Goal: Task Accomplishment & Management: Manage account settings

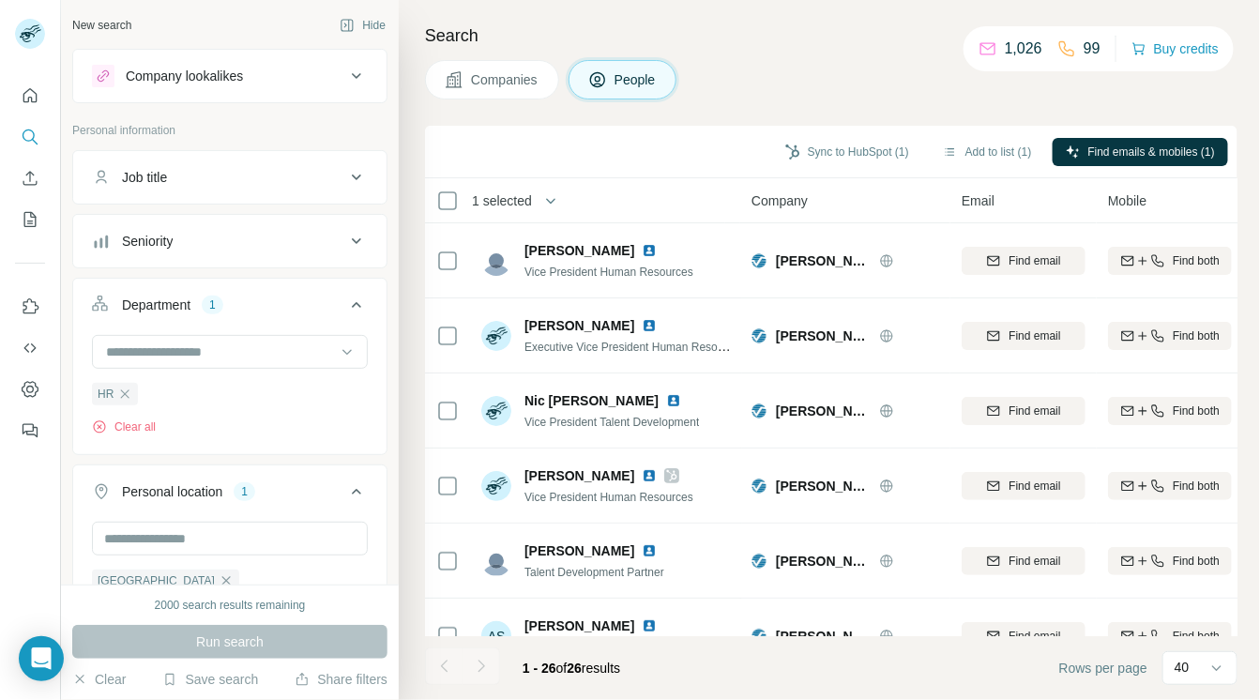
scroll to position [262, 0]
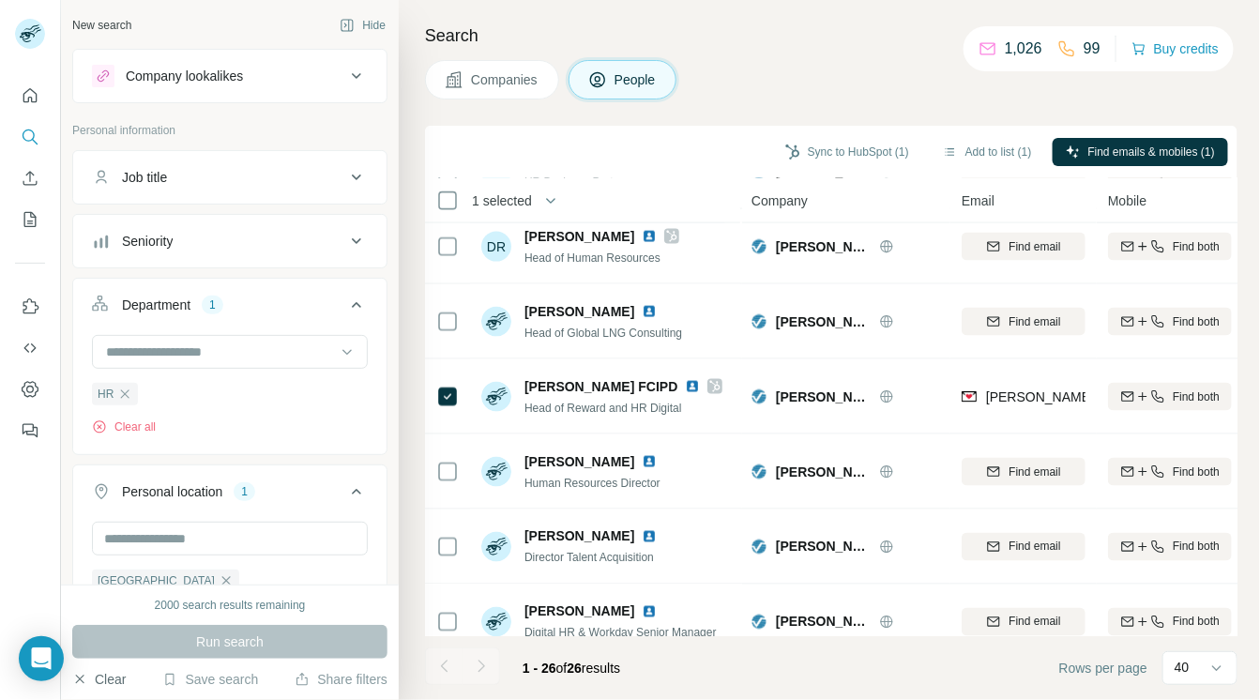
click at [112, 677] on button "Clear" at bounding box center [98, 679] width 53 height 19
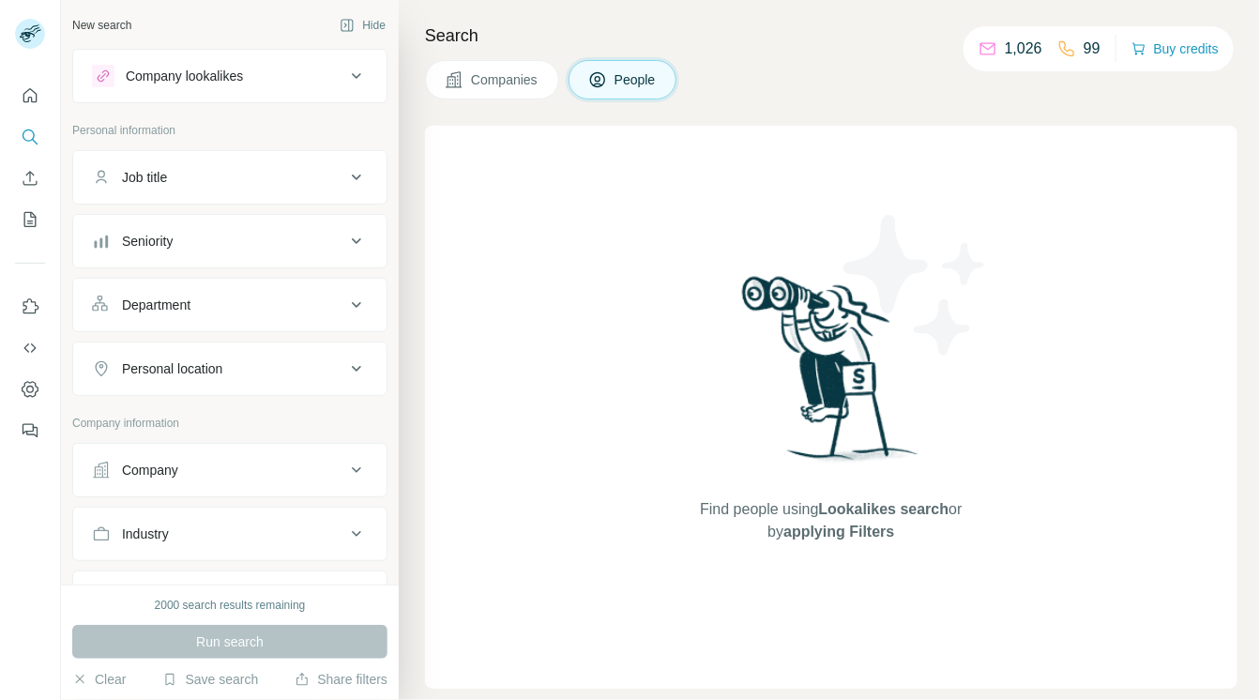
click at [345, 83] on icon at bounding box center [356, 76] width 23 height 23
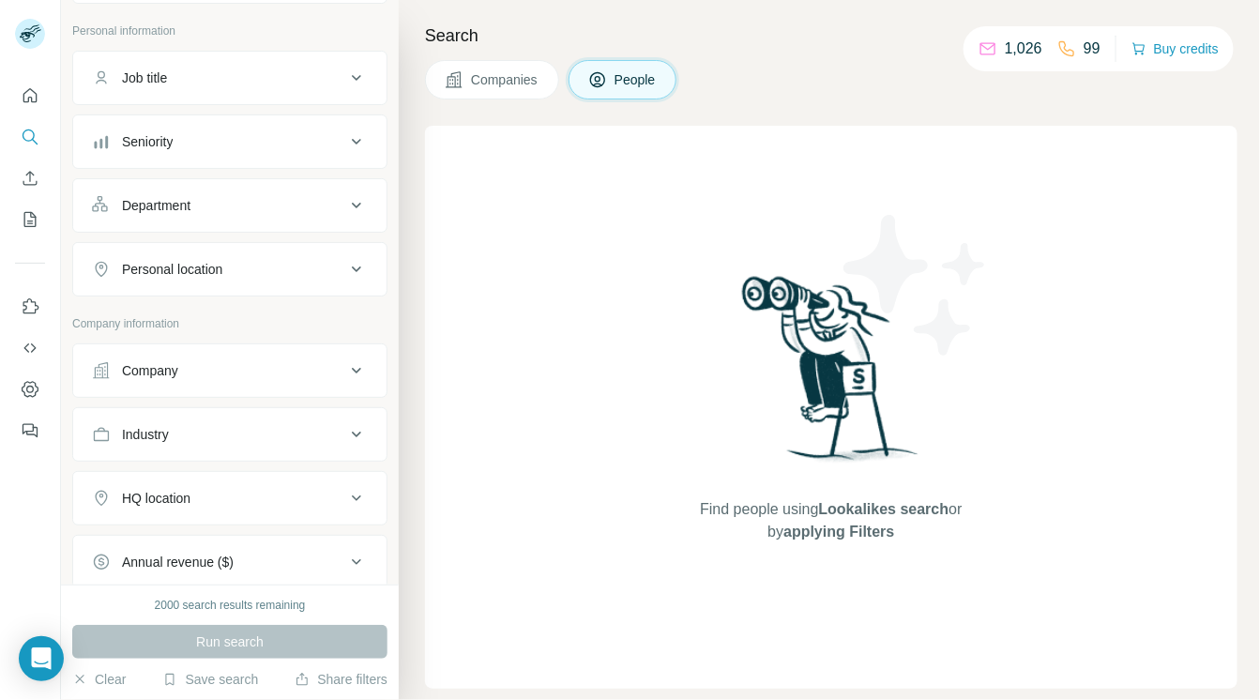
scroll to position [269, 0]
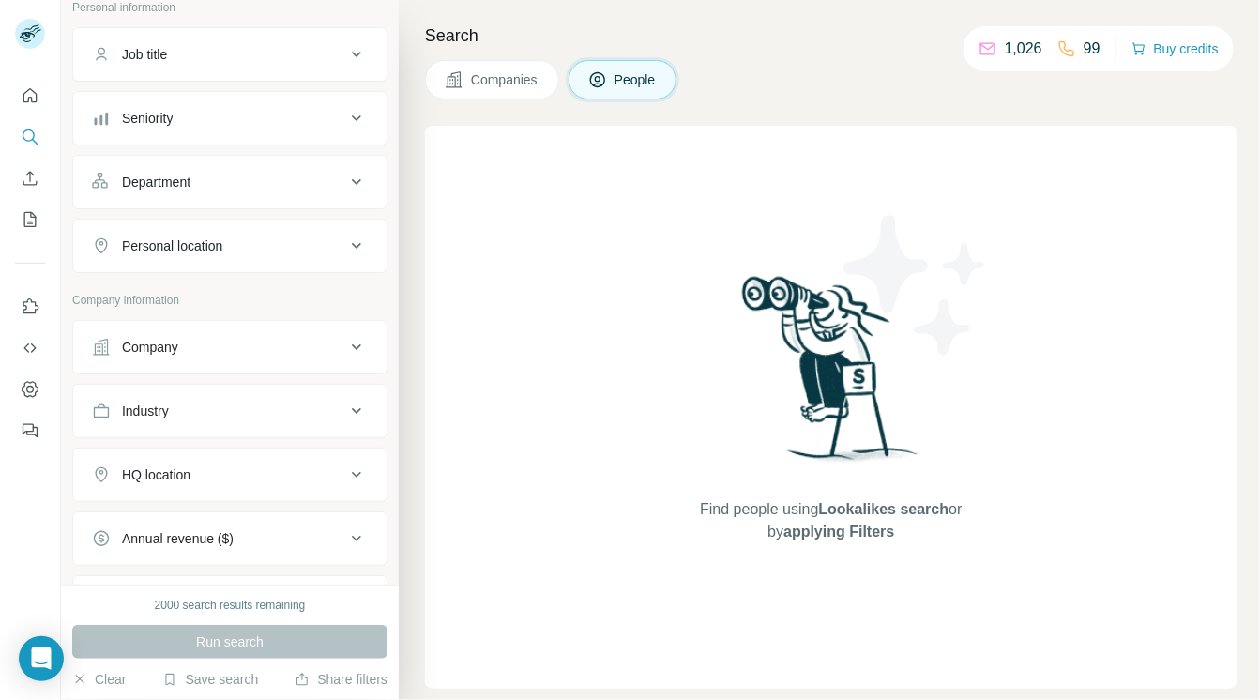
click at [351, 352] on icon at bounding box center [356, 347] width 23 height 23
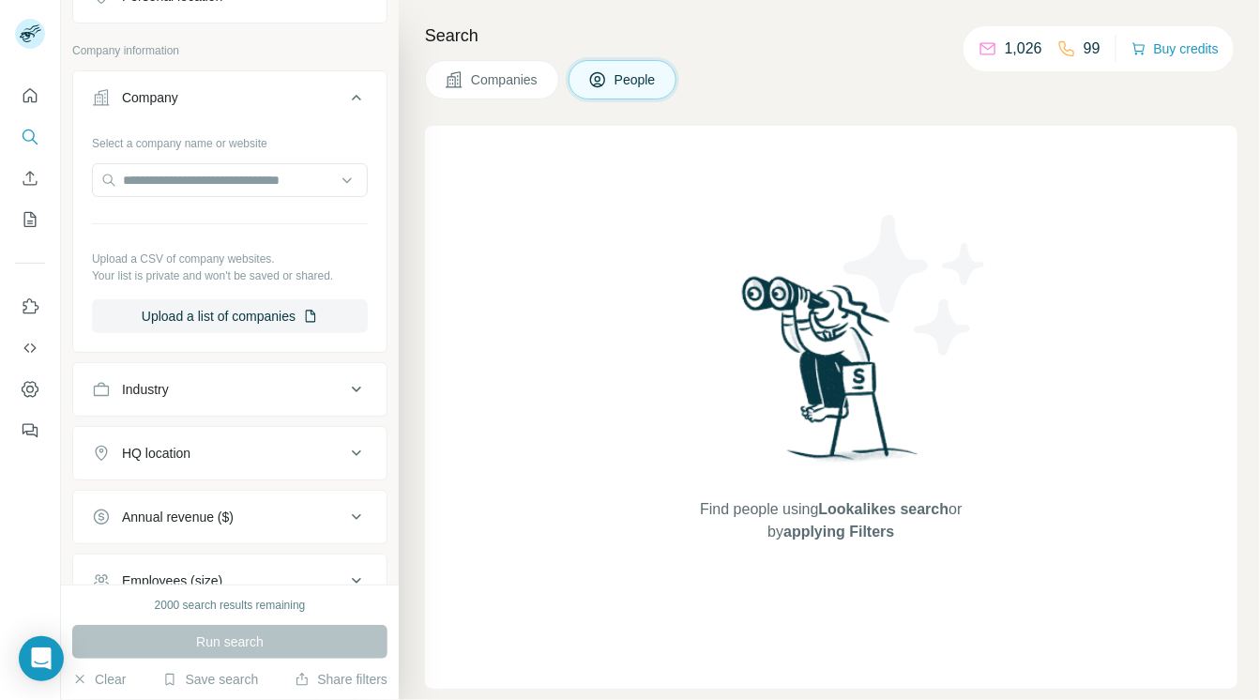
scroll to position [533, 0]
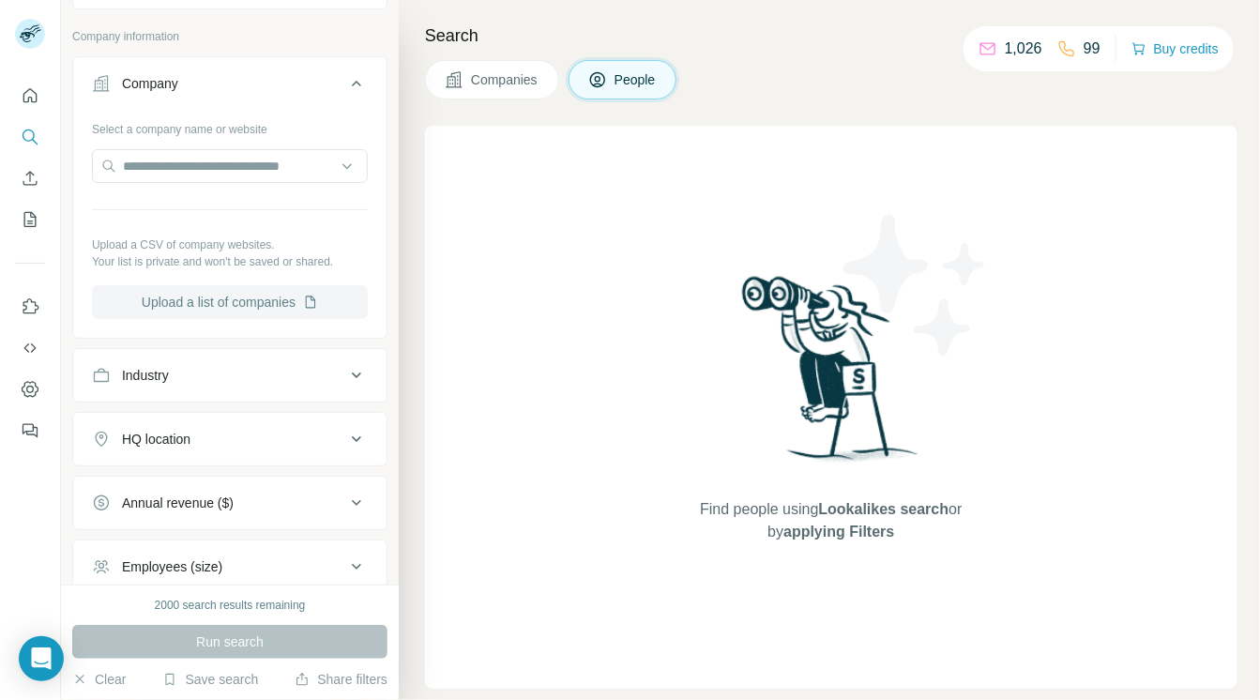
click at [295, 292] on button "Upload a list of companies" at bounding box center [230, 302] width 276 height 34
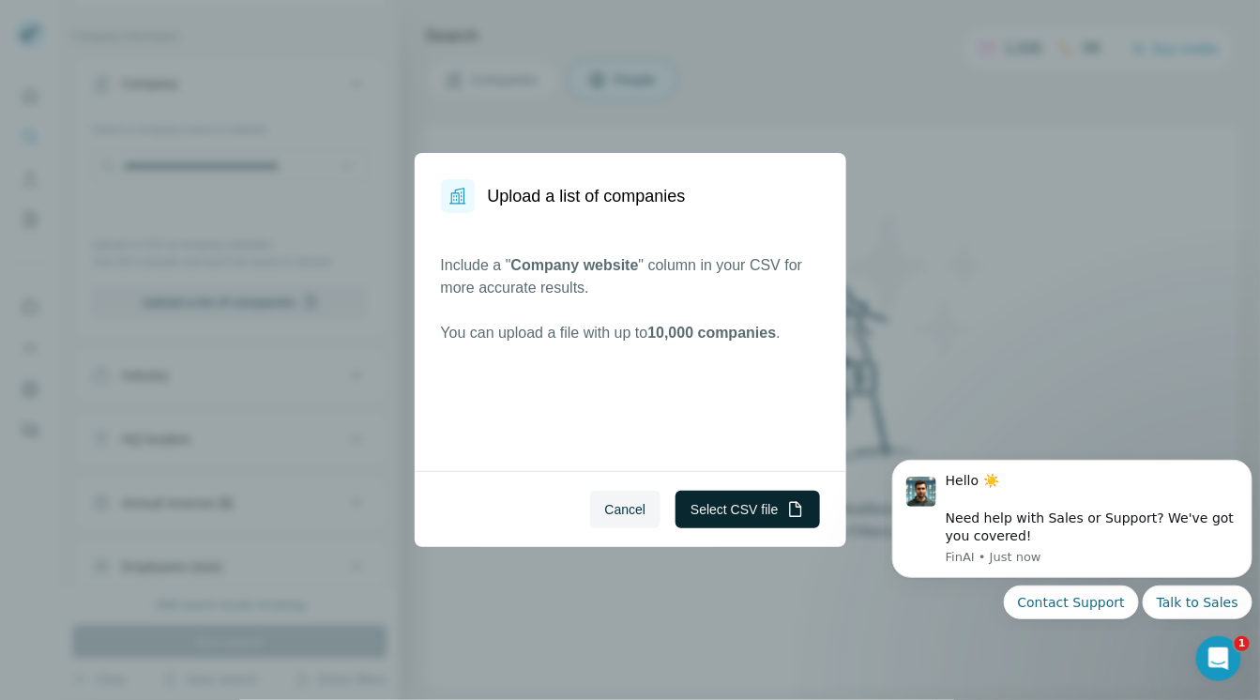
scroll to position [0, 0]
click at [742, 510] on button "Select CSV file" at bounding box center [747, 510] width 144 height 38
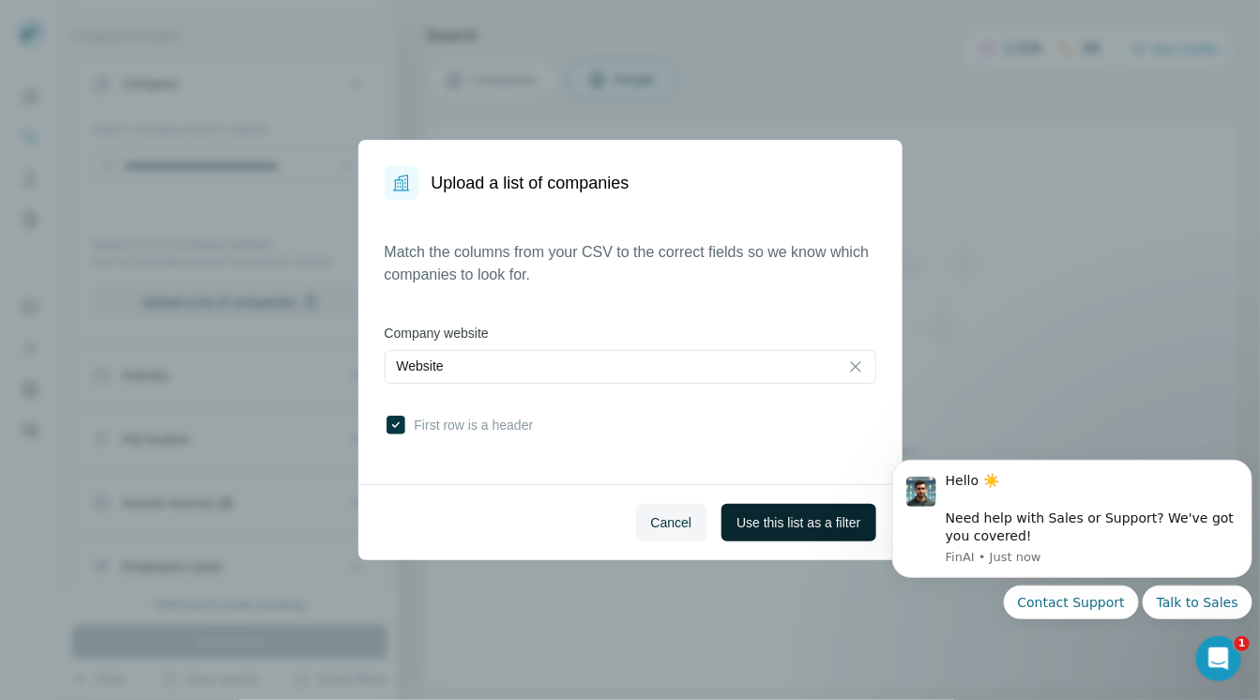
click at [761, 520] on span "Use this list as a filter" at bounding box center [798, 522] width 124 height 19
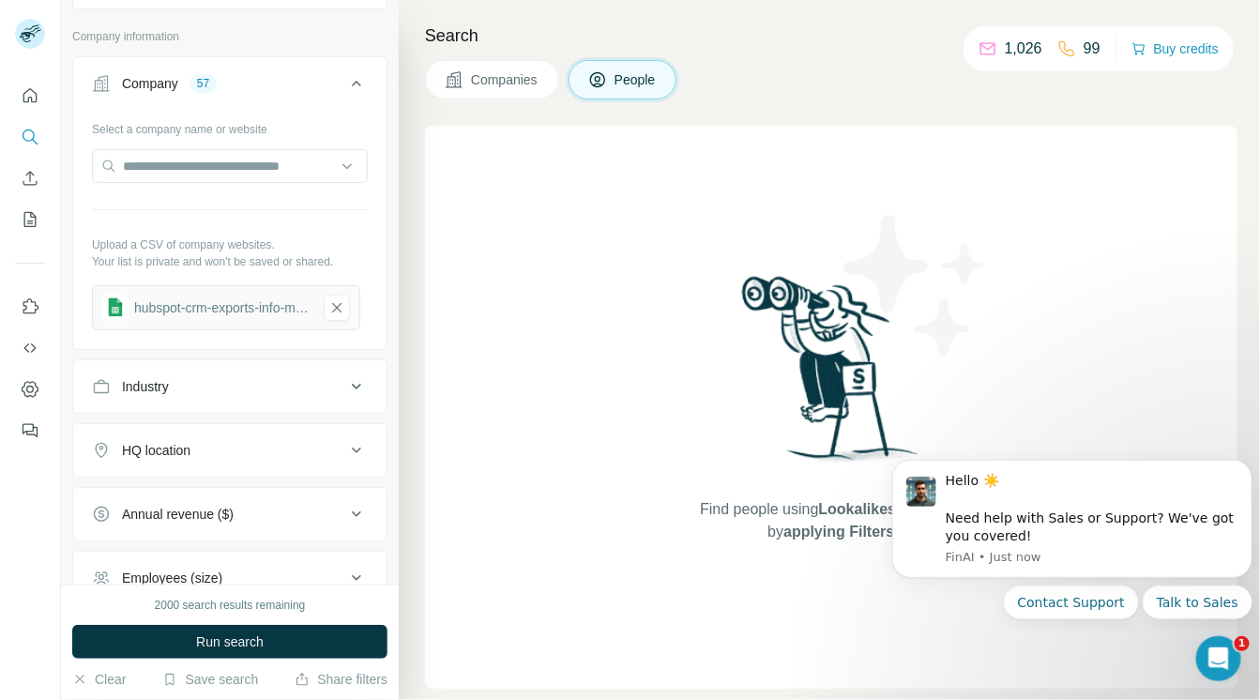
click at [192, 641] on button "Run search" at bounding box center [229, 642] width 315 height 34
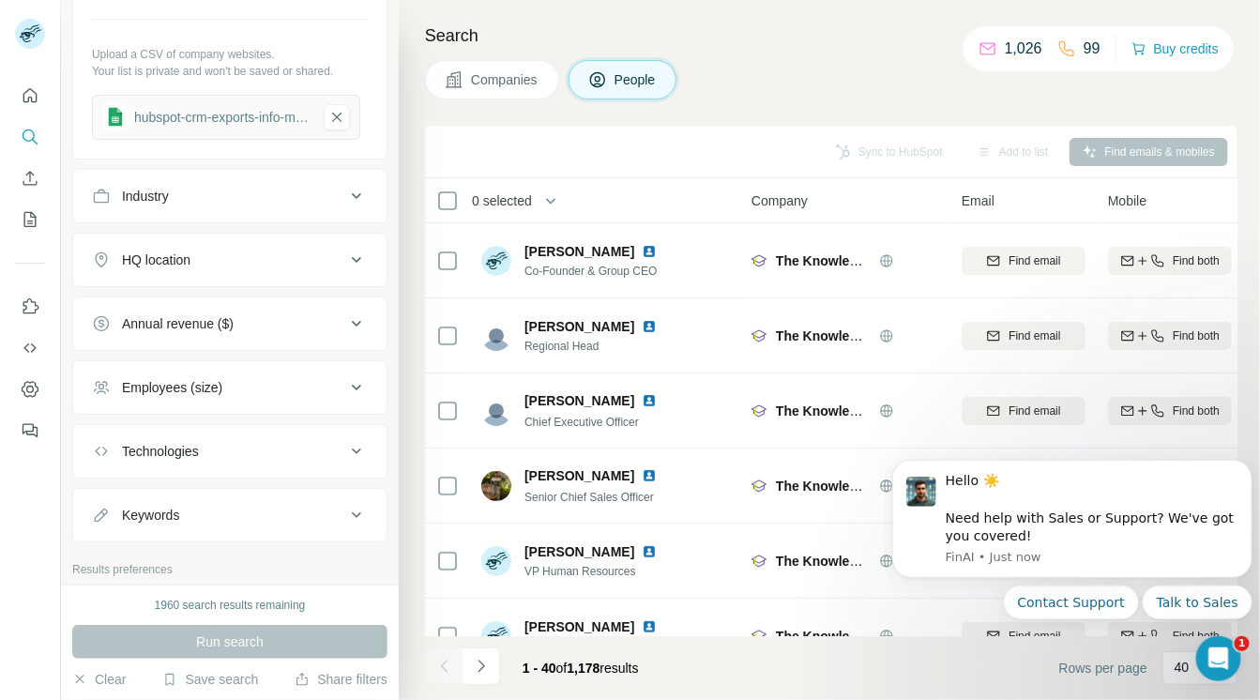
scroll to position [727, 0]
click at [345, 252] on icon at bounding box center [356, 256] width 23 height 23
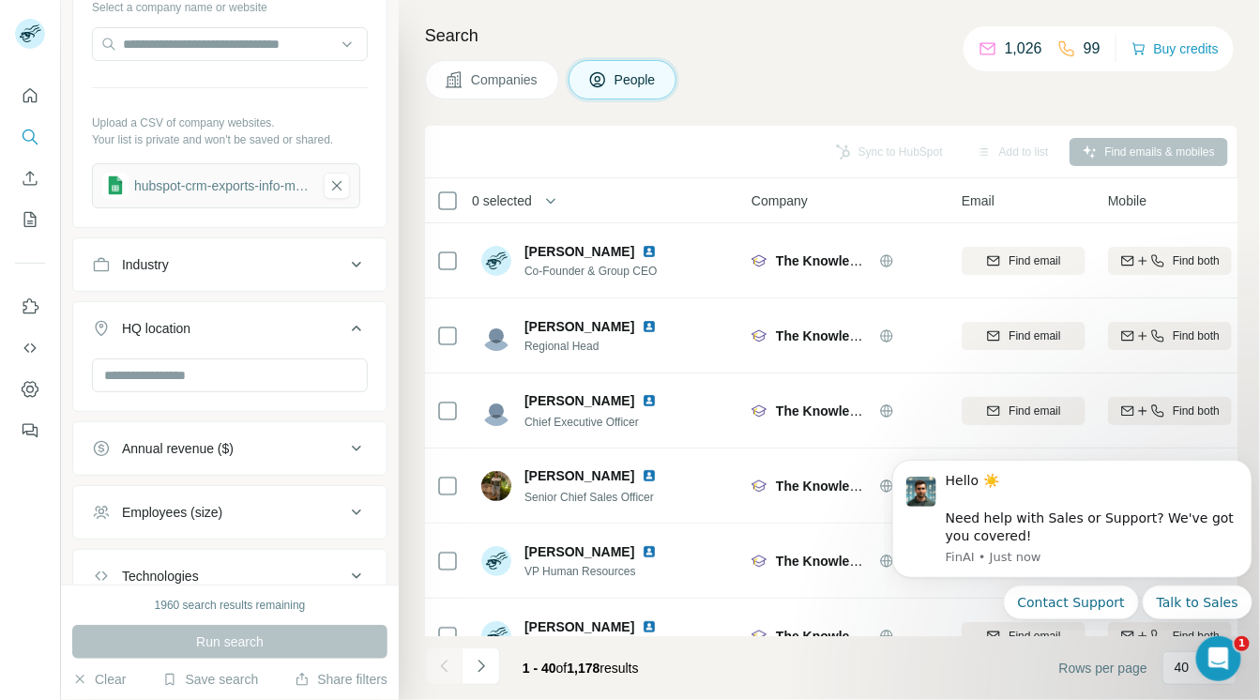
scroll to position [650, 0]
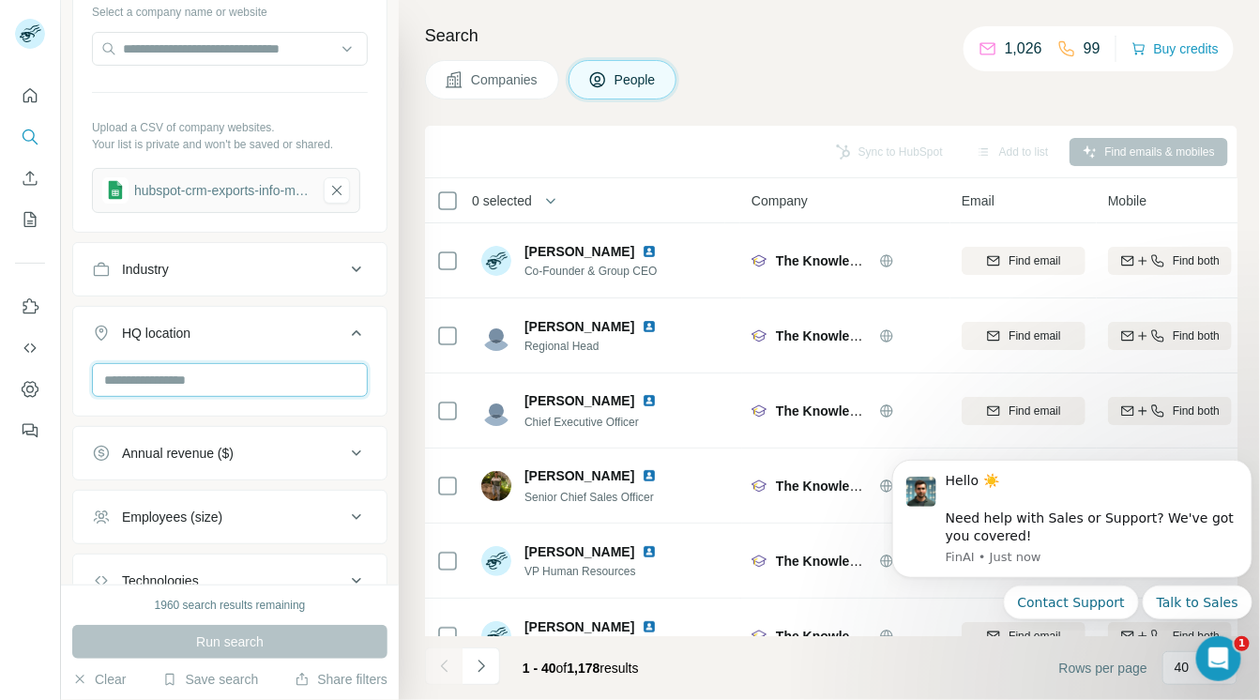
click at [301, 370] on input "text" at bounding box center [230, 380] width 276 height 34
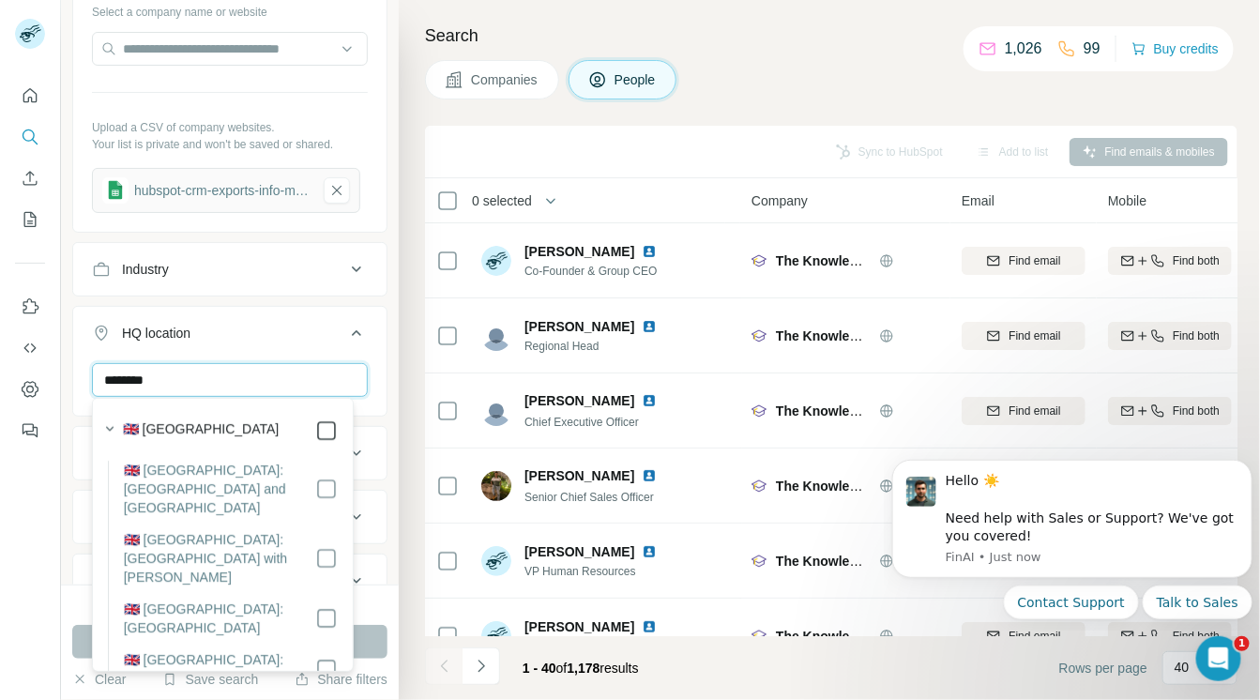
type input "********"
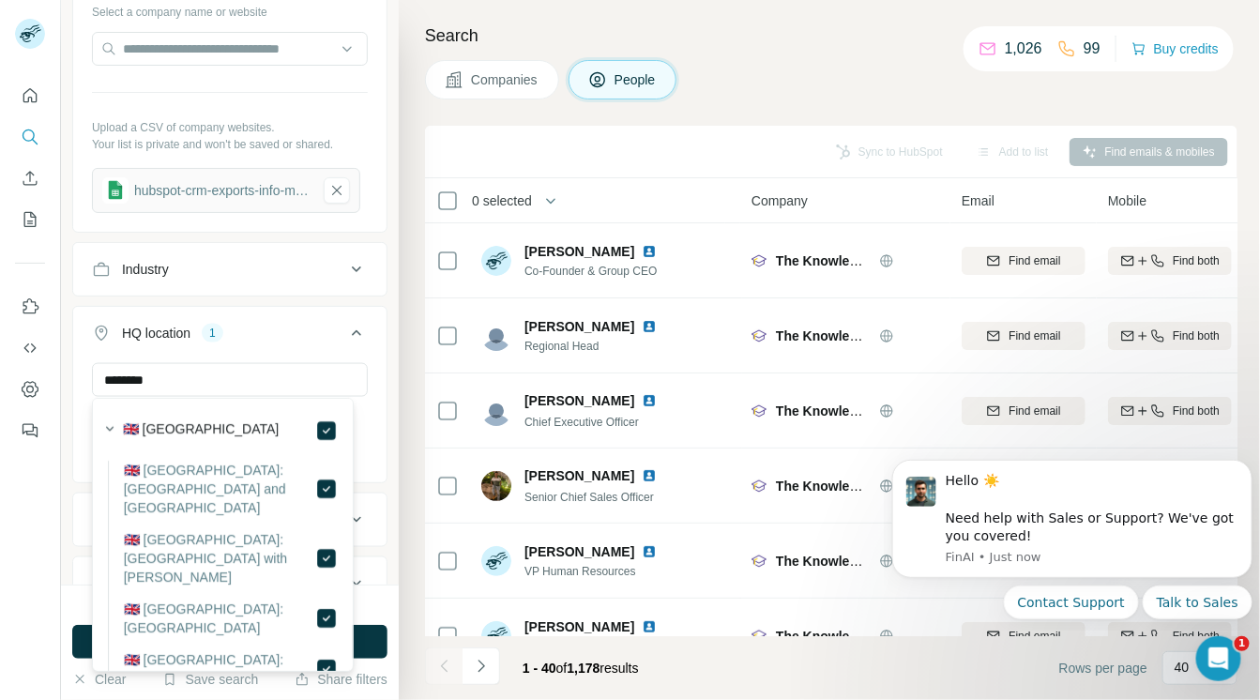
click at [382, 393] on div "New search Hide Company lookalikes Find companies similar to one you've success…" at bounding box center [230, 292] width 338 height 584
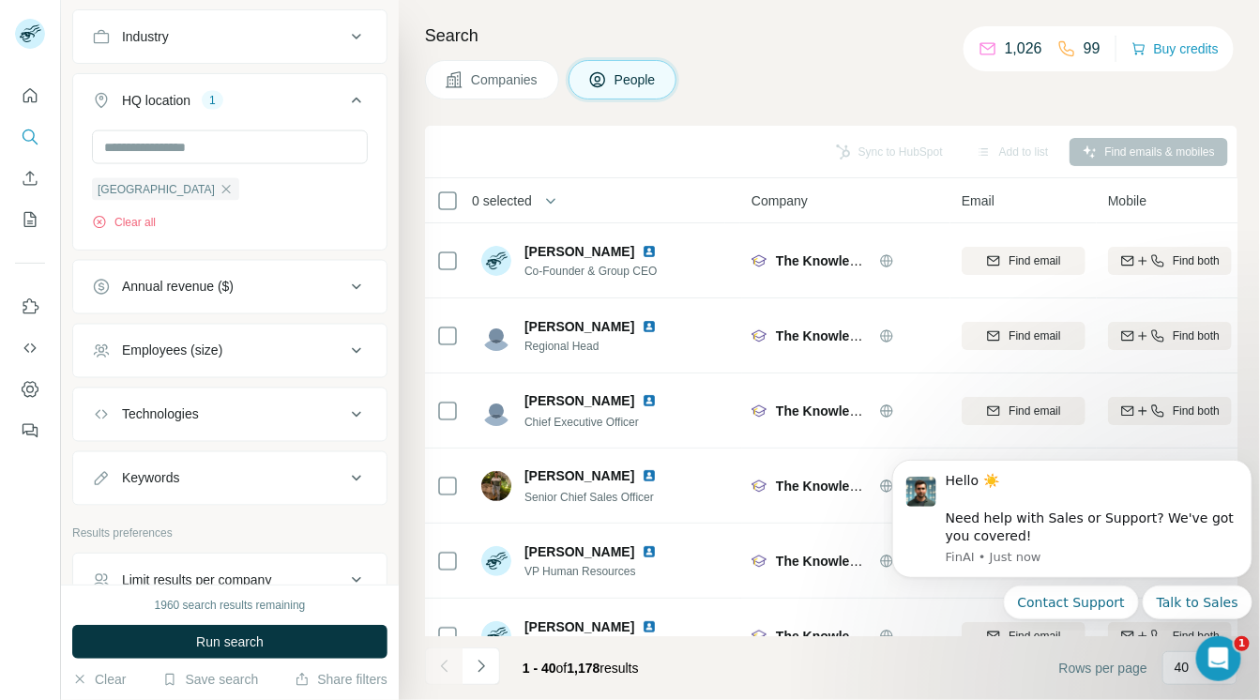
scroll to position [900, 0]
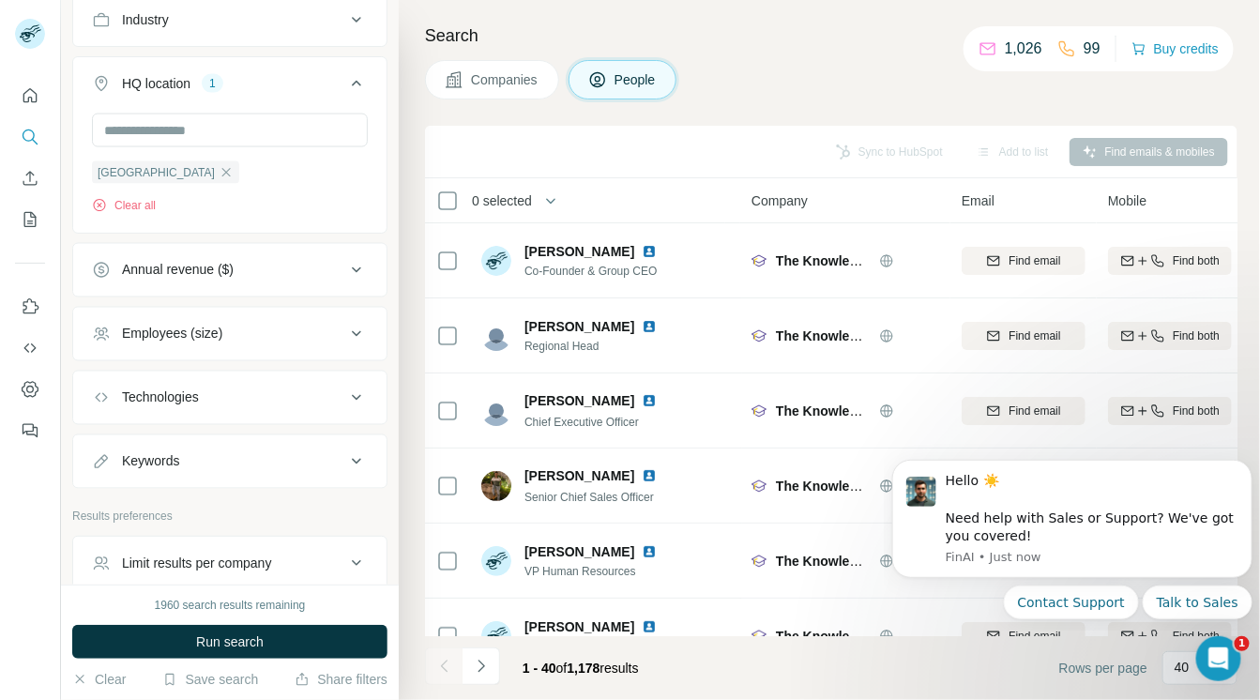
click at [352, 332] on icon at bounding box center [356, 334] width 9 height 6
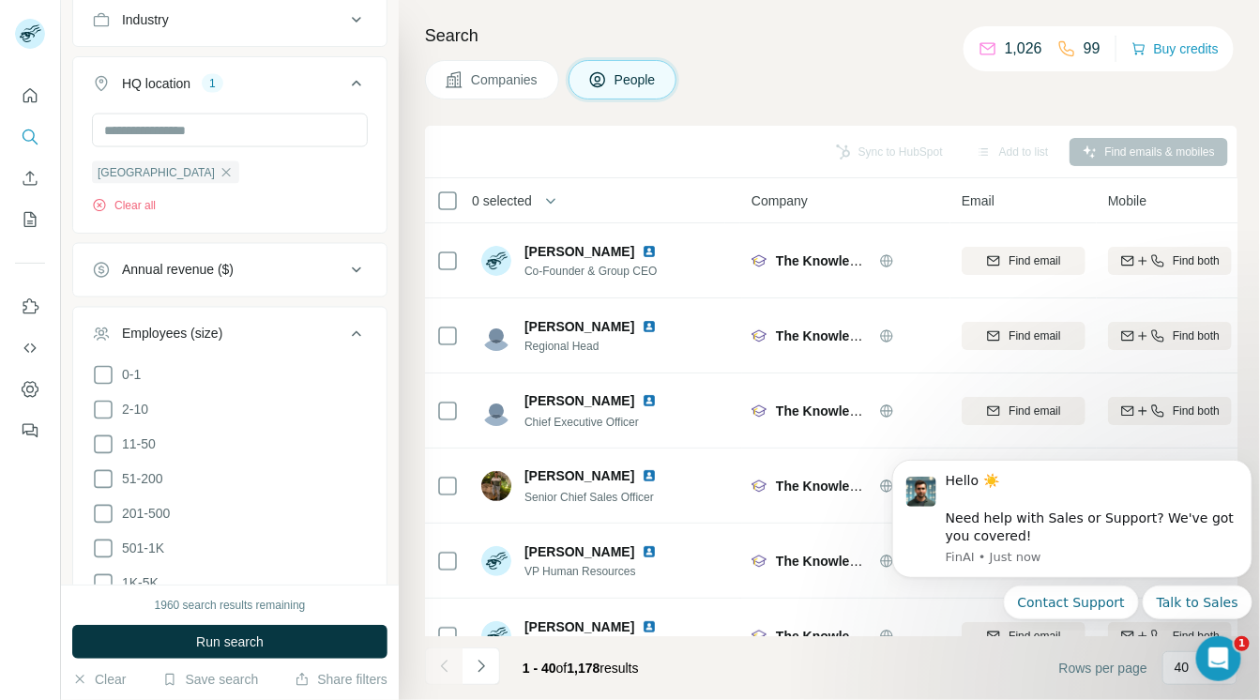
click at [406, 379] on div "Search Companies People Sync to HubSpot Add to list Find emails & mobiles 0 sel…" at bounding box center [829, 350] width 861 height 700
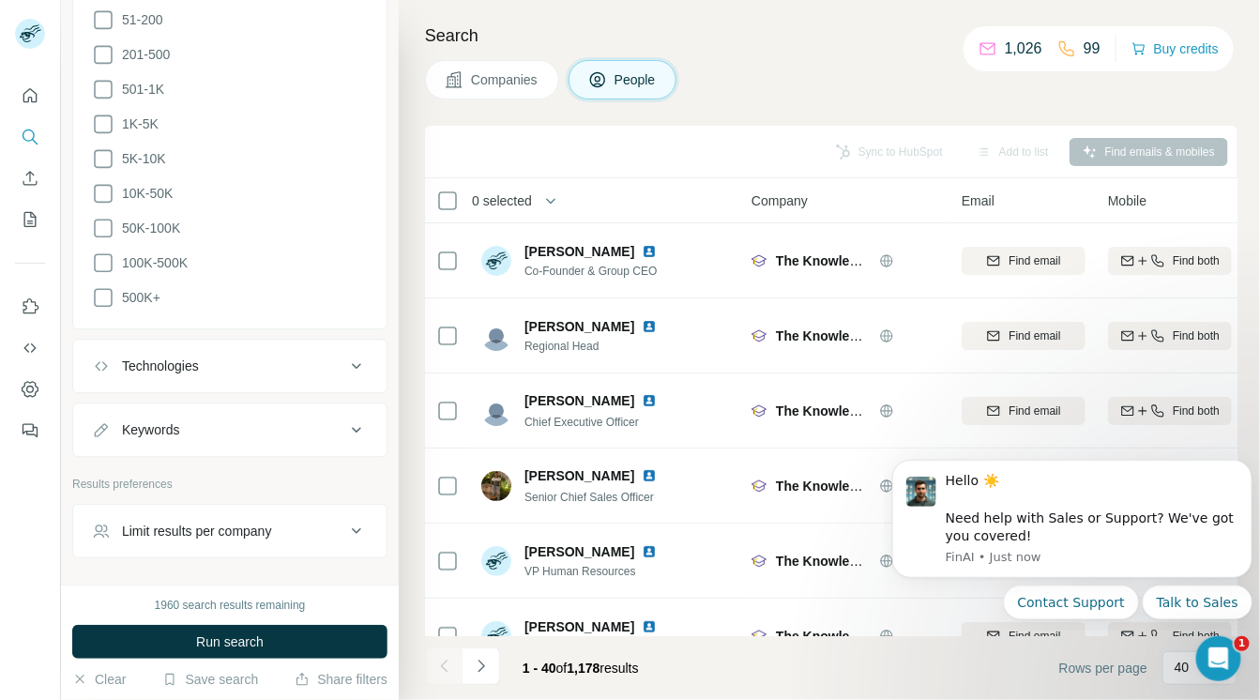
scroll to position [1410, 0]
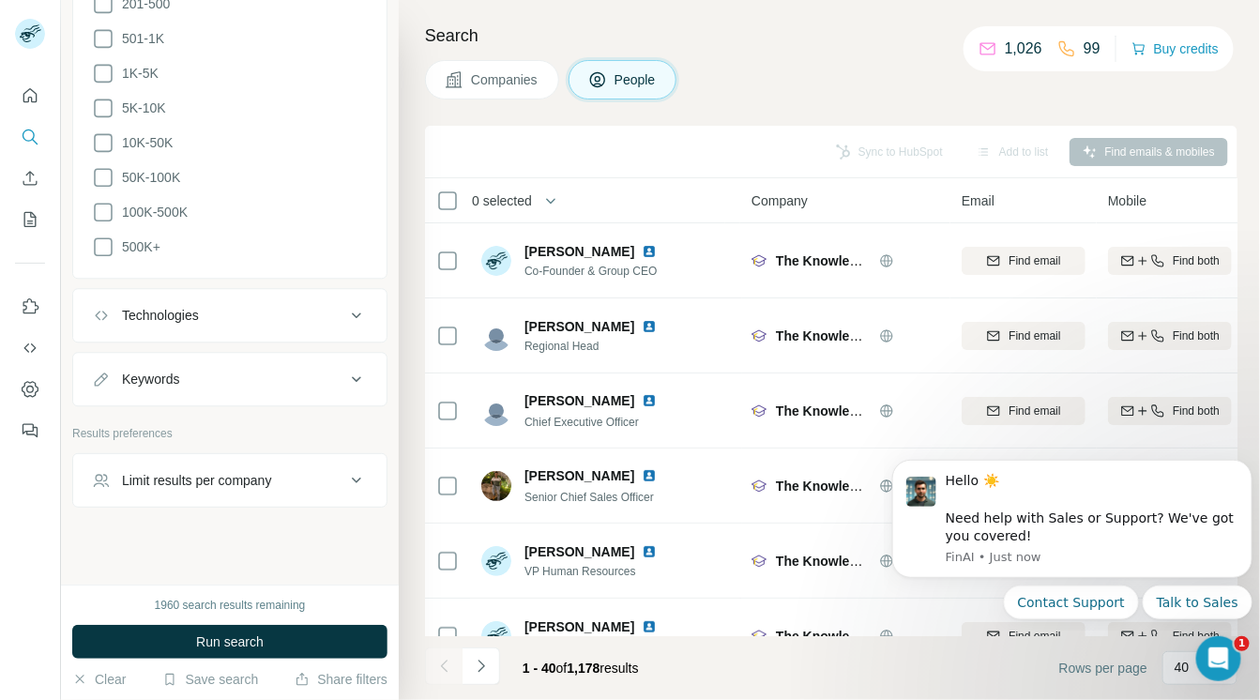
click at [321, 471] on div "Limit results per company" at bounding box center [218, 480] width 253 height 19
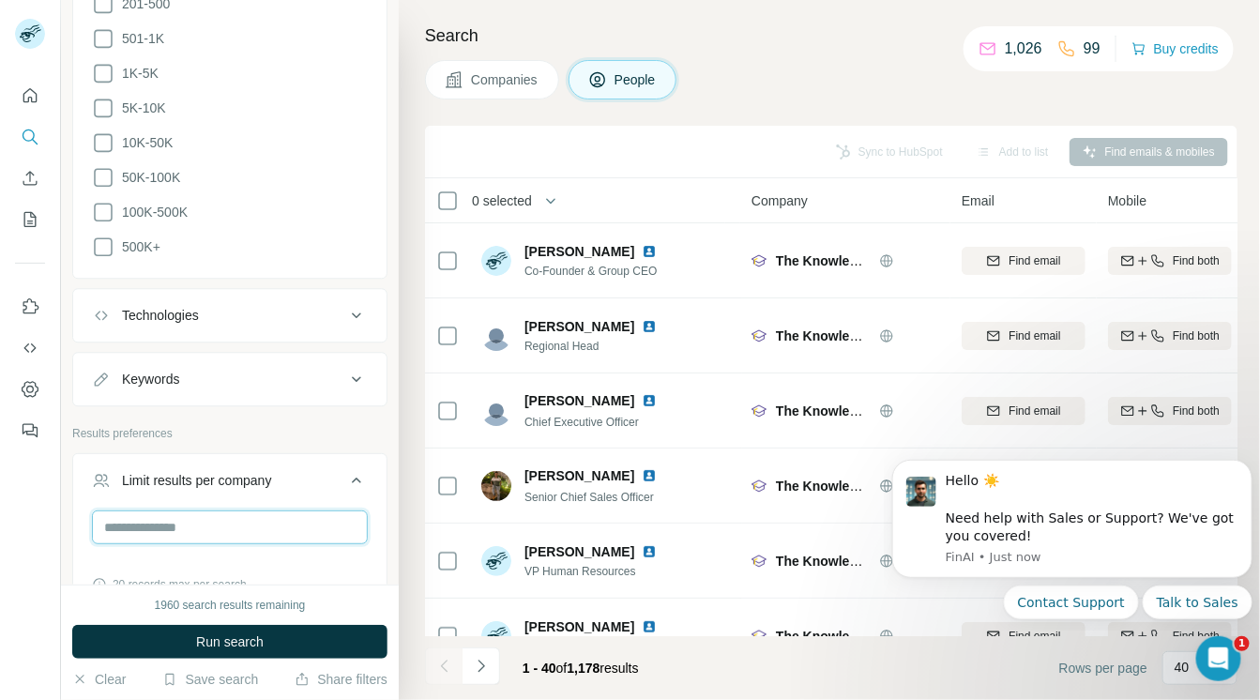
click at [182, 531] on input "number" at bounding box center [230, 527] width 276 height 34
type input "*"
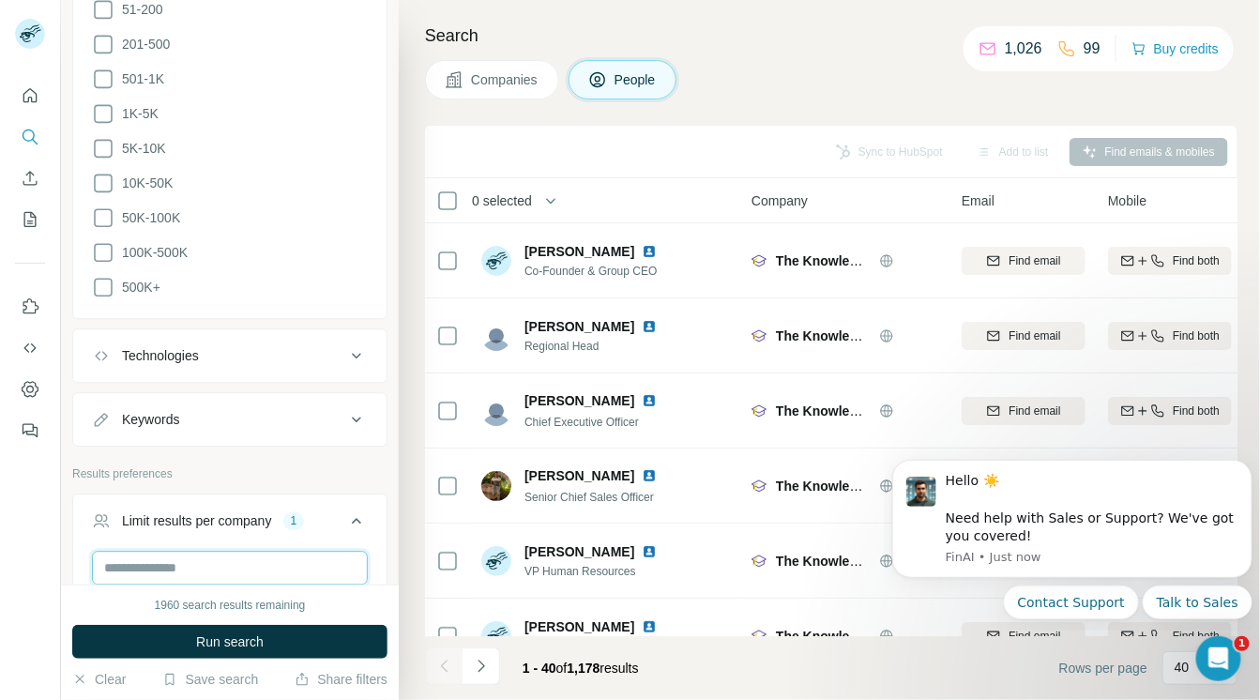
scroll to position [1459, 0]
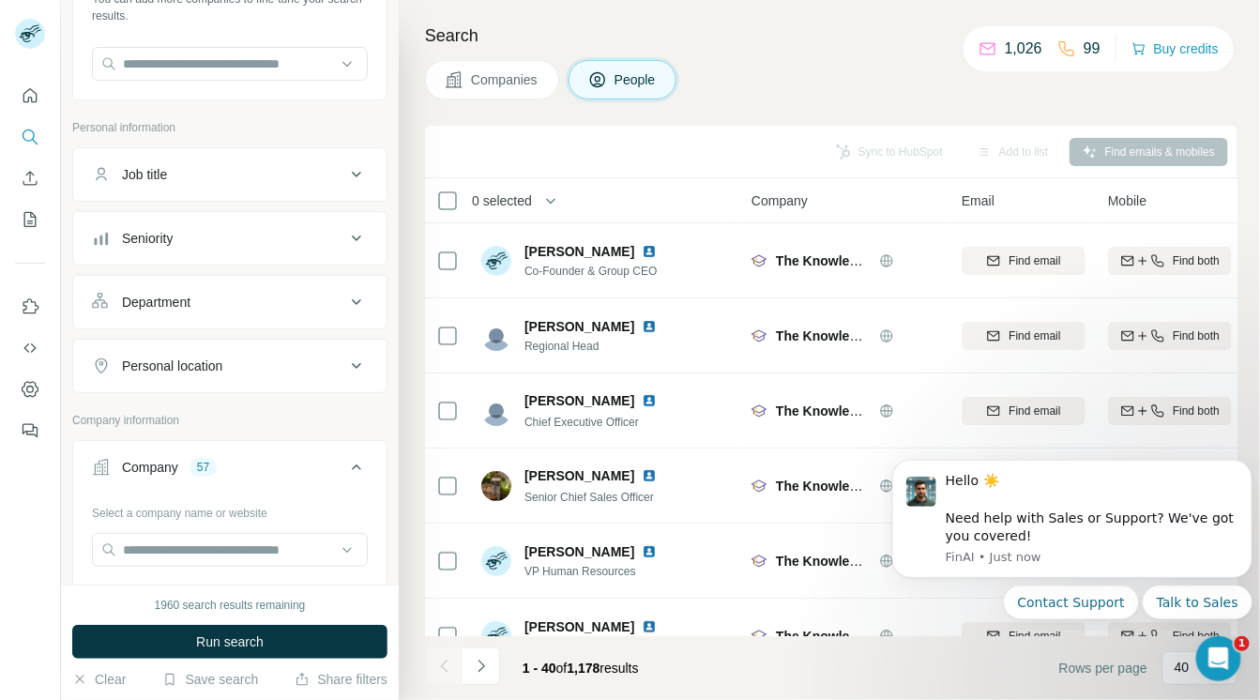
scroll to position [140, 0]
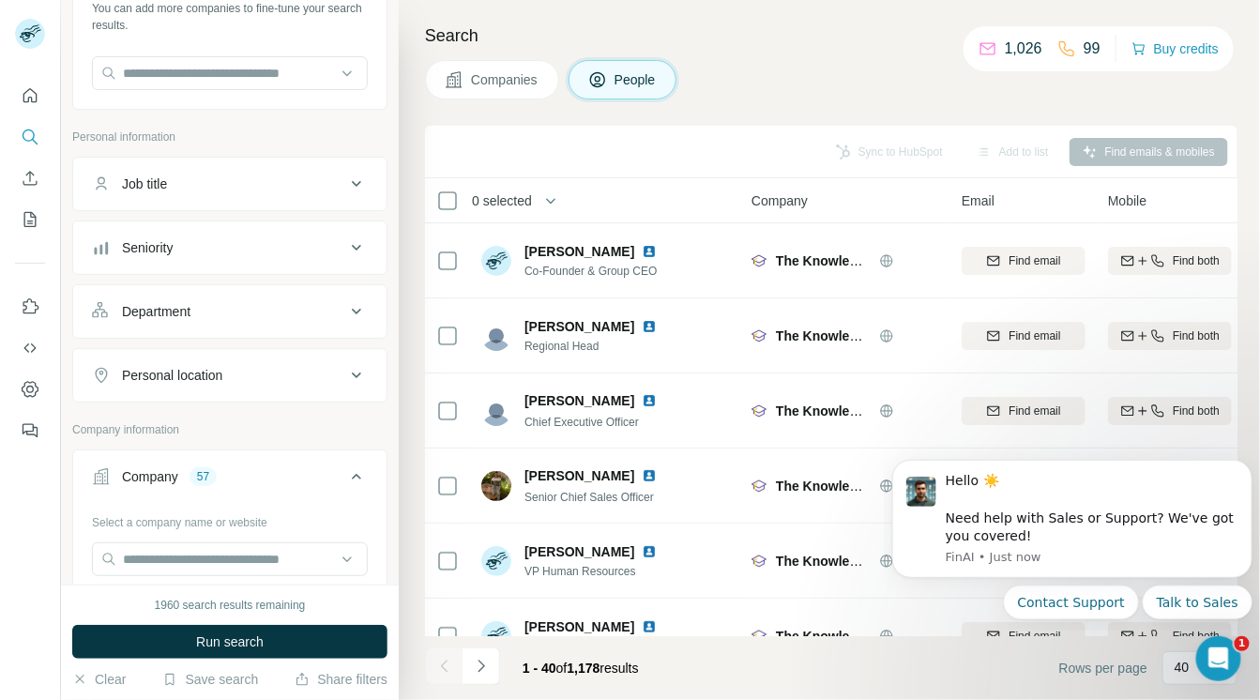
type input "*"
click at [346, 312] on icon at bounding box center [356, 311] width 23 height 23
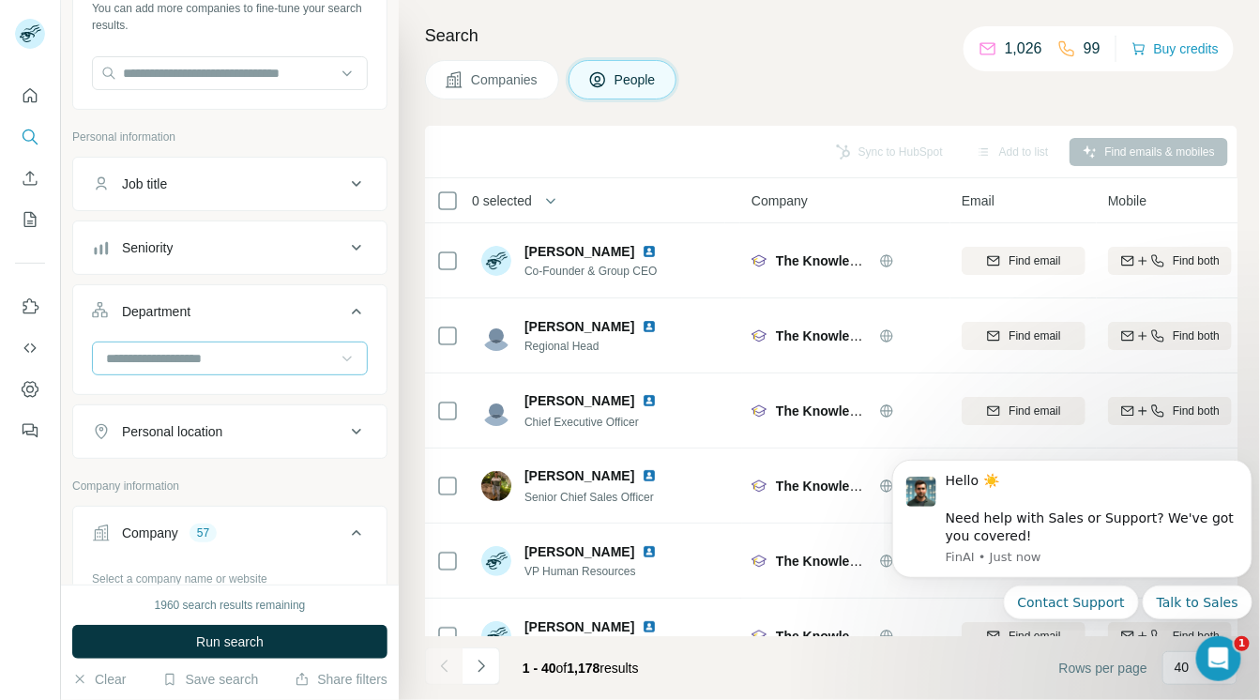
click at [338, 356] on icon at bounding box center [347, 358] width 19 height 19
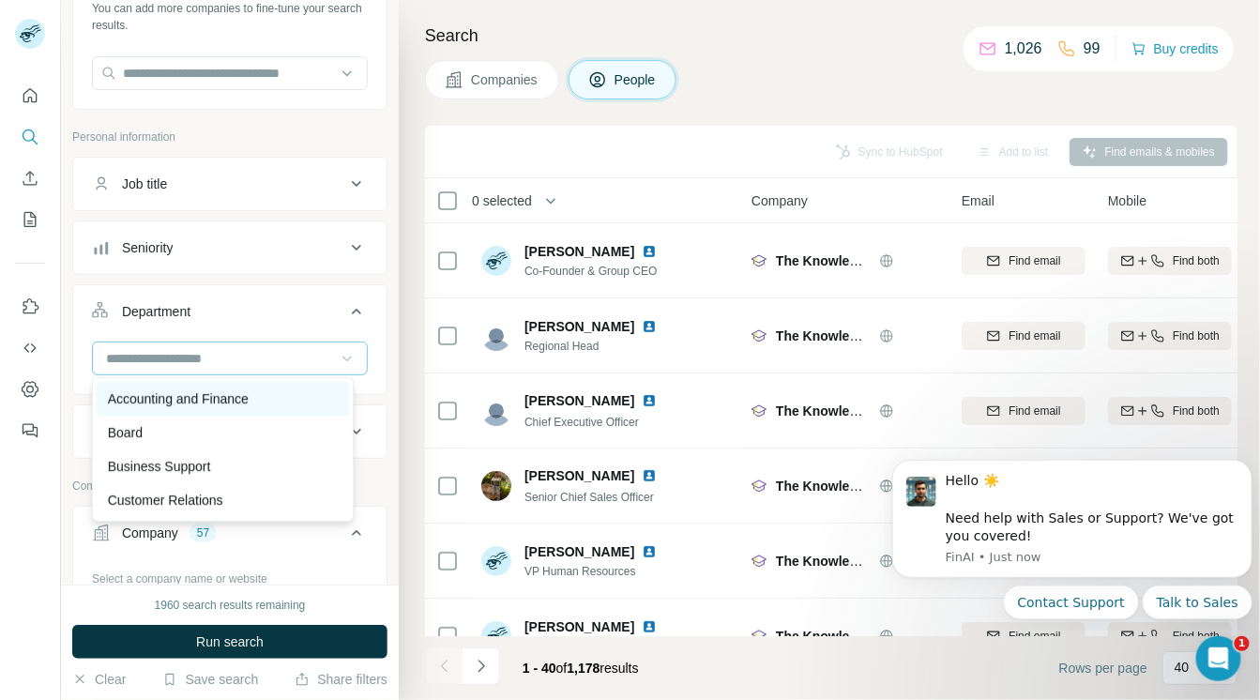
click at [301, 387] on div "Accounting and Finance" at bounding box center [223, 399] width 252 height 34
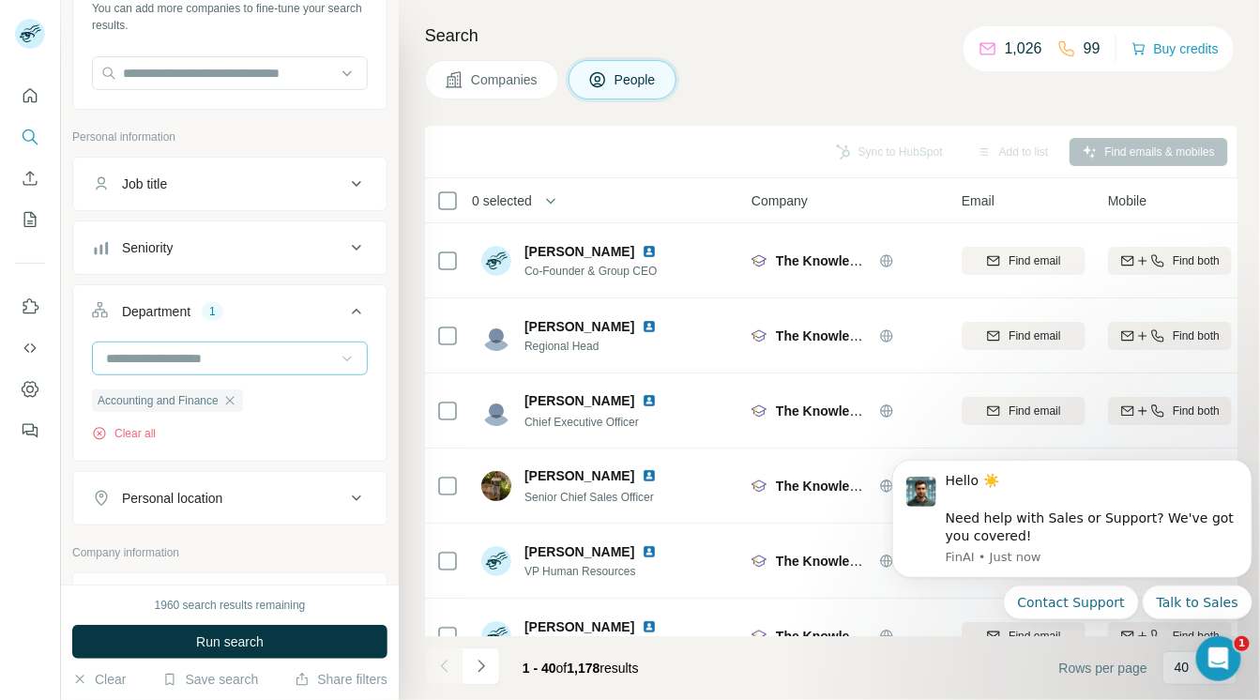
click at [338, 354] on icon at bounding box center [347, 358] width 19 height 19
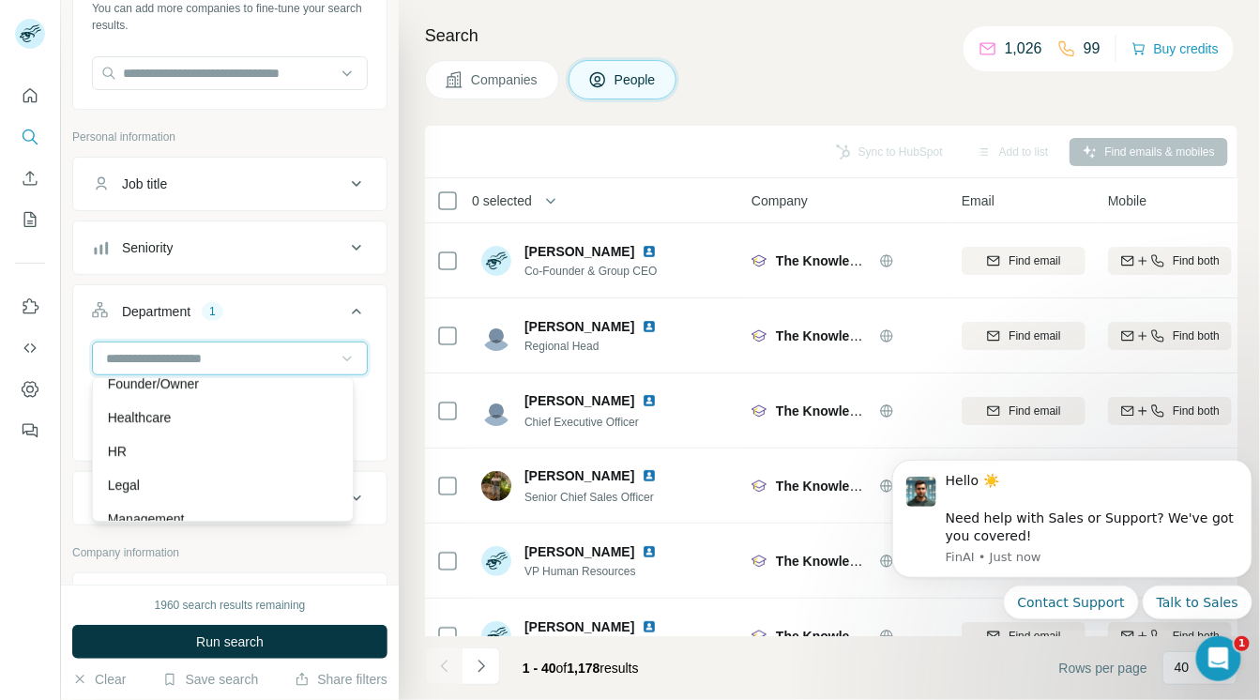
scroll to position [265, 0]
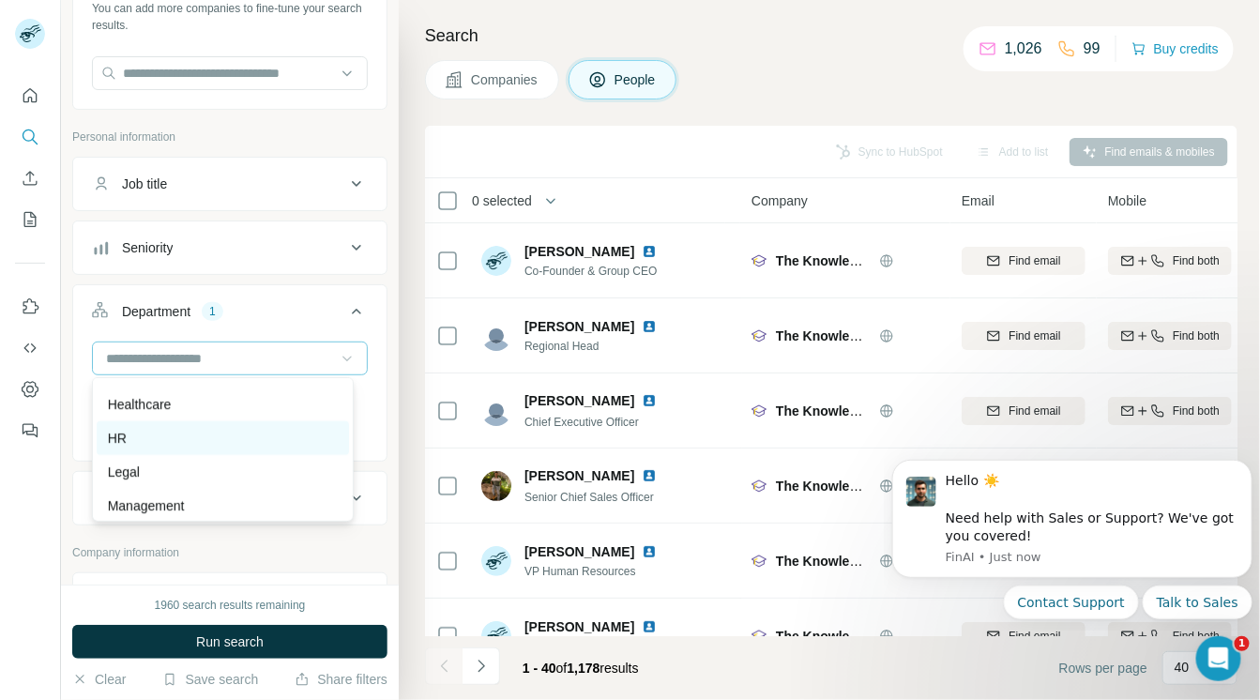
click at [246, 430] on div "HR" at bounding box center [223, 438] width 230 height 19
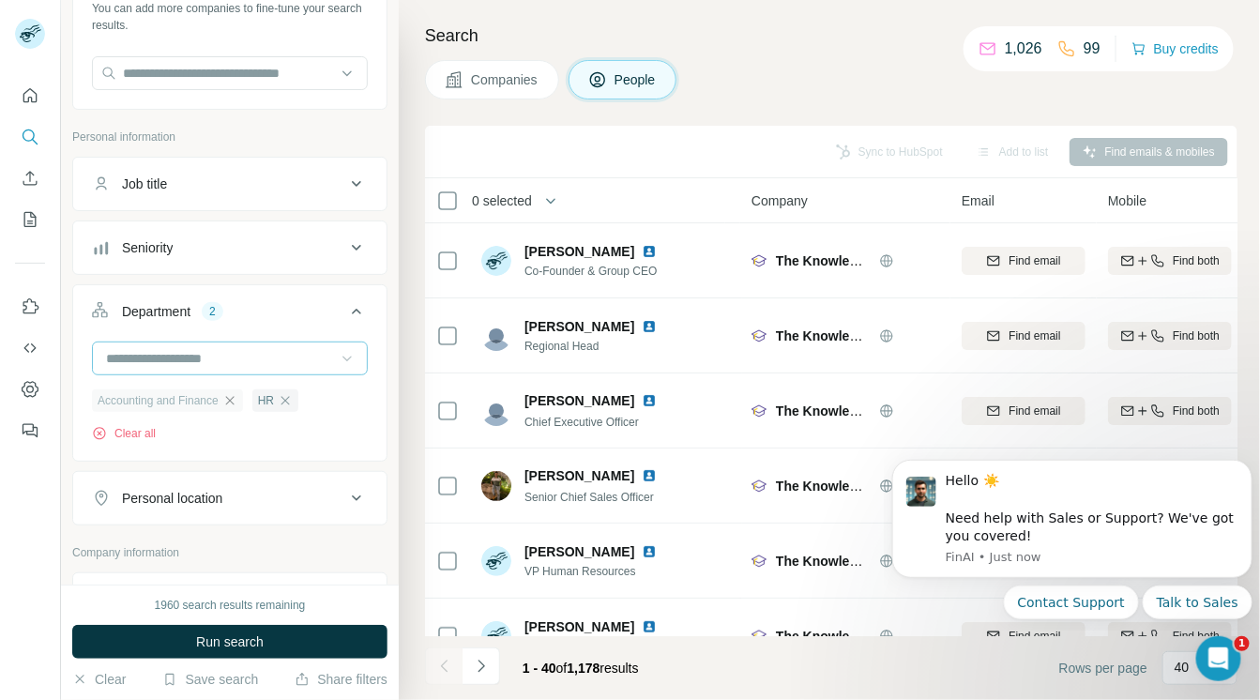
click at [235, 395] on icon "button" at bounding box center [229, 400] width 15 height 15
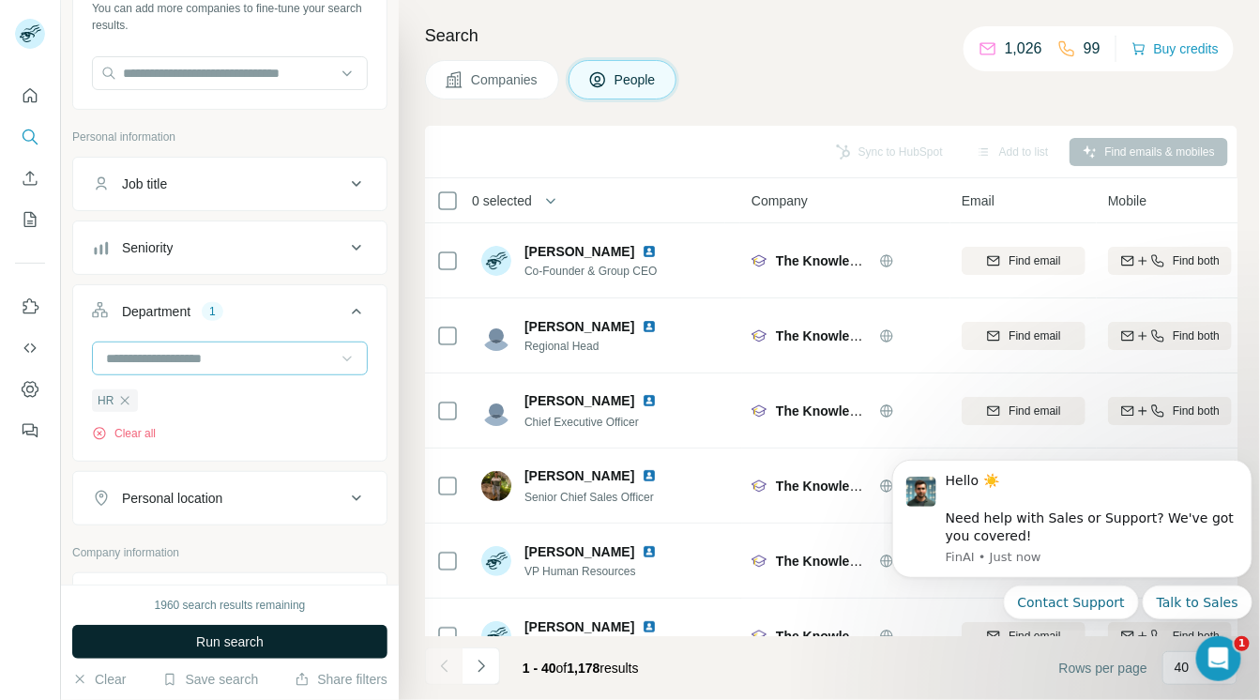
click at [222, 633] on span "Run search" at bounding box center [230, 641] width 68 height 19
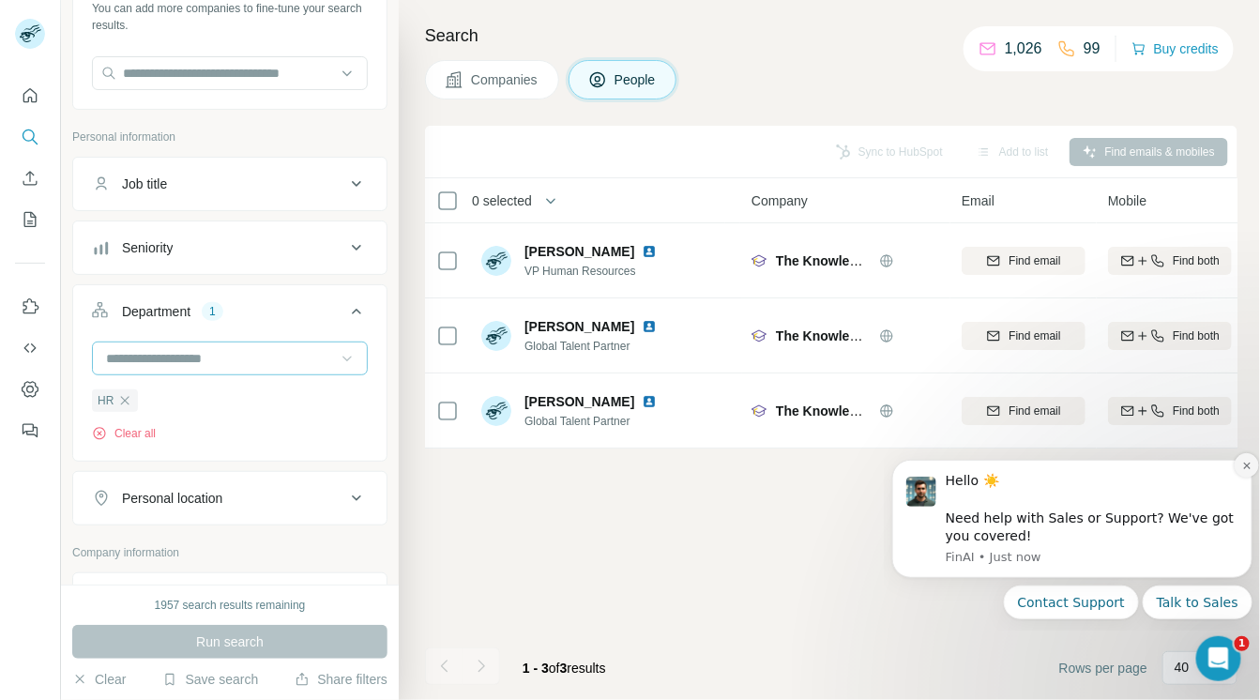
click at [1238, 465] on button "Dismiss notification" at bounding box center [1246, 464] width 24 height 24
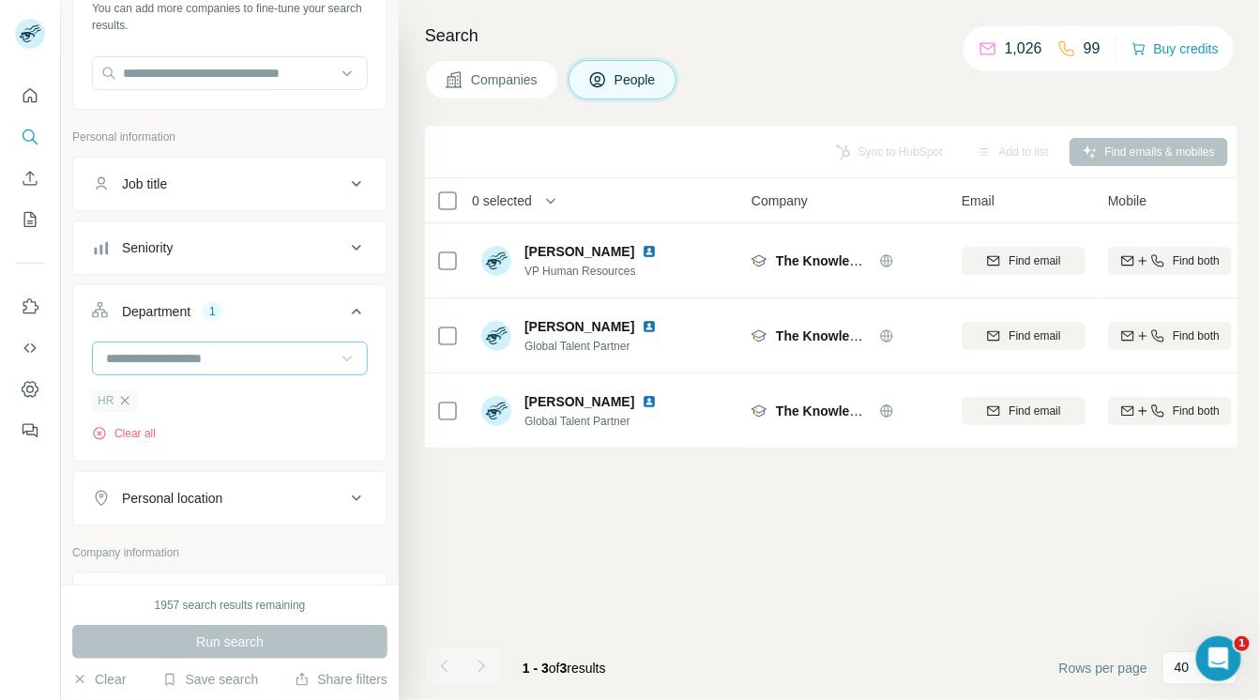
click at [122, 400] on icon "button" at bounding box center [124, 400] width 15 height 15
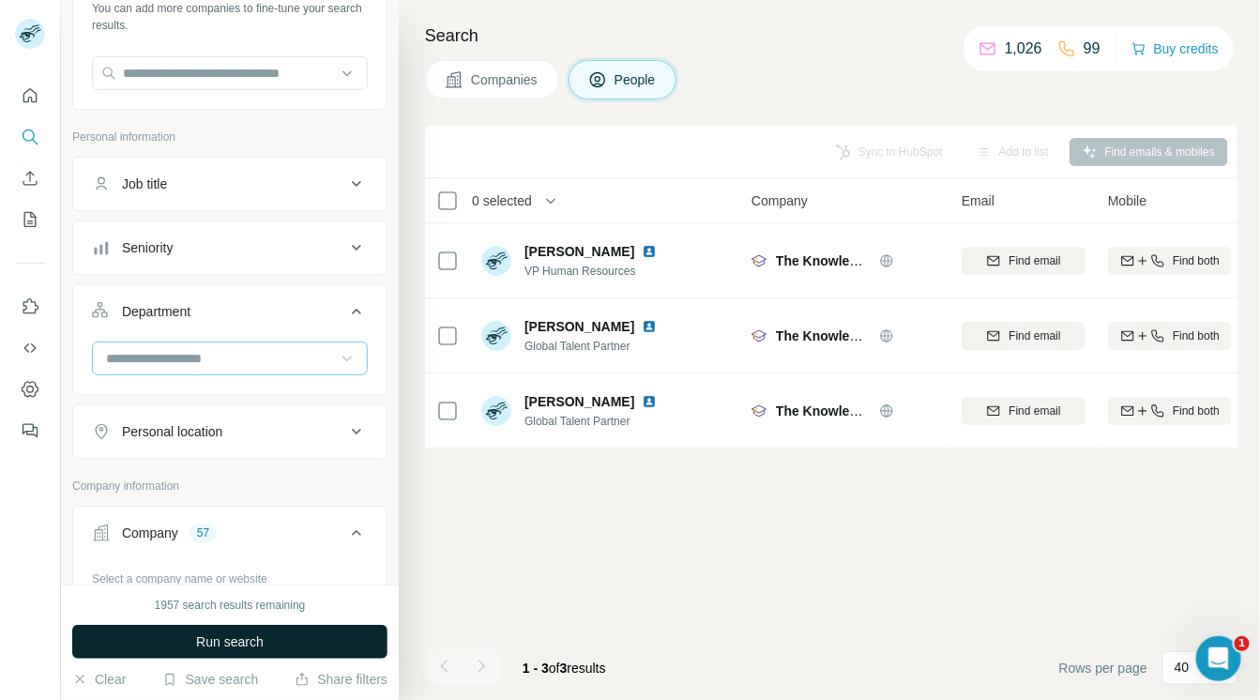
click at [222, 643] on span "Run search" at bounding box center [230, 641] width 68 height 19
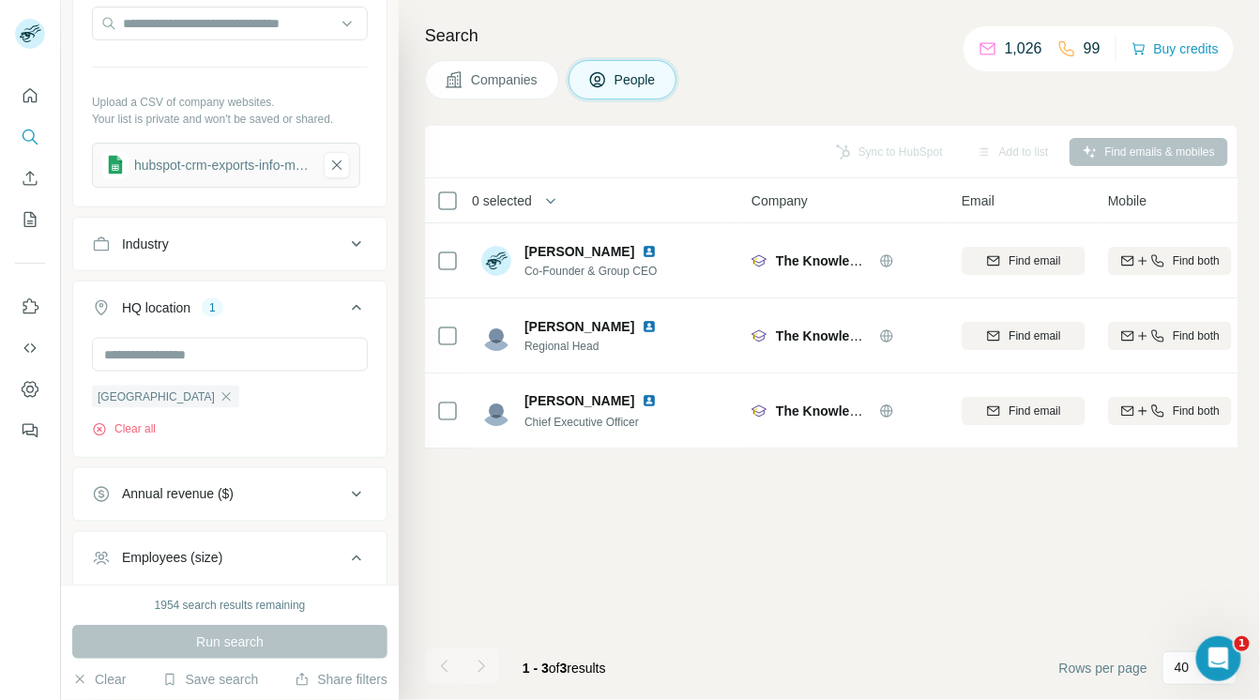
scroll to position [736, 0]
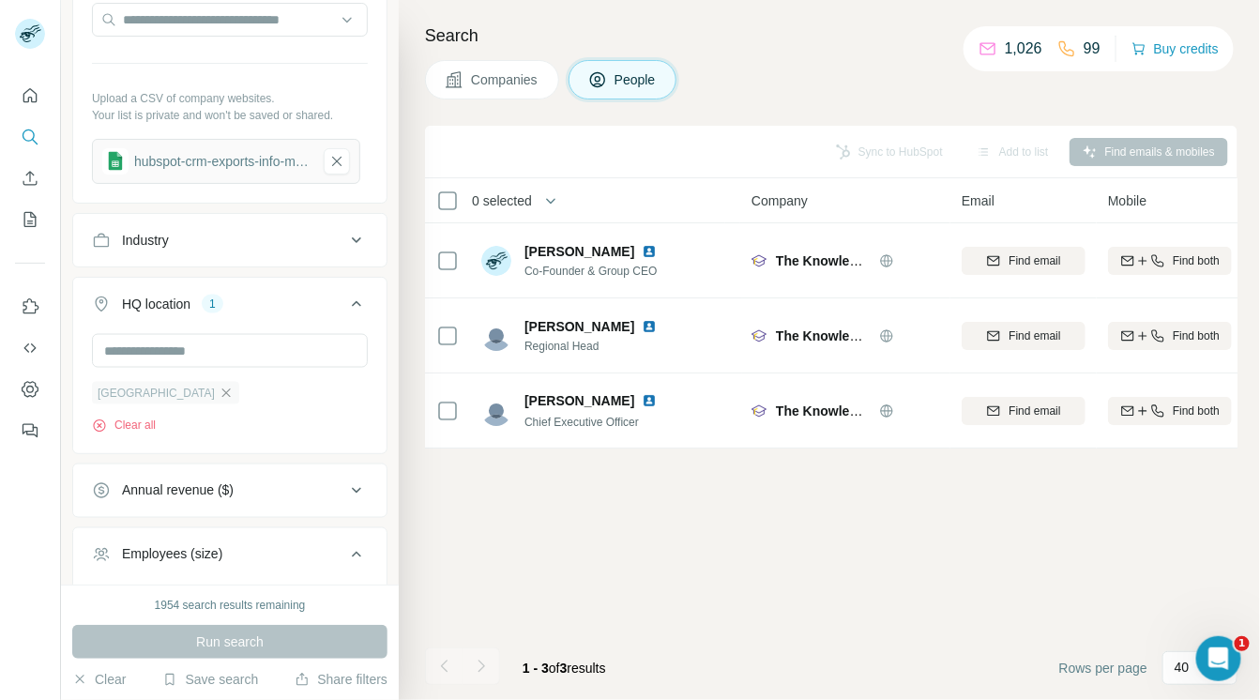
click at [219, 387] on icon "button" at bounding box center [226, 393] width 15 height 15
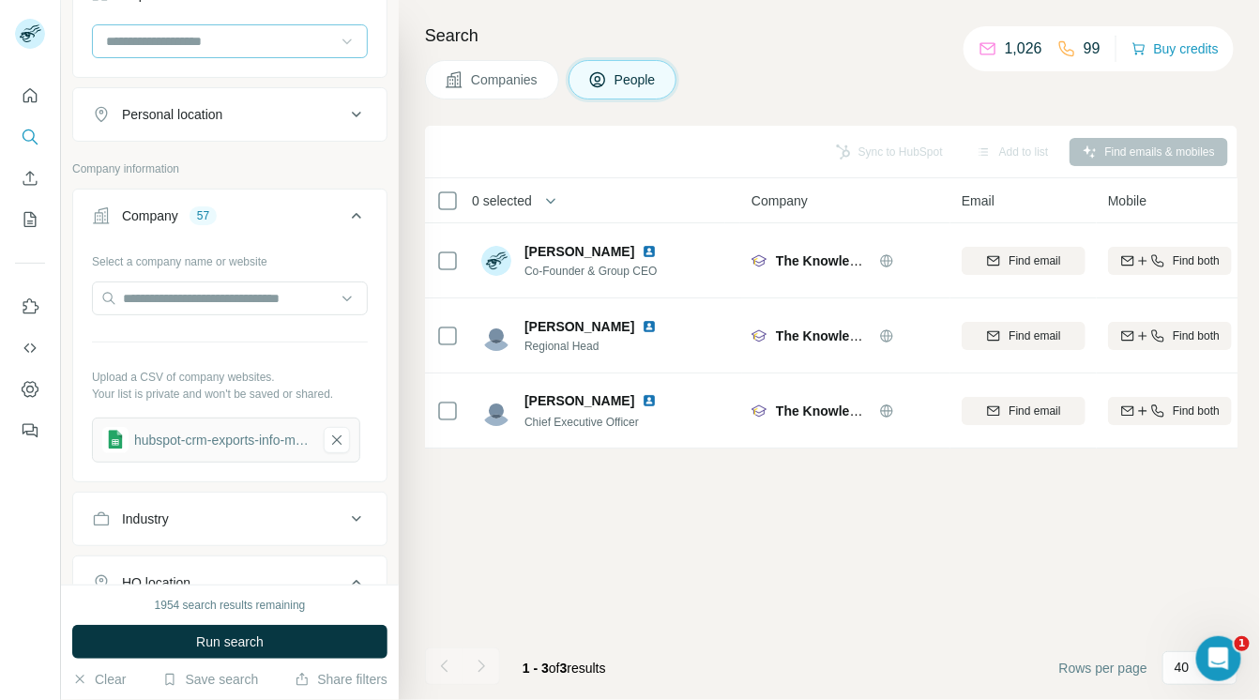
scroll to position [444, 0]
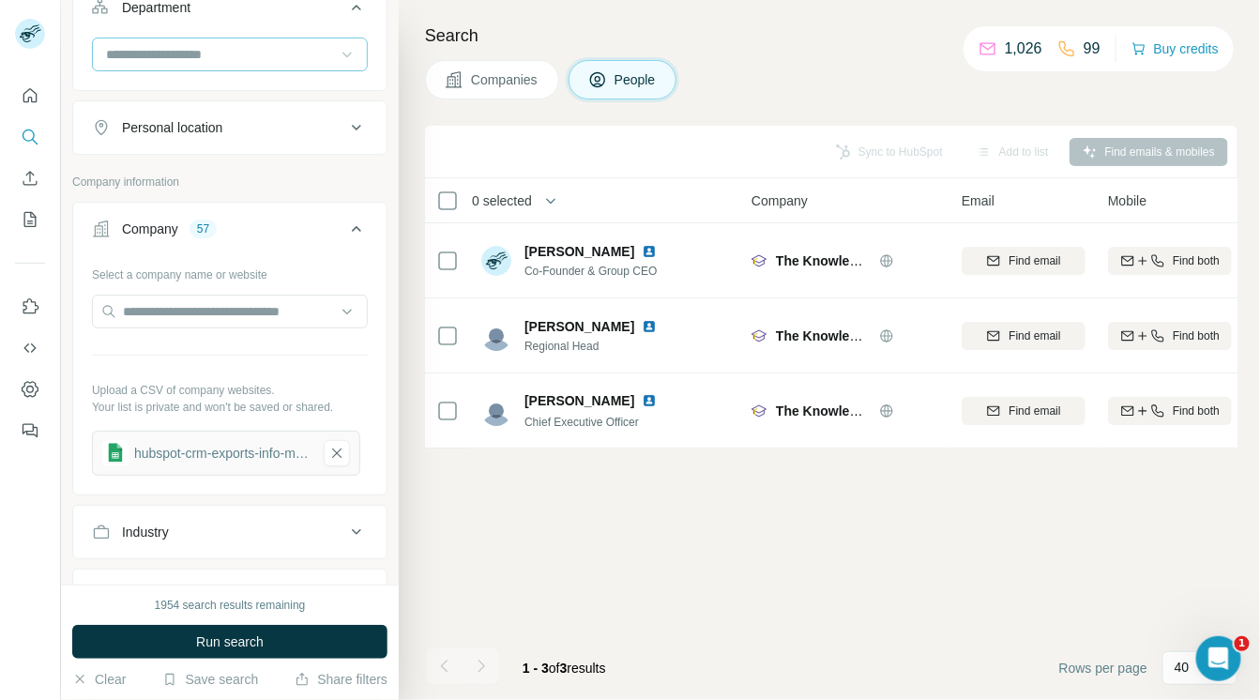
click at [351, 134] on icon at bounding box center [356, 127] width 23 height 23
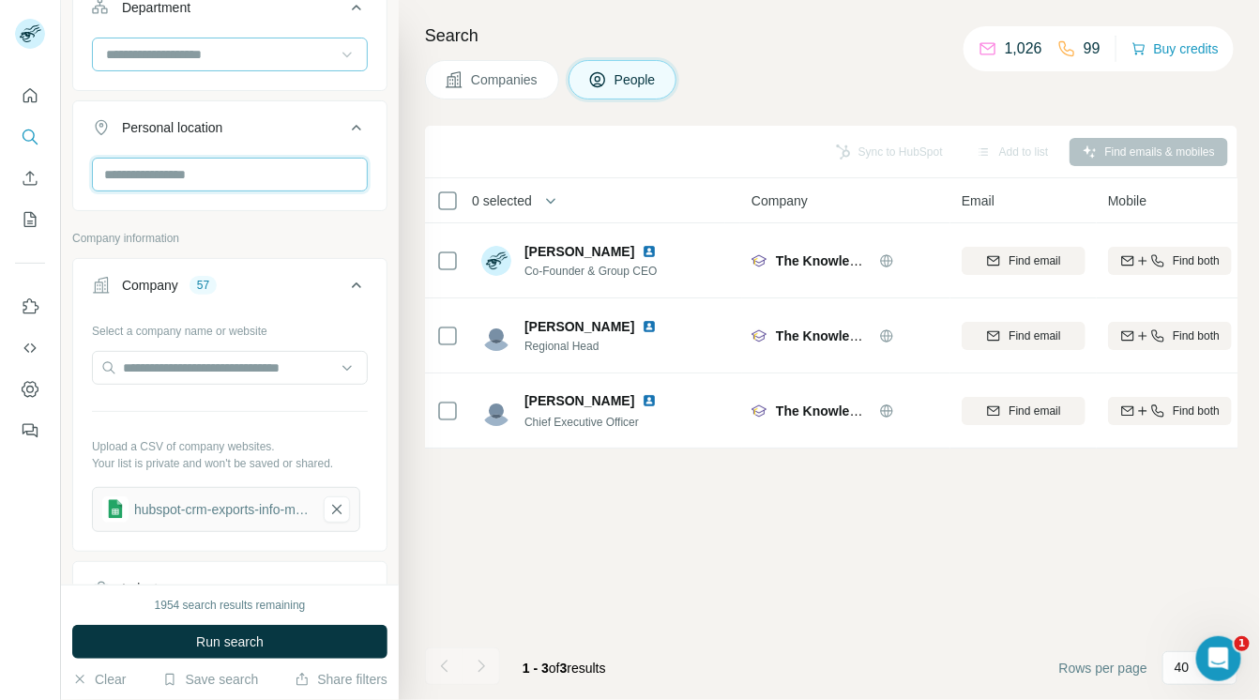
click at [269, 187] on input "text" at bounding box center [230, 175] width 276 height 34
type input "********"
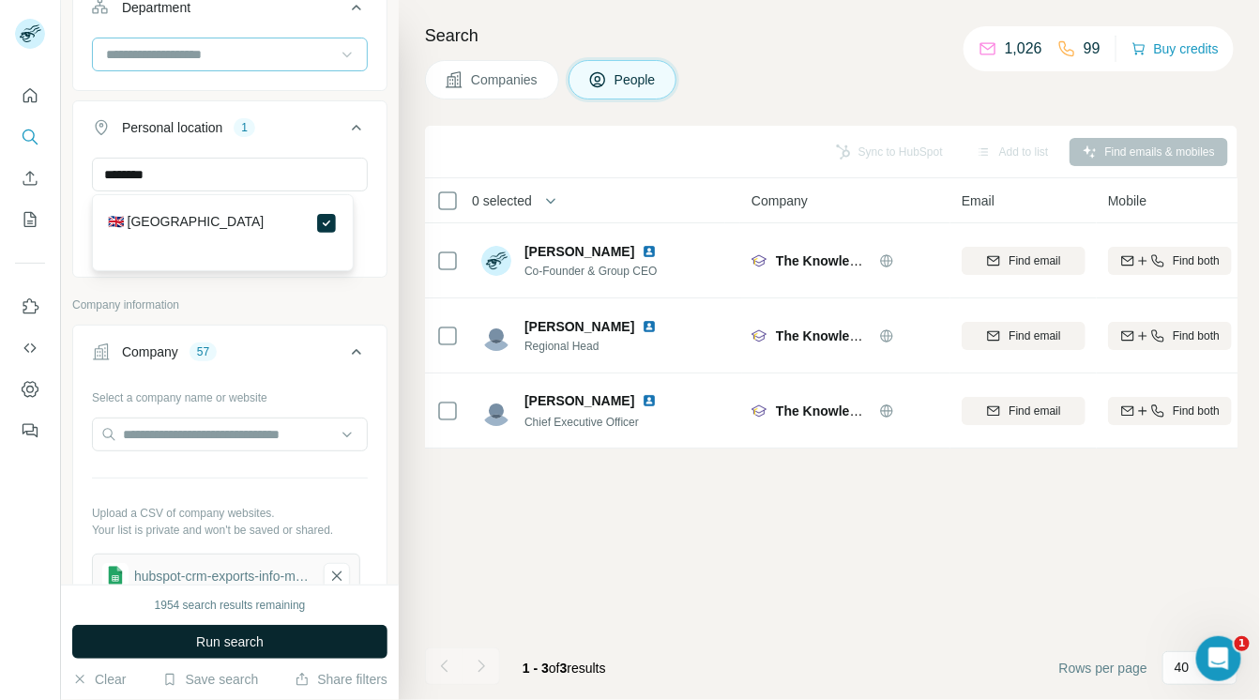
click at [219, 632] on span "Run search" at bounding box center [230, 641] width 68 height 19
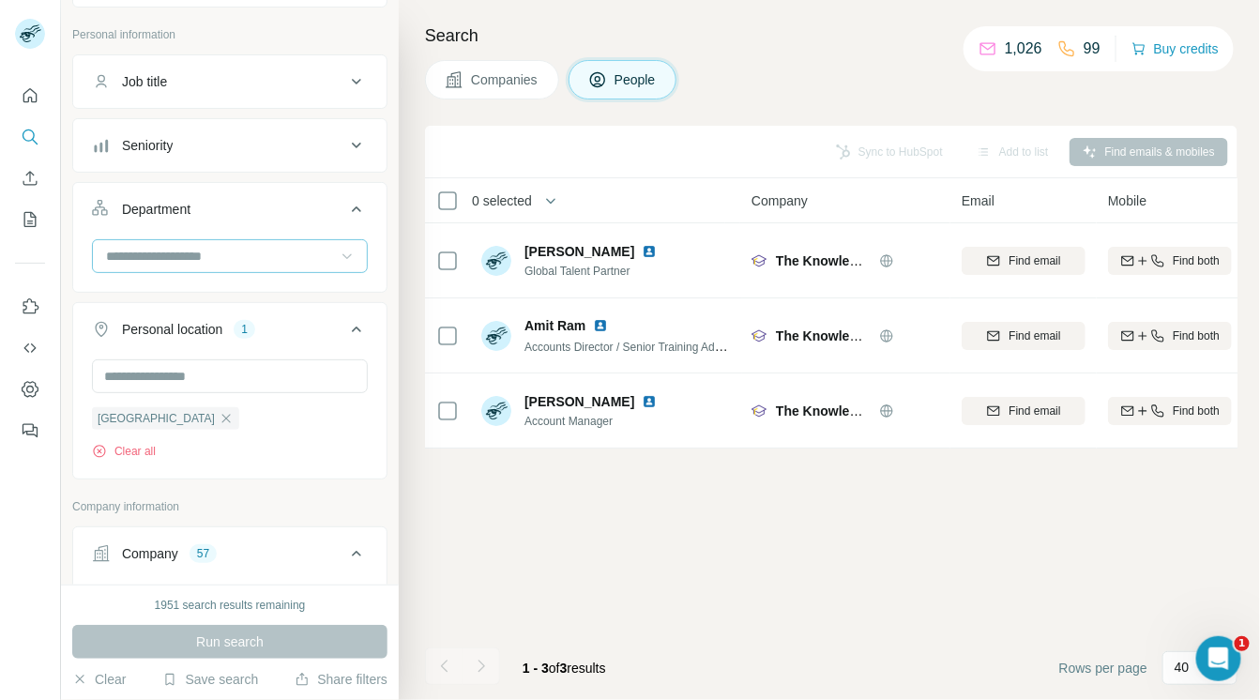
scroll to position [208, 0]
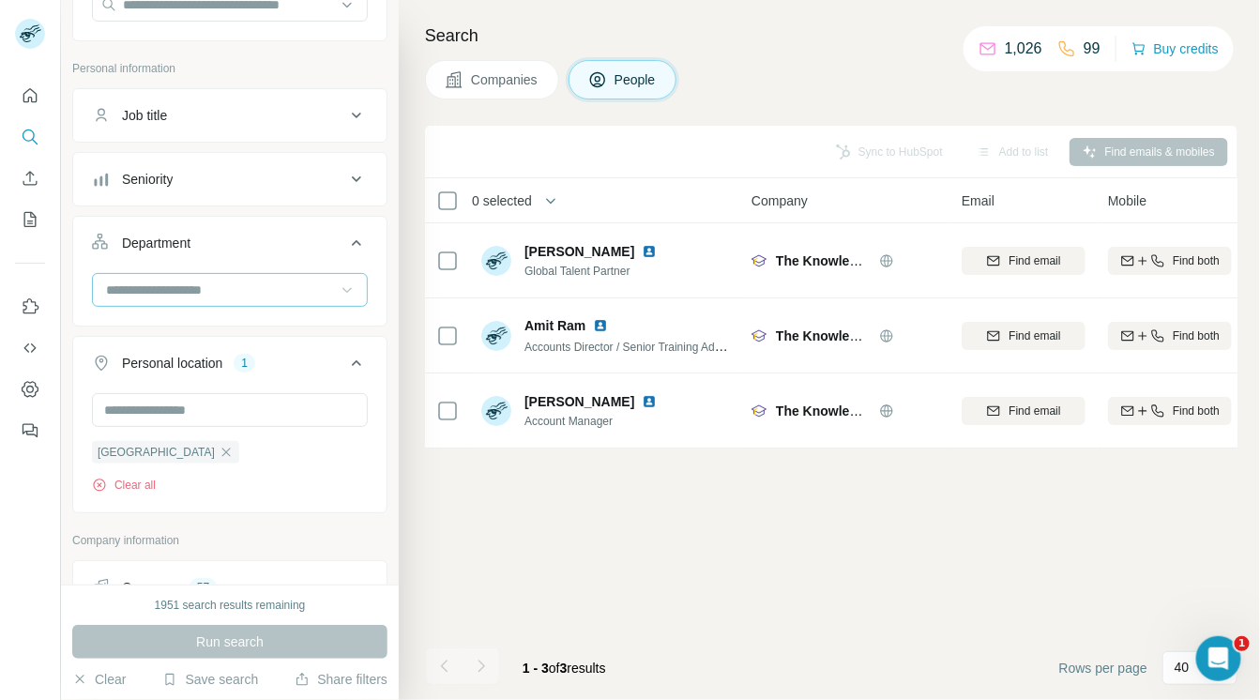
click at [338, 284] on icon at bounding box center [347, 290] width 19 height 19
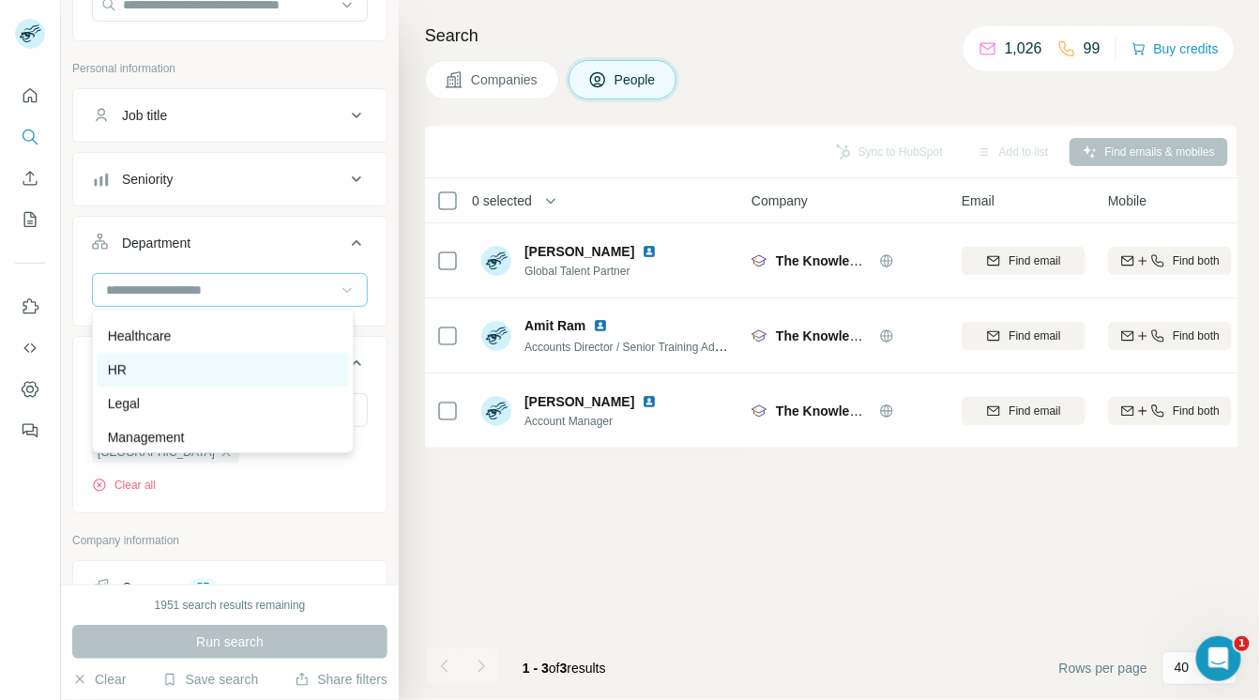
click at [226, 364] on div "HR" at bounding box center [223, 369] width 230 height 19
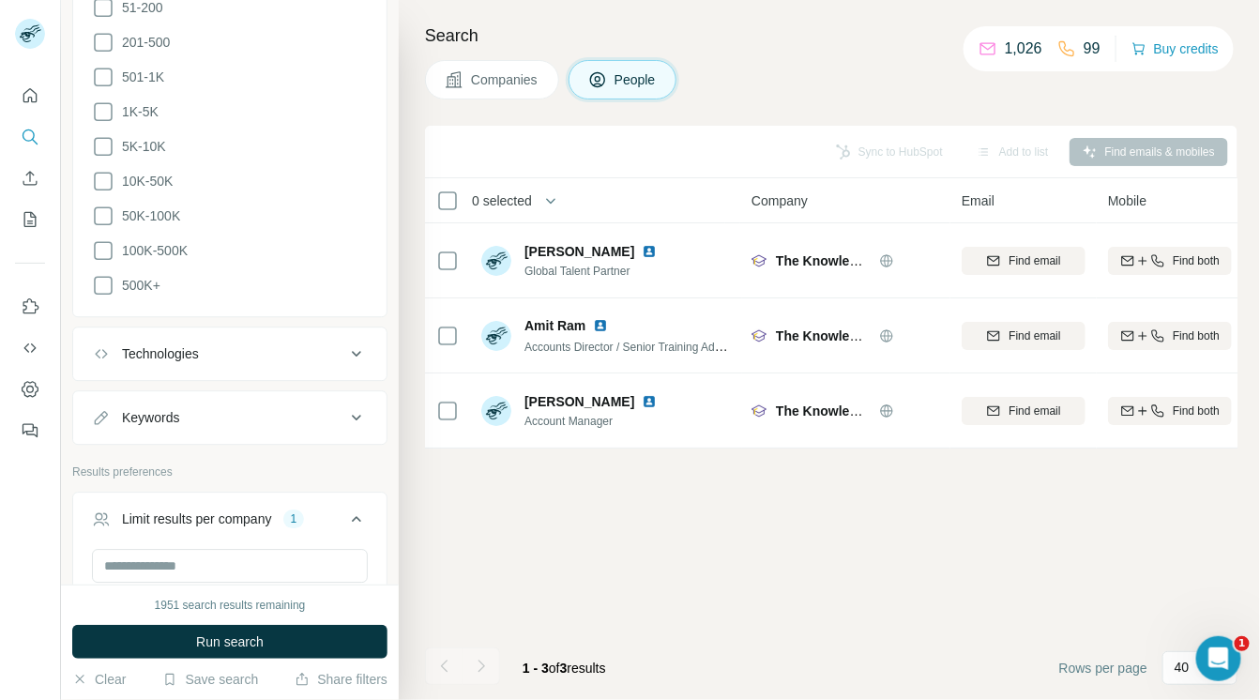
scroll to position [1554, 0]
click at [153, 551] on input "*" at bounding box center [230, 563] width 276 height 34
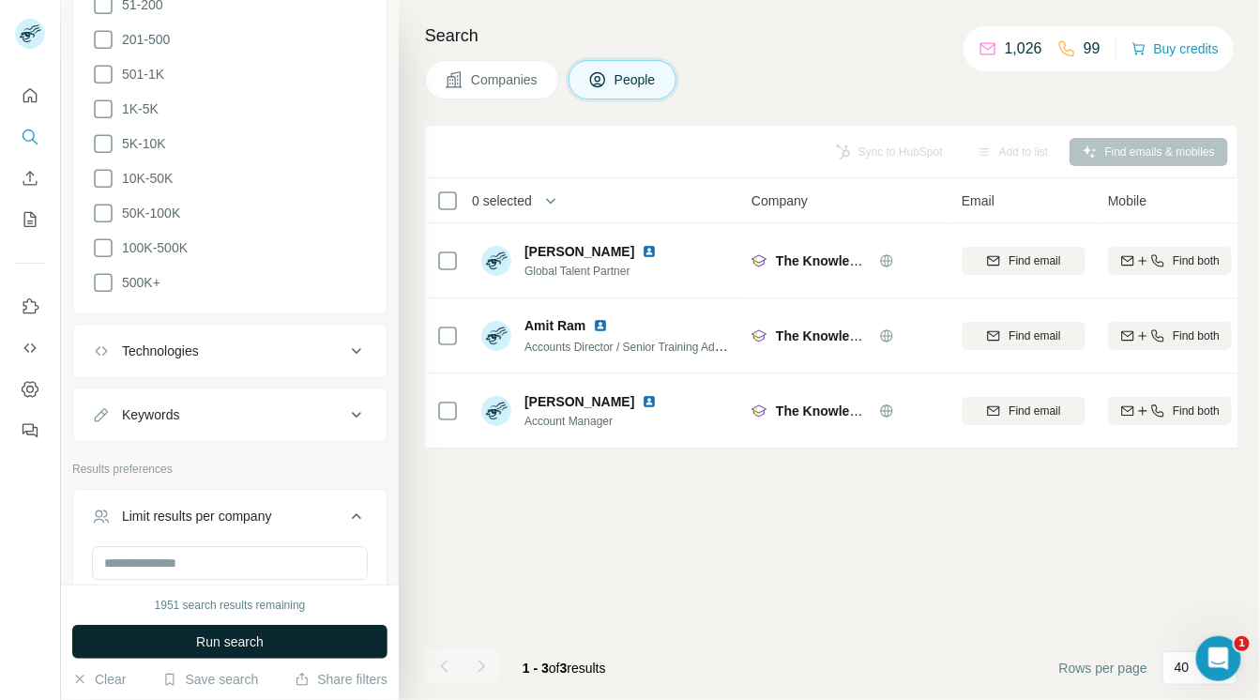
click at [196, 647] on span "Run search" at bounding box center [230, 641] width 68 height 19
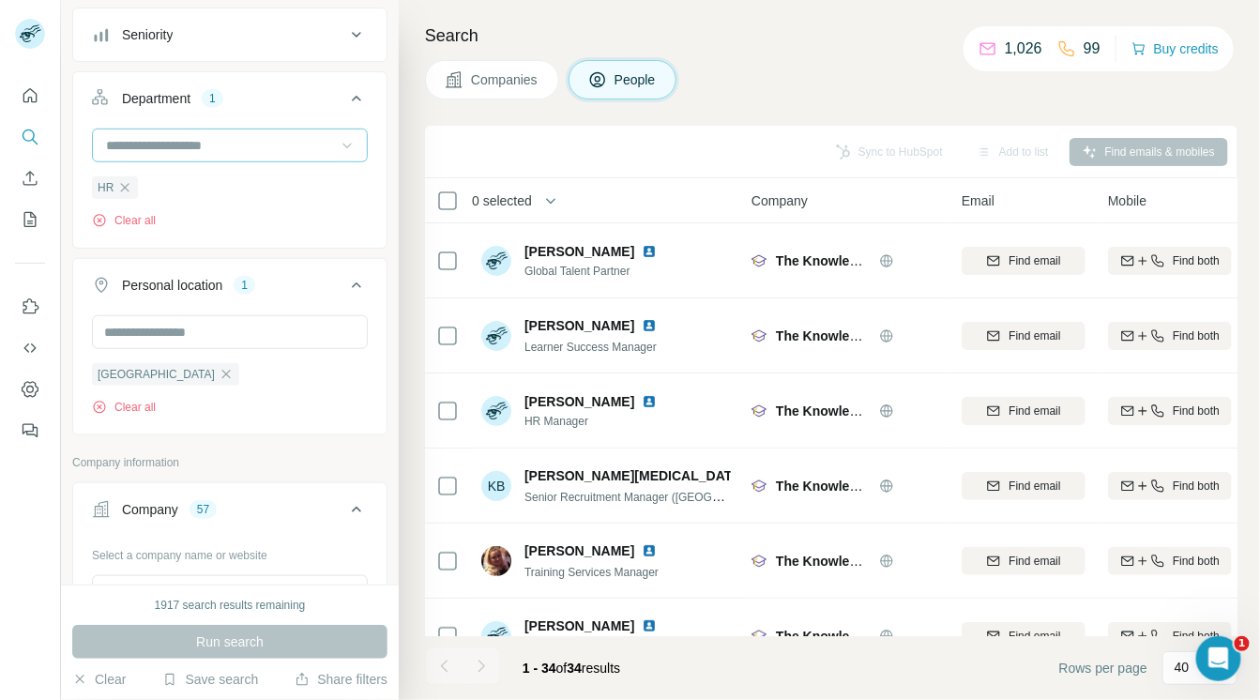
scroll to position [346, 0]
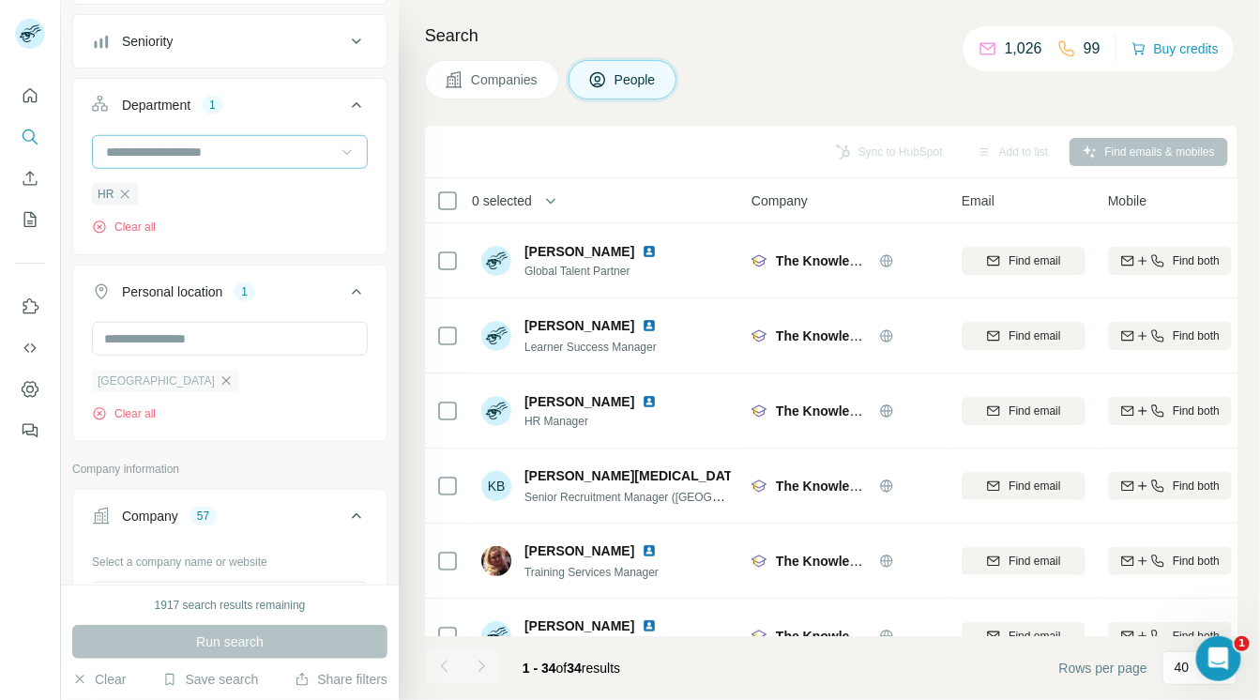
click at [222, 378] on icon "button" at bounding box center [226, 380] width 8 height 8
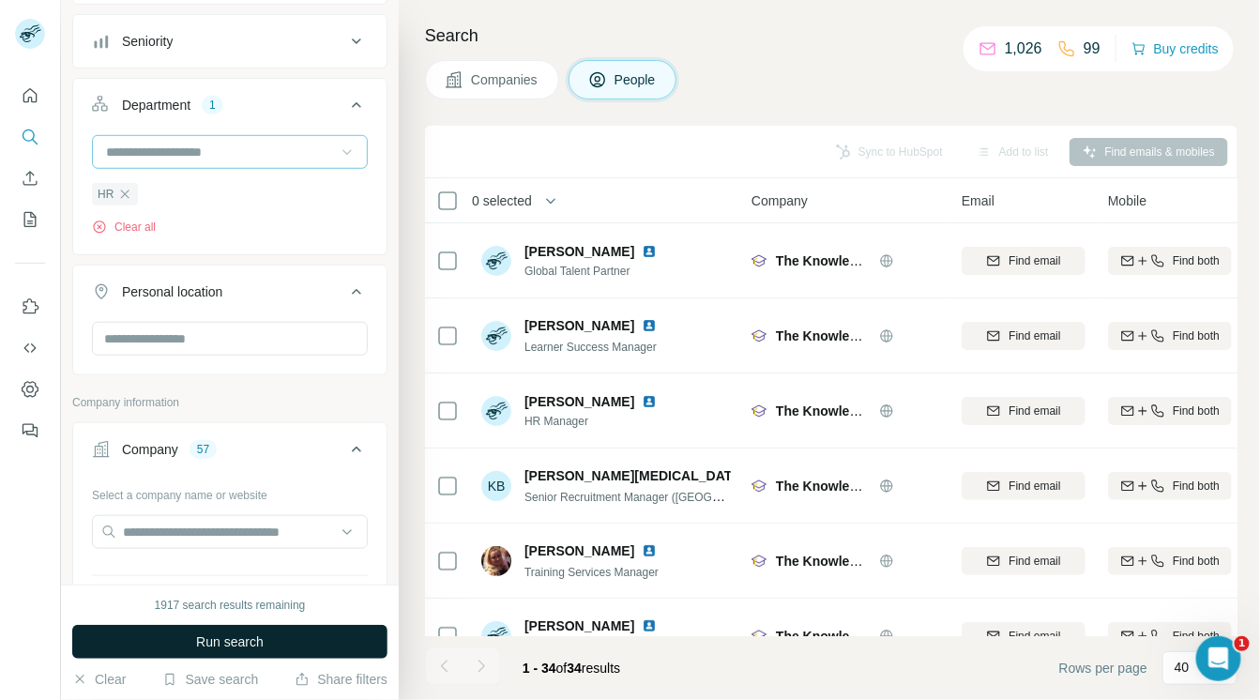
click at [224, 640] on span "Run search" at bounding box center [230, 641] width 68 height 19
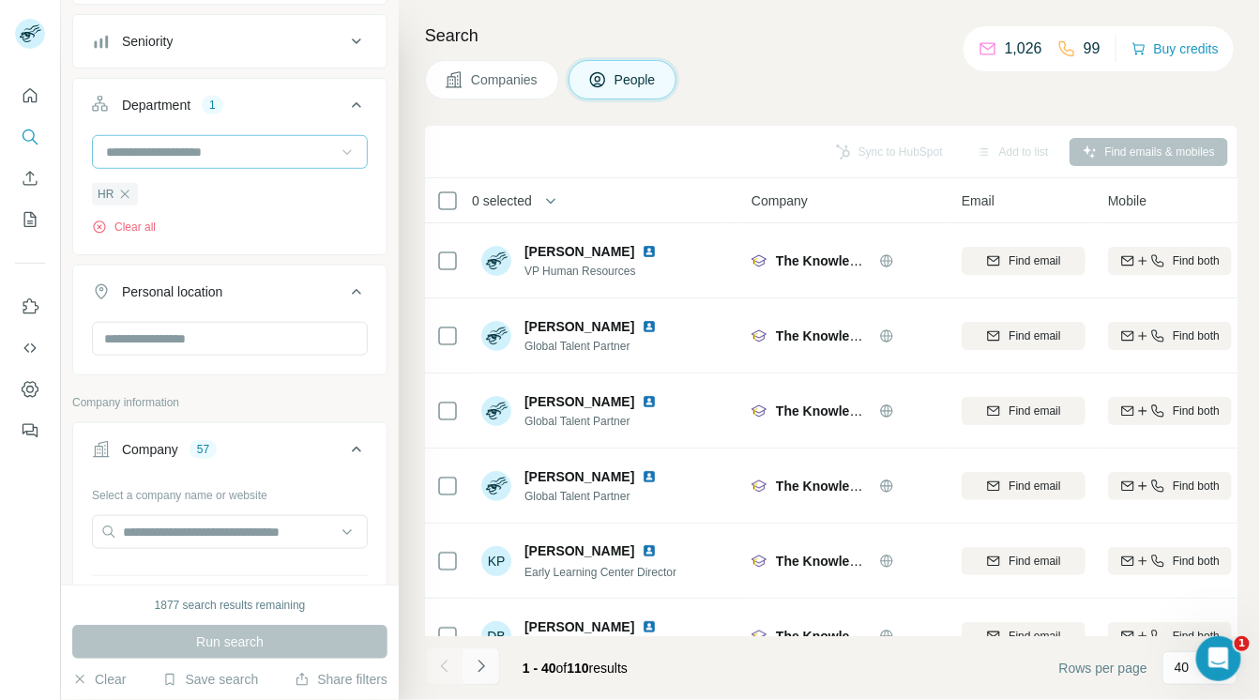
click at [488, 667] on icon "Navigate to next page" at bounding box center [481, 666] width 19 height 19
click at [485, 664] on icon "Navigate to next page" at bounding box center [481, 666] width 19 height 19
click at [481, 662] on div at bounding box center [482, 666] width 38 height 38
click at [123, 190] on icon "button" at bounding box center [124, 194] width 15 height 15
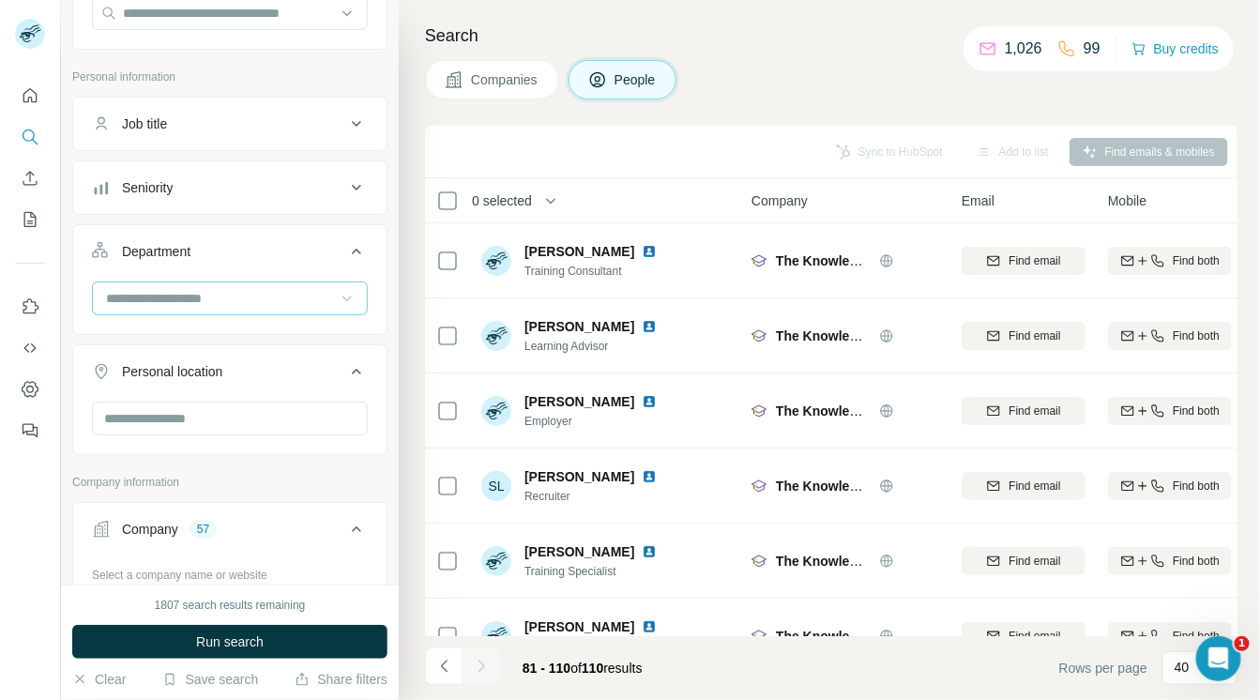
scroll to position [197, 0]
click at [329, 116] on button "Job title" at bounding box center [229, 126] width 313 height 45
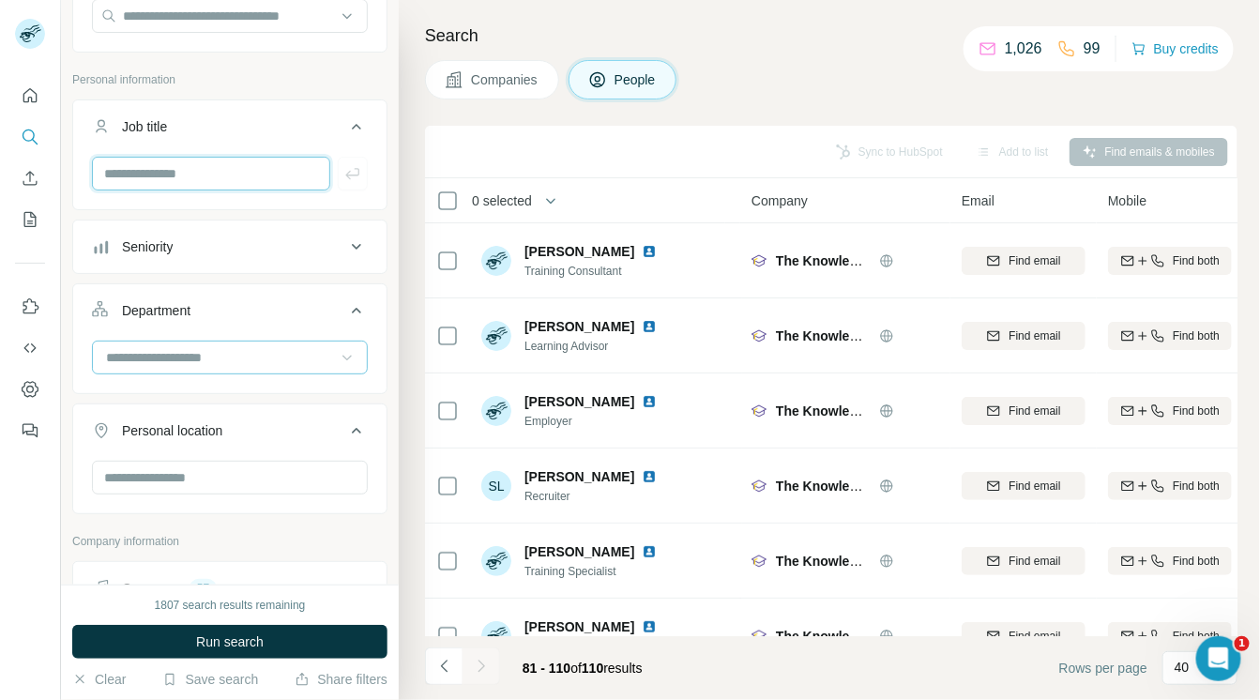
click at [259, 163] on input "text" at bounding box center [211, 174] width 238 height 34
type input "**"
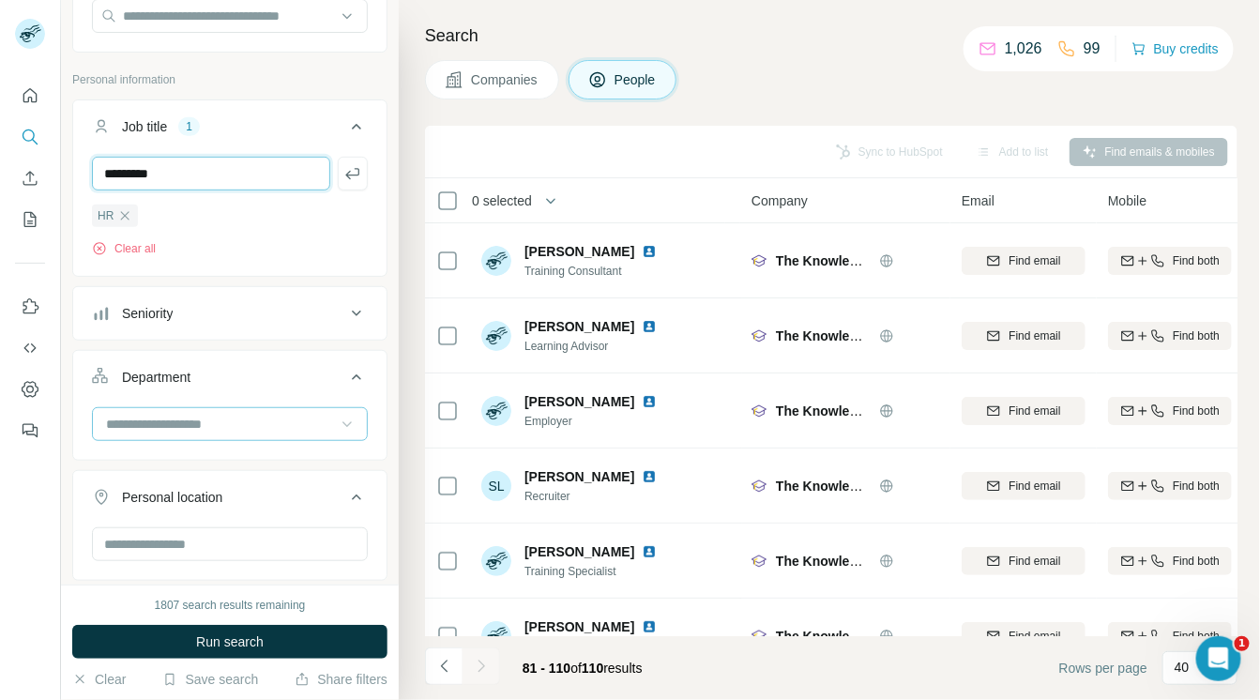
type input "*********"
type input "******"
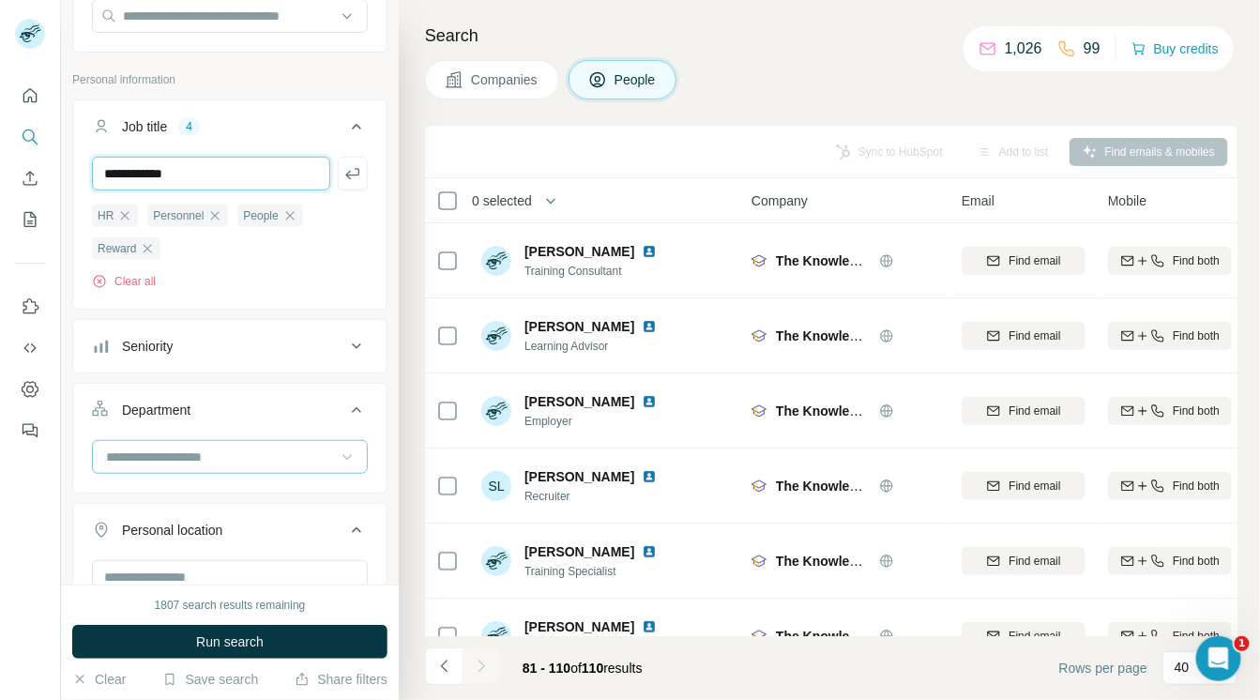
type input "**********"
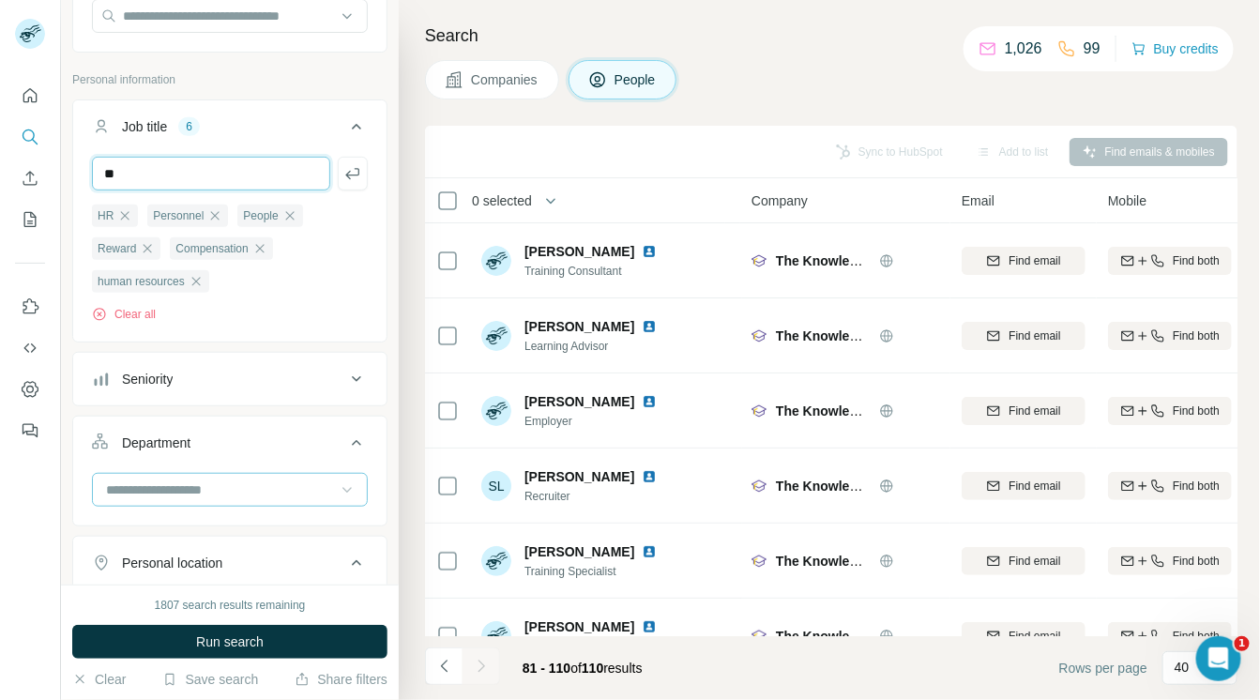
type input "*"
type input "********"
type input "*******"
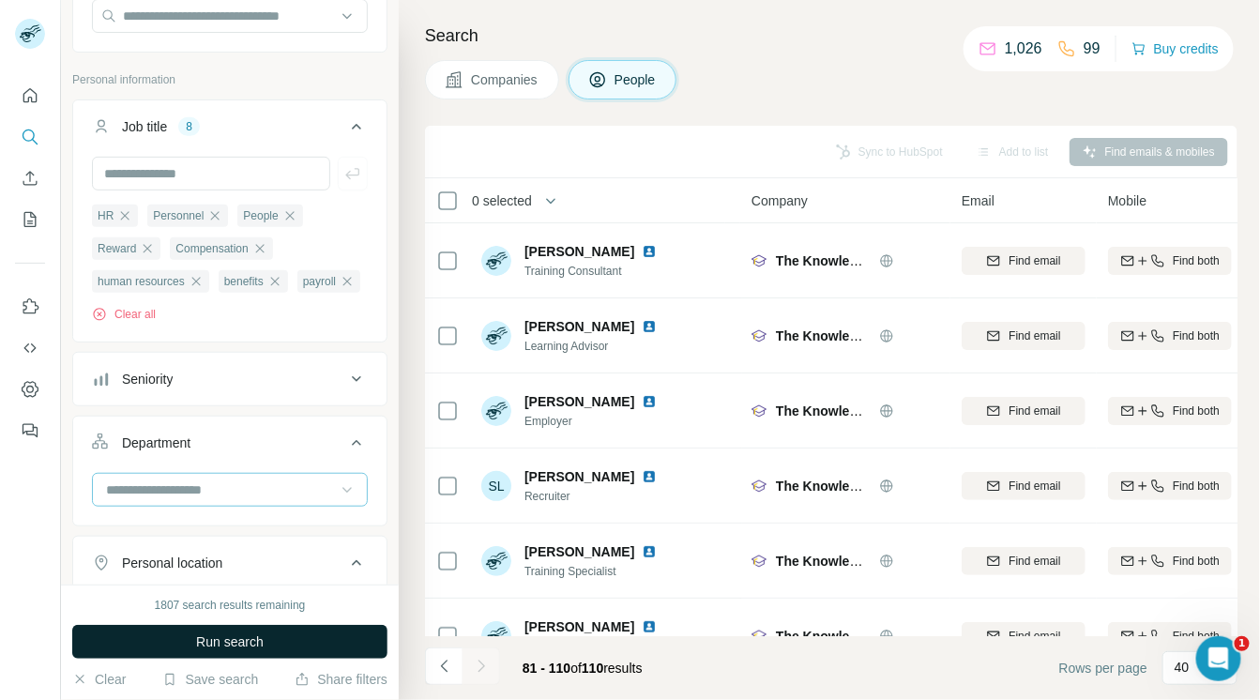
click at [235, 638] on span "Run search" at bounding box center [230, 641] width 68 height 19
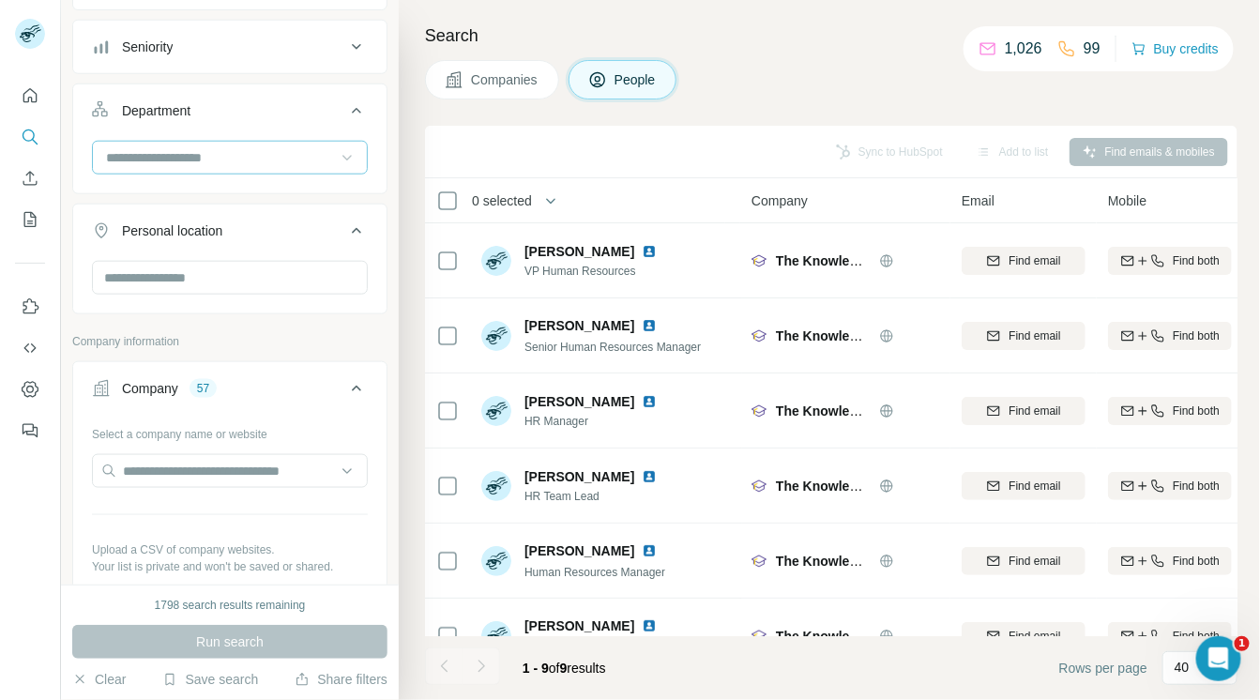
scroll to position [522, 0]
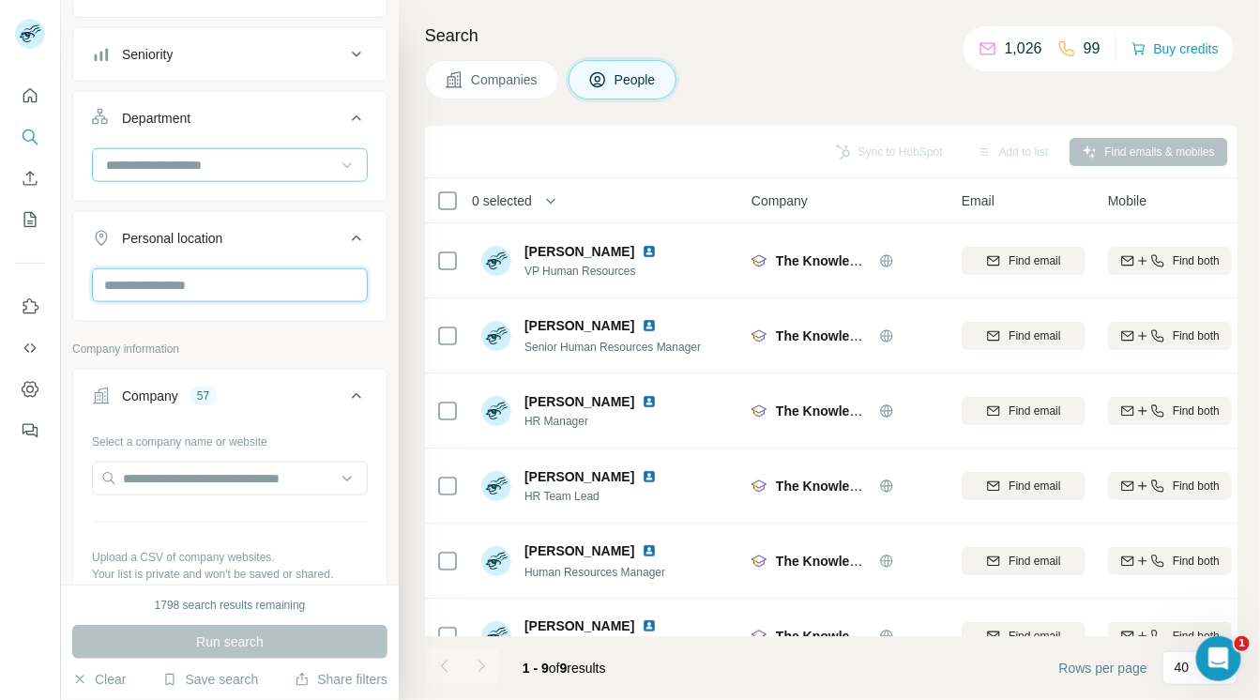
click at [325, 302] on input "text" at bounding box center [230, 285] width 276 height 34
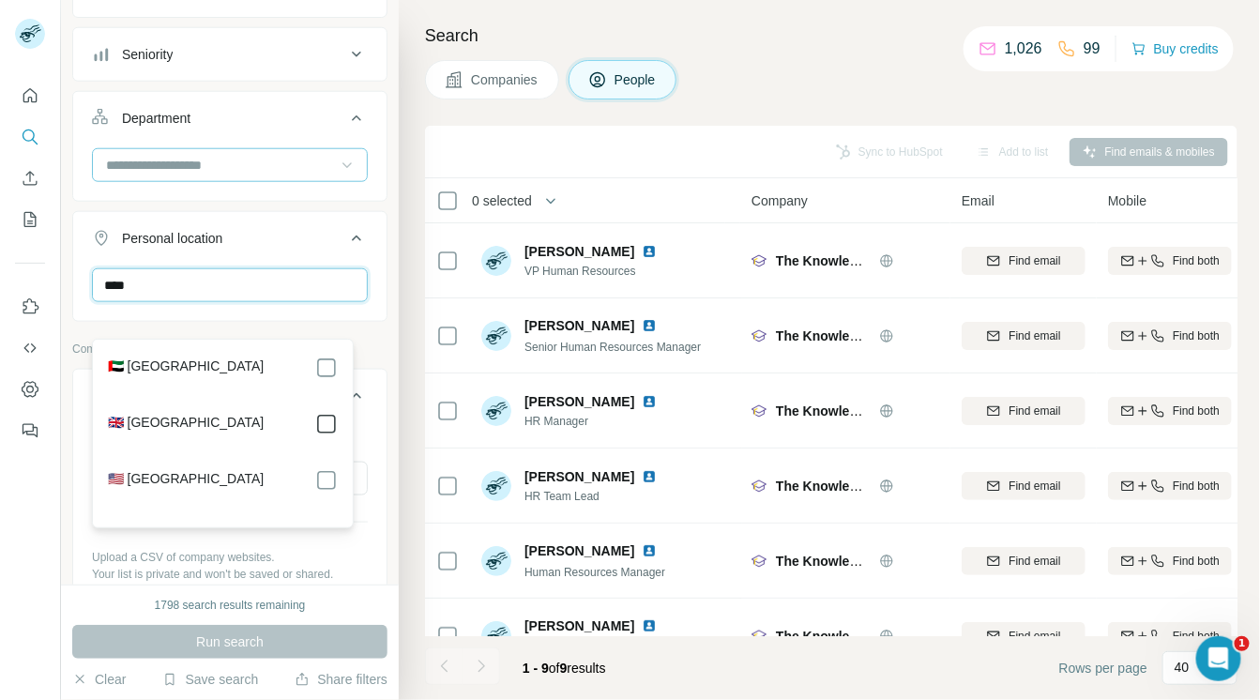
type input "****"
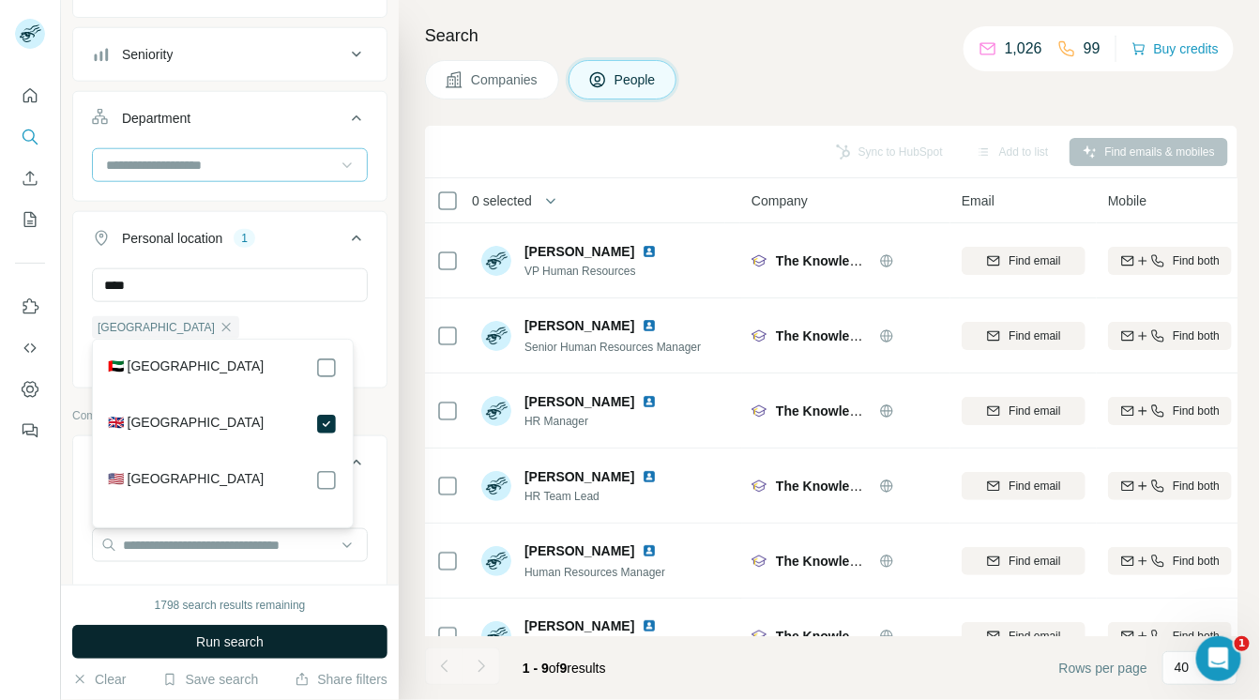
click at [309, 642] on button "Run search" at bounding box center [229, 642] width 315 height 34
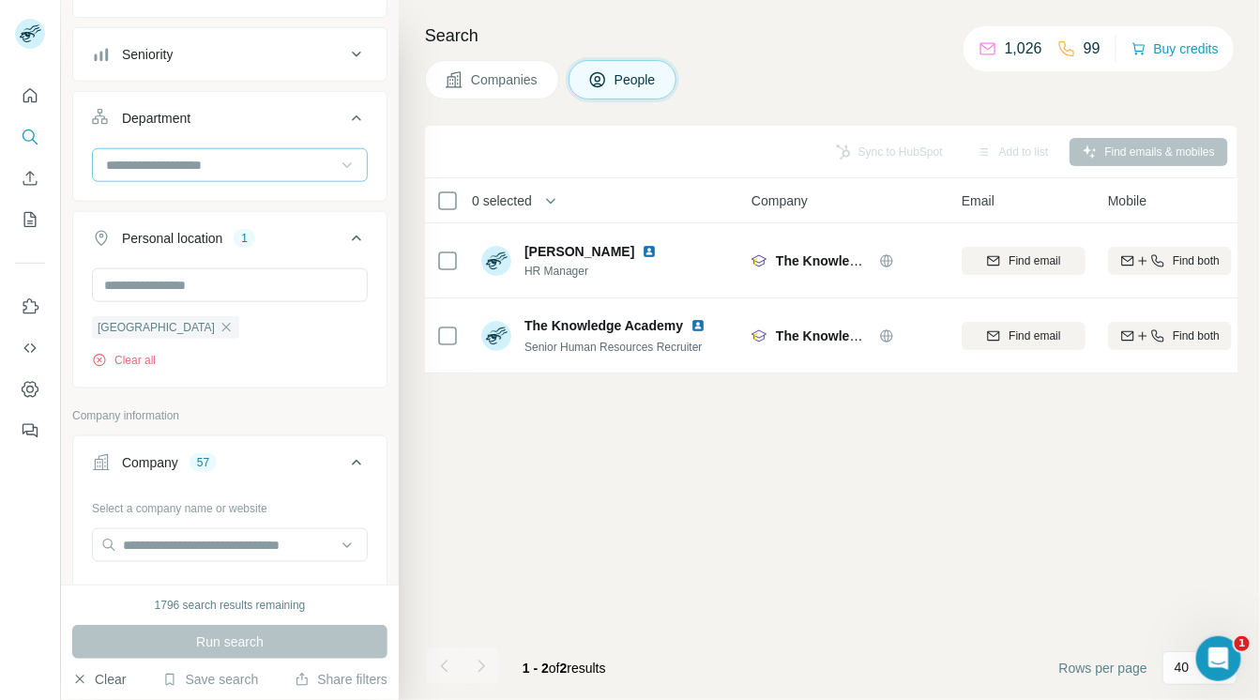
click at [111, 675] on button "Clear" at bounding box center [98, 679] width 53 height 19
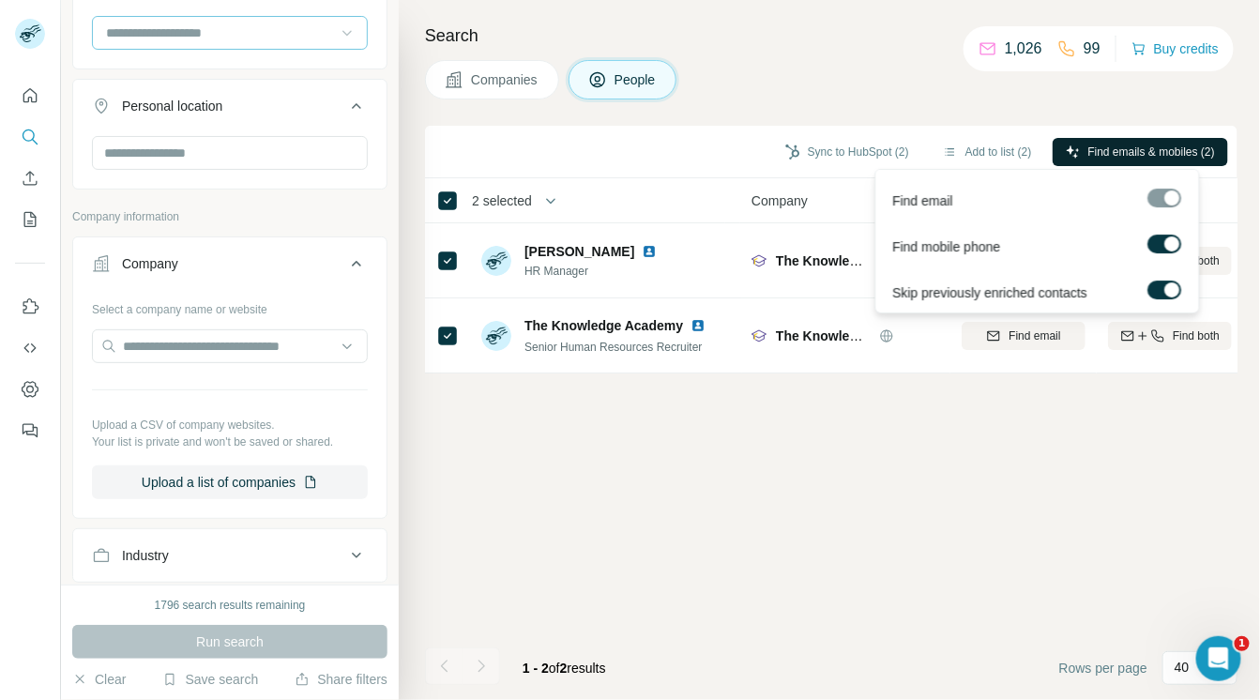
click at [1095, 149] on span "Find emails & mobiles (2)" at bounding box center [1151, 152] width 127 height 17
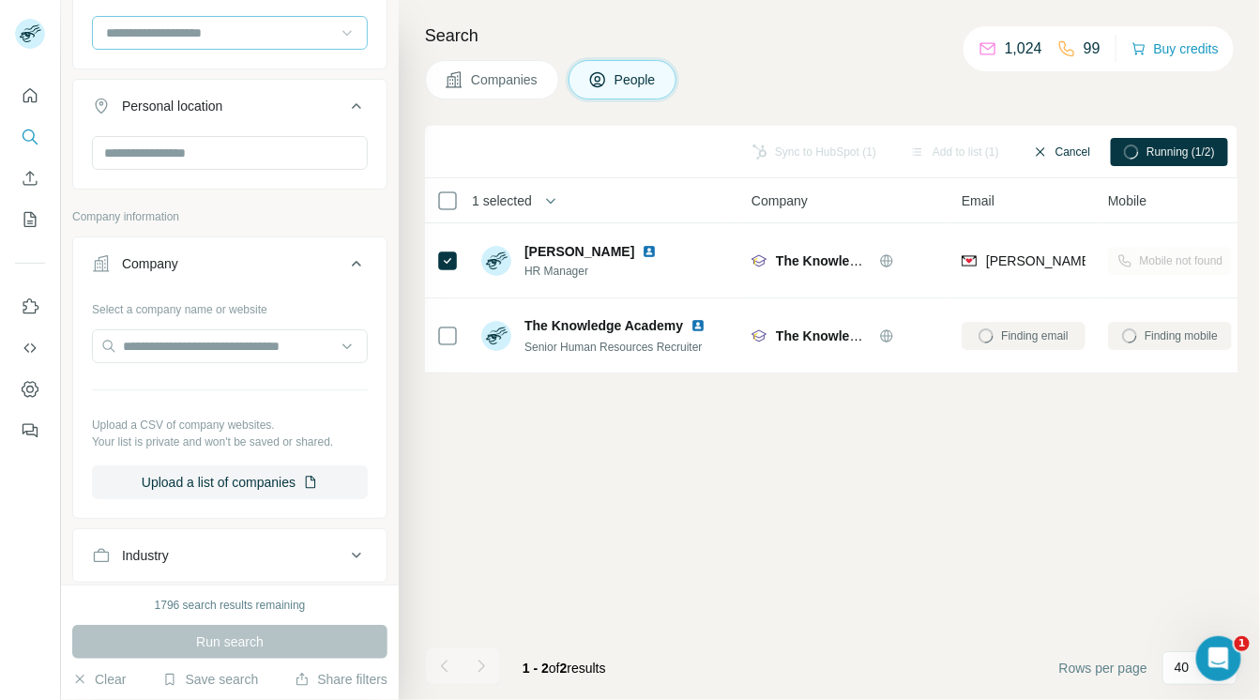
click at [1070, 151] on button "Cancel" at bounding box center [1061, 152] width 83 height 28
click at [814, 147] on button "Sync to HubSpot (1)" at bounding box center [847, 152] width 150 height 28
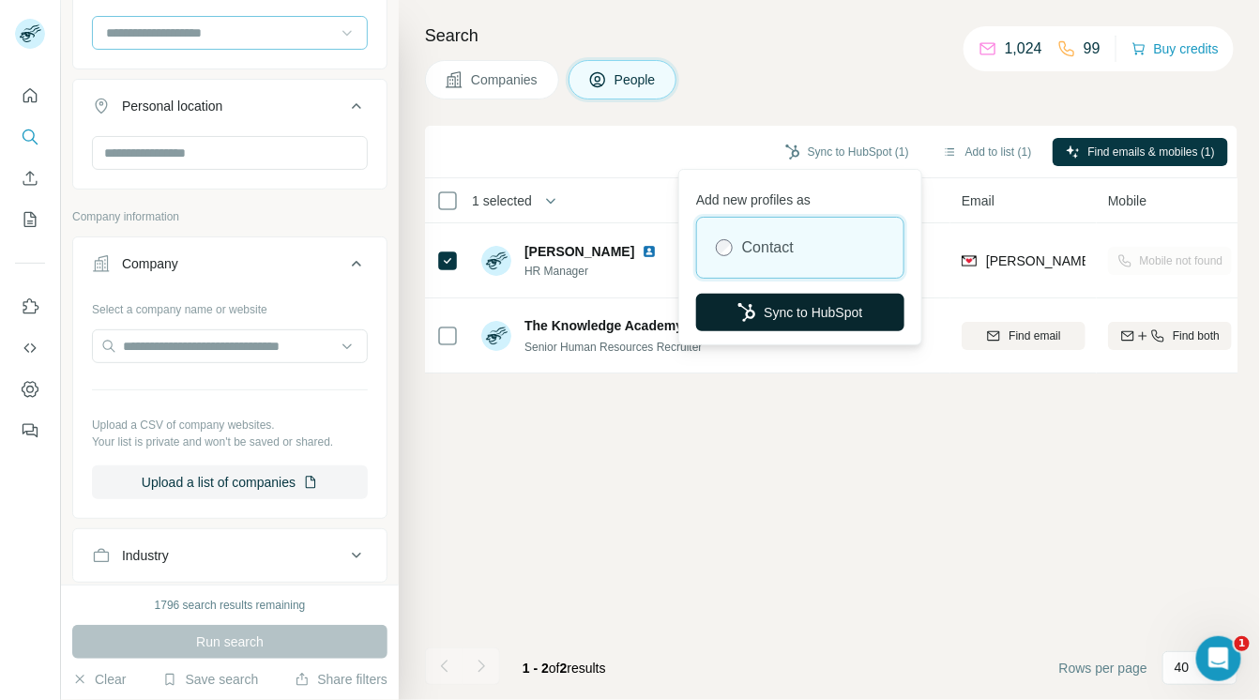
click at [791, 309] on button "Sync to HubSpot" at bounding box center [800, 313] width 208 height 38
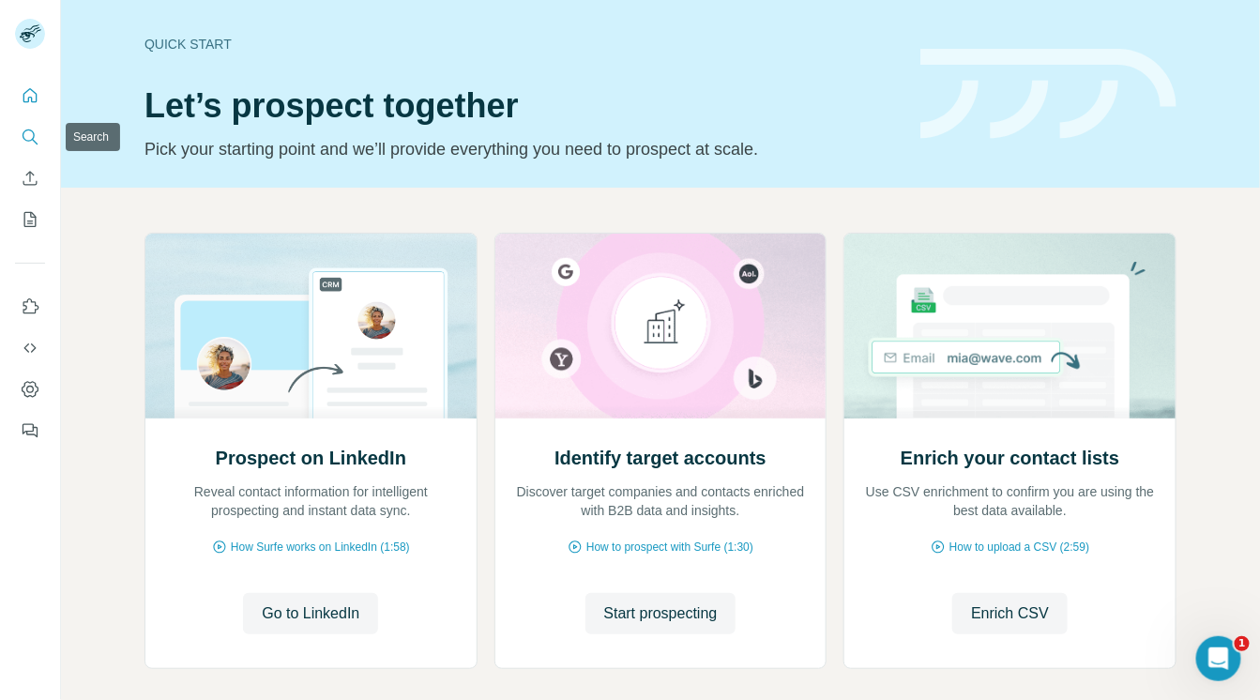
click at [34, 134] on icon "Search" at bounding box center [29, 135] width 12 height 12
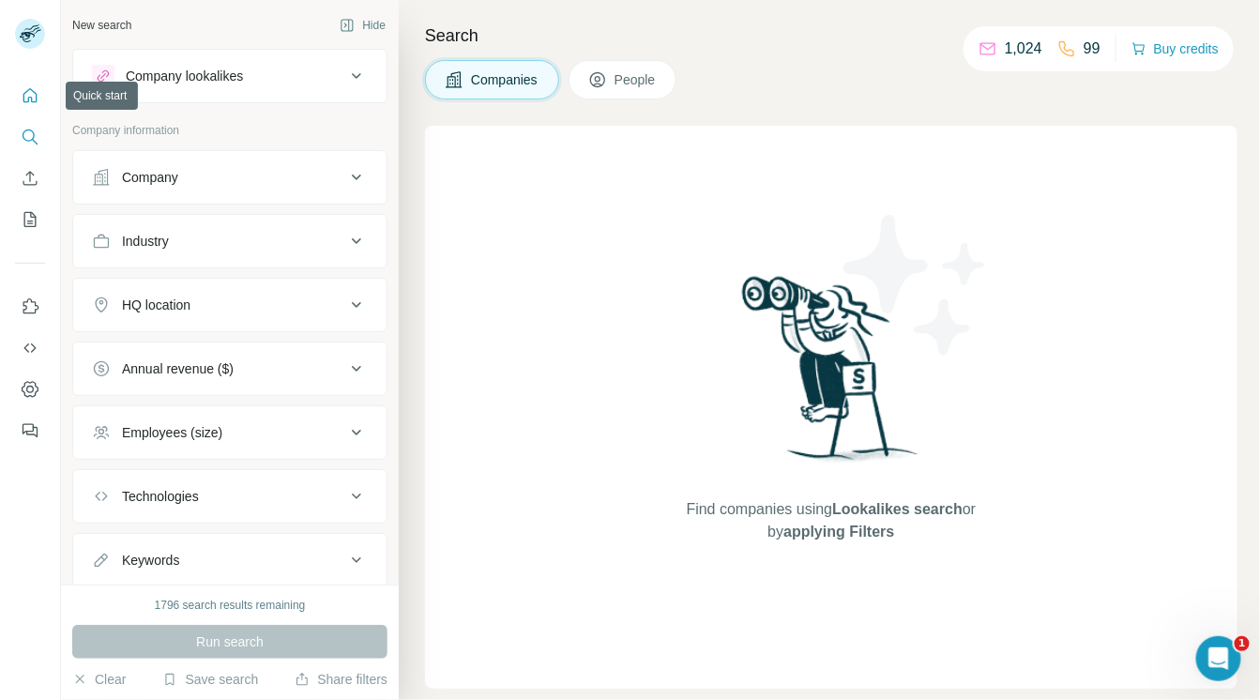
click at [25, 99] on icon "Quick start" at bounding box center [30, 95] width 19 height 19
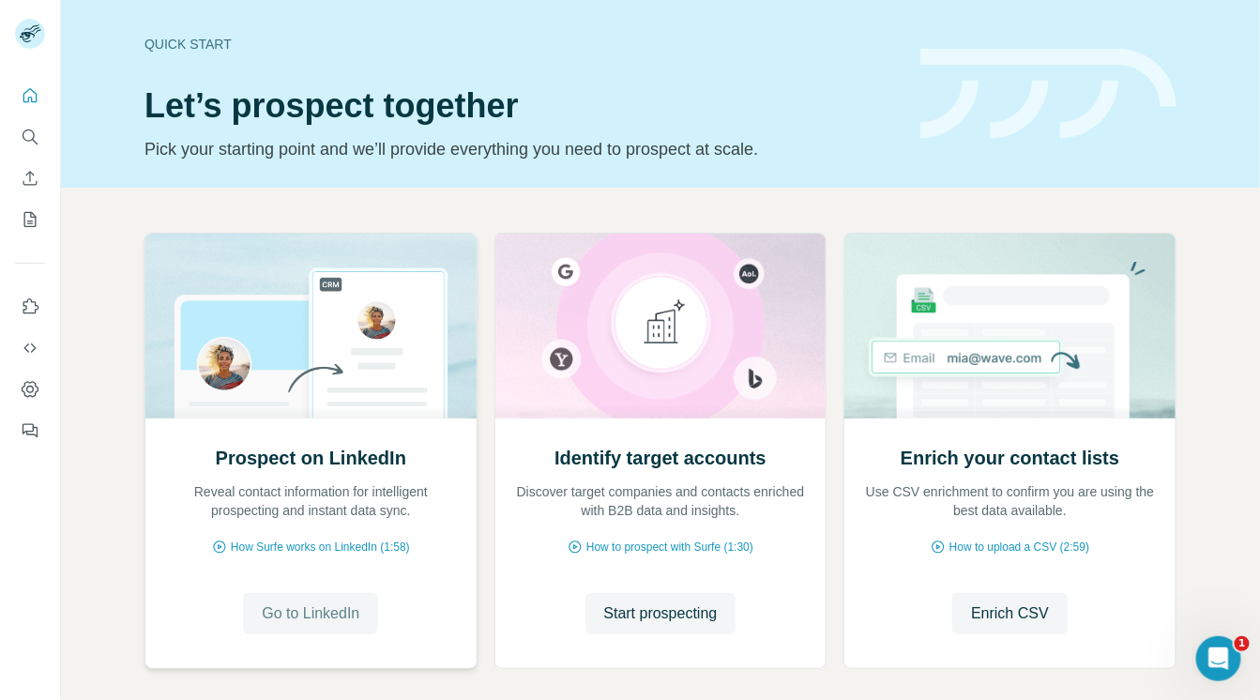
click at [273, 617] on span "Go to LinkedIn" at bounding box center [311, 613] width 98 height 23
click at [270, 613] on span "Go to LinkedIn" at bounding box center [311, 613] width 98 height 23
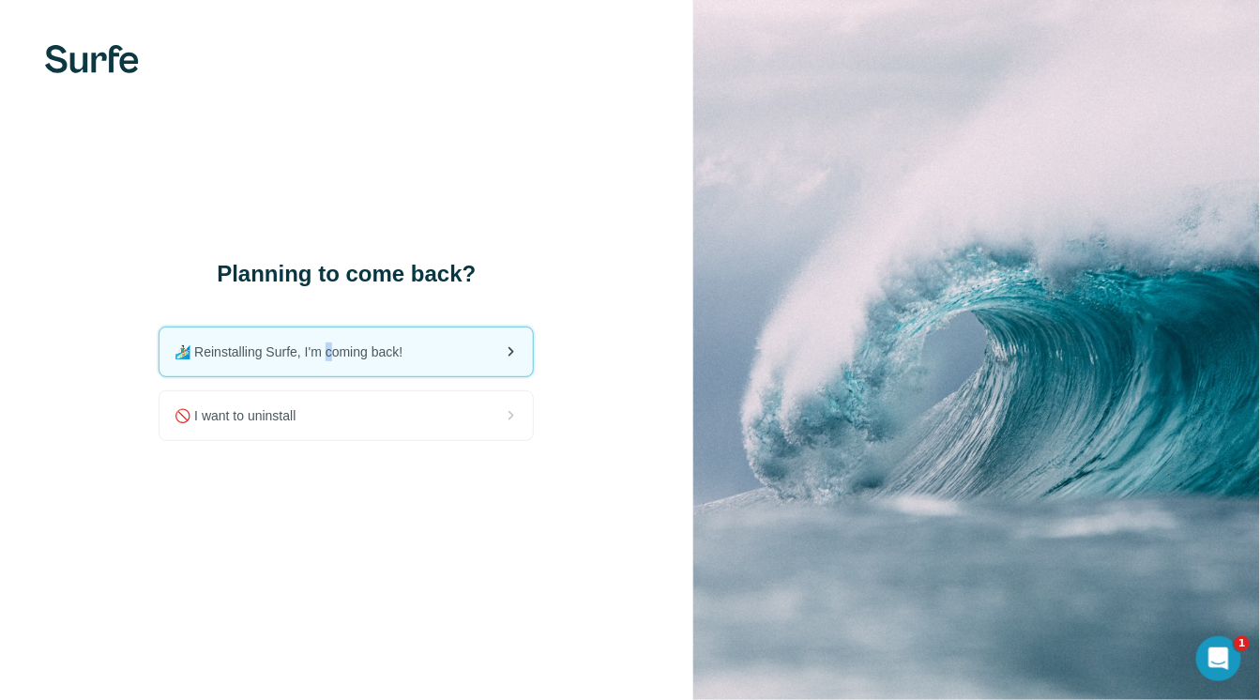
click at [327, 346] on span "🏄🏻‍♂️ Reinstalling Surfe, I'm coming back!" at bounding box center [295, 351] width 243 height 19
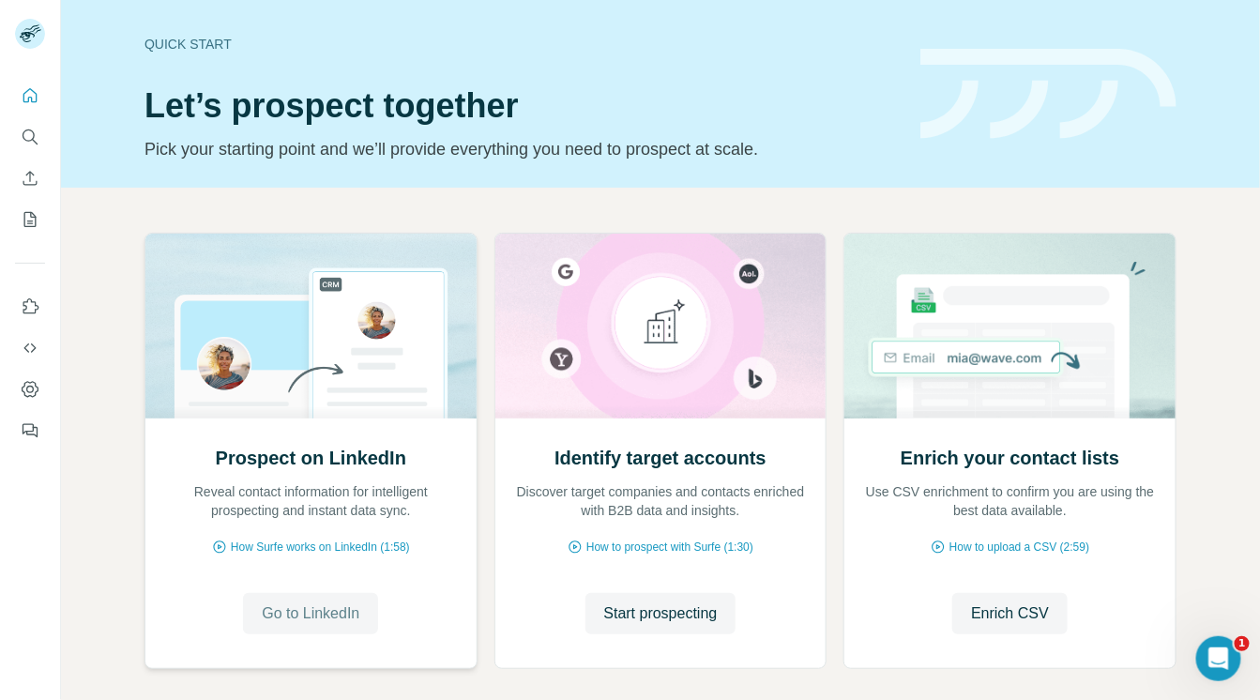
click at [292, 613] on span "Go to LinkedIn" at bounding box center [311, 613] width 98 height 23
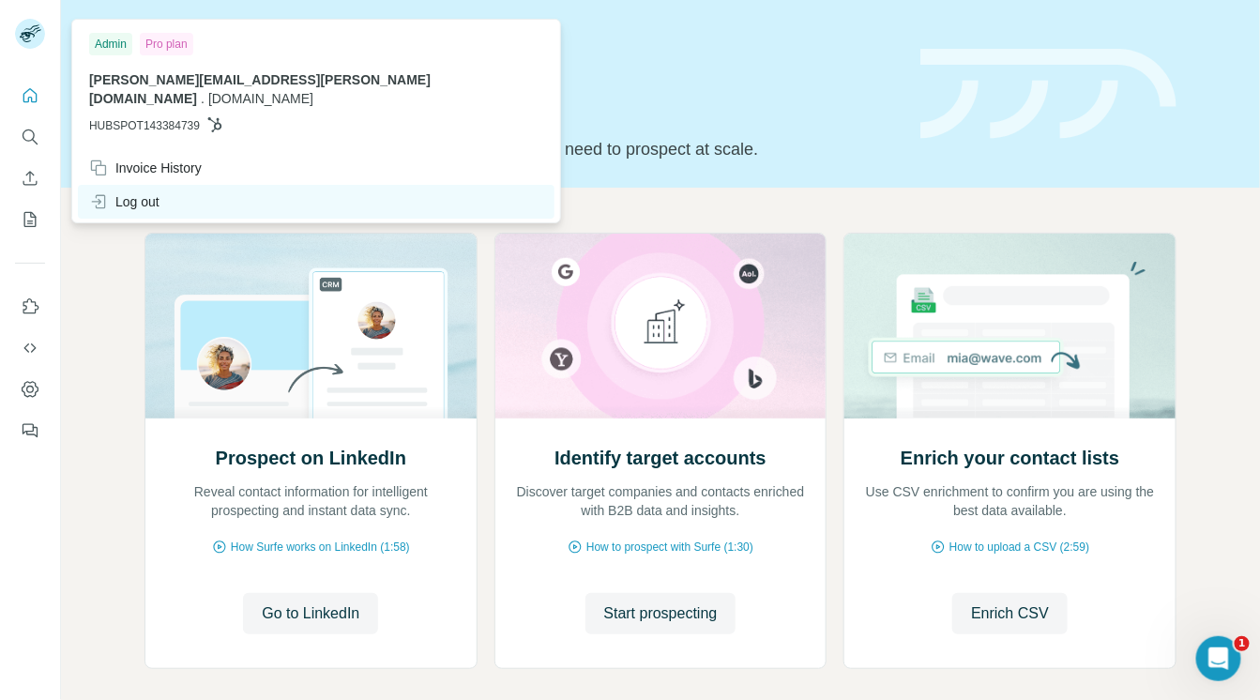
click at [139, 192] on div "Log out" at bounding box center [124, 201] width 70 height 19
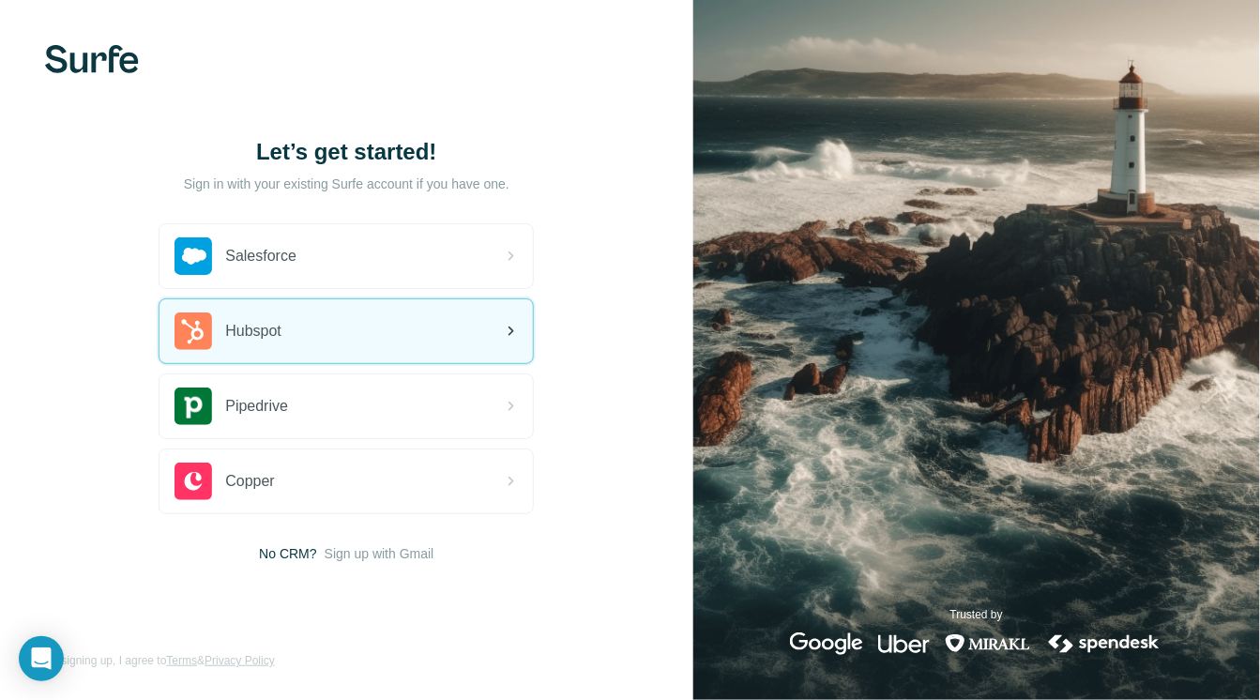
click at [361, 337] on div "Hubspot" at bounding box center [345, 331] width 373 height 64
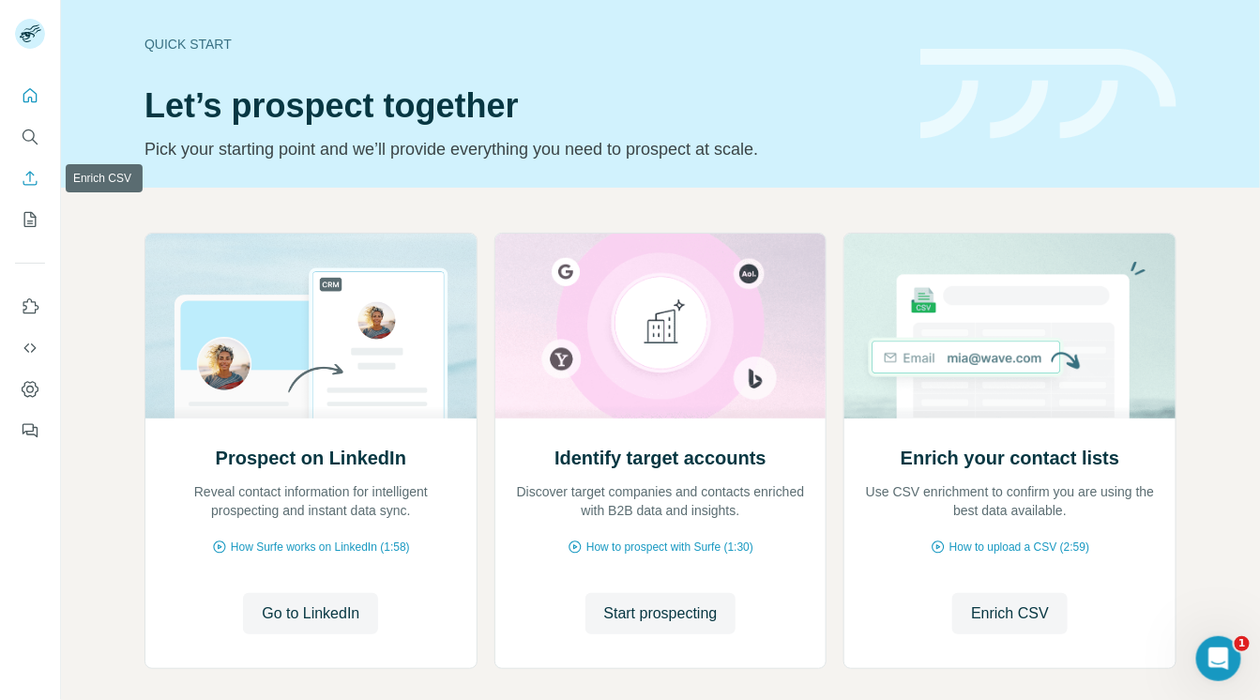
click at [30, 180] on icon "Enrich CSV" at bounding box center [30, 178] width 14 height 14
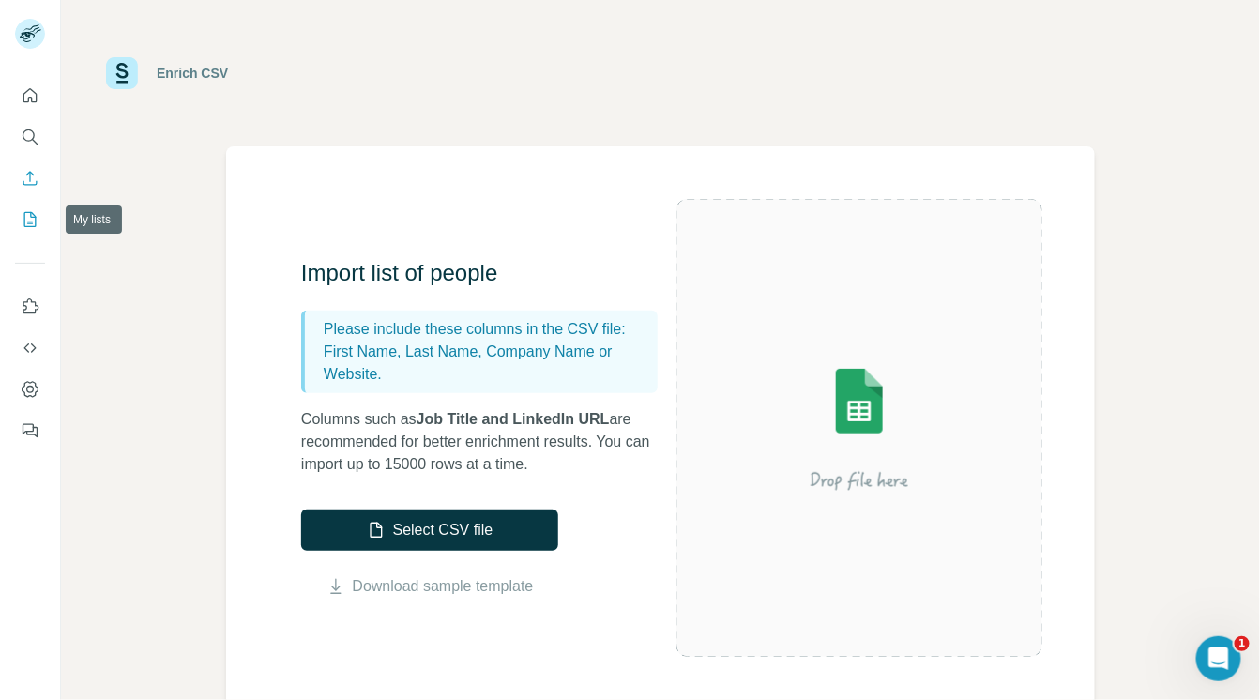
click at [25, 217] on icon "My lists" at bounding box center [30, 219] width 19 height 19
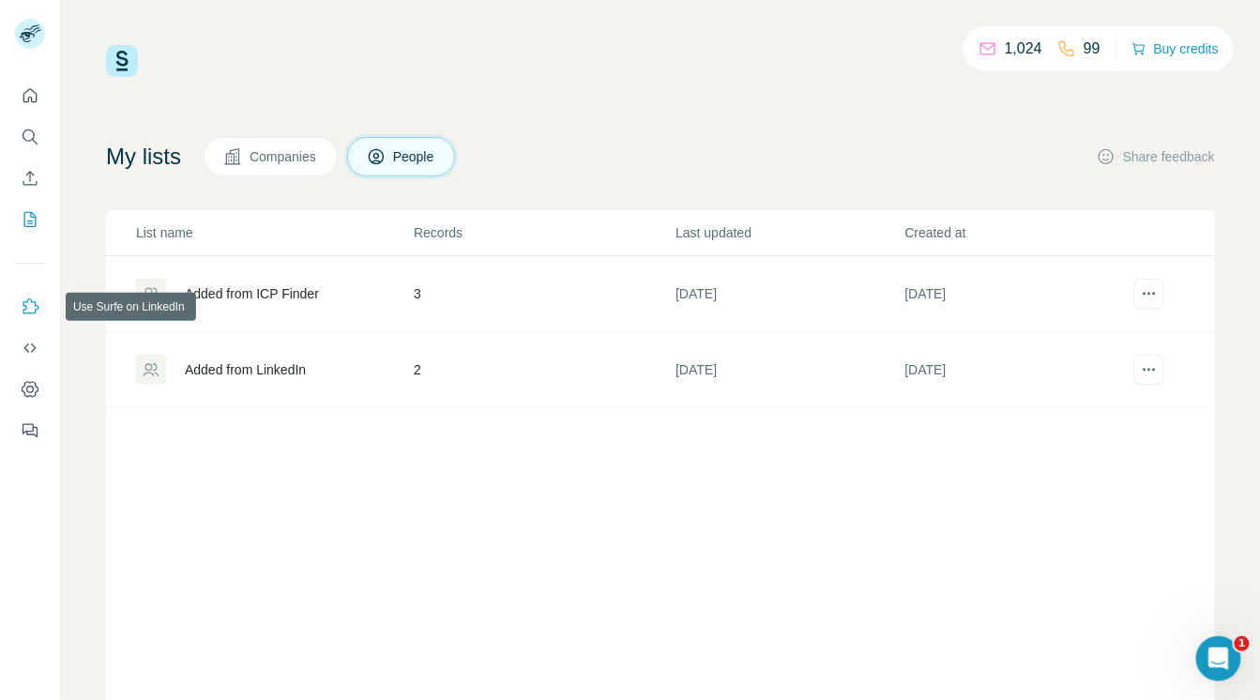
click at [30, 307] on icon "Use Surfe on LinkedIn" at bounding box center [30, 306] width 19 height 19
click at [30, 99] on icon "Quick start" at bounding box center [30, 95] width 19 height 19
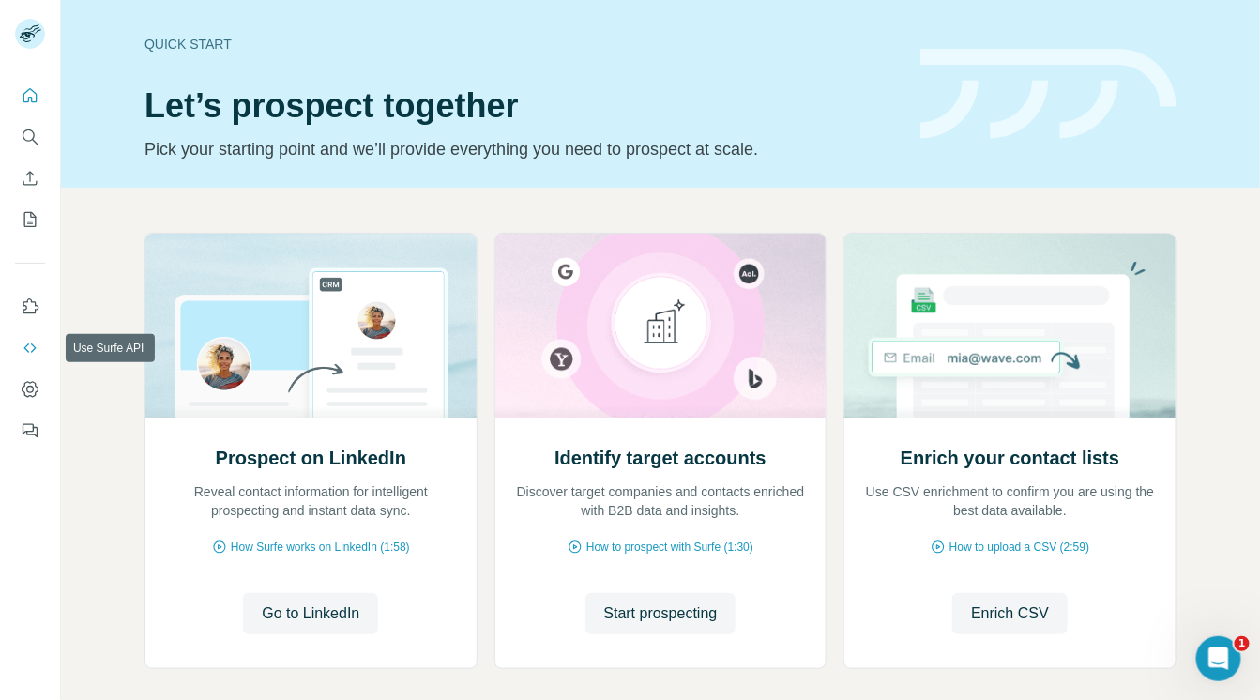
click at [30, 344] on icon "Use Surfe API" at bounding box center [30, 348] width 19 height 19
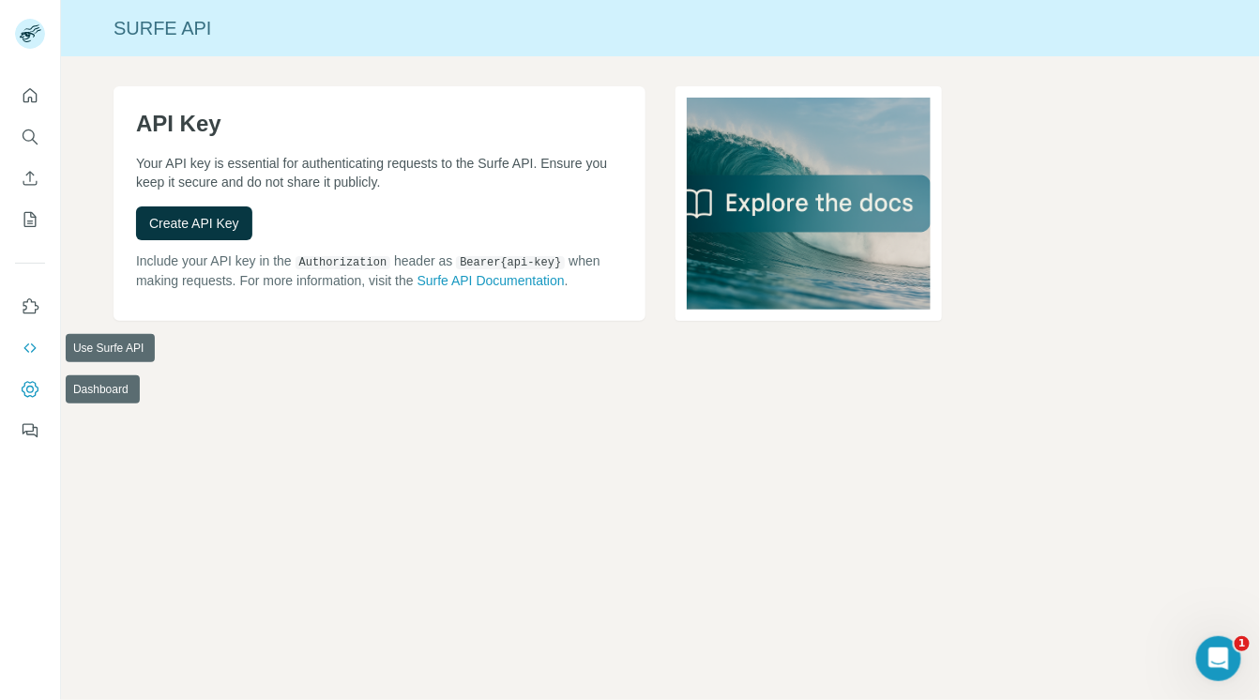
click at [28, 391] on icon "Dashboard" at bounding box center [30, 390] width 8 height 8
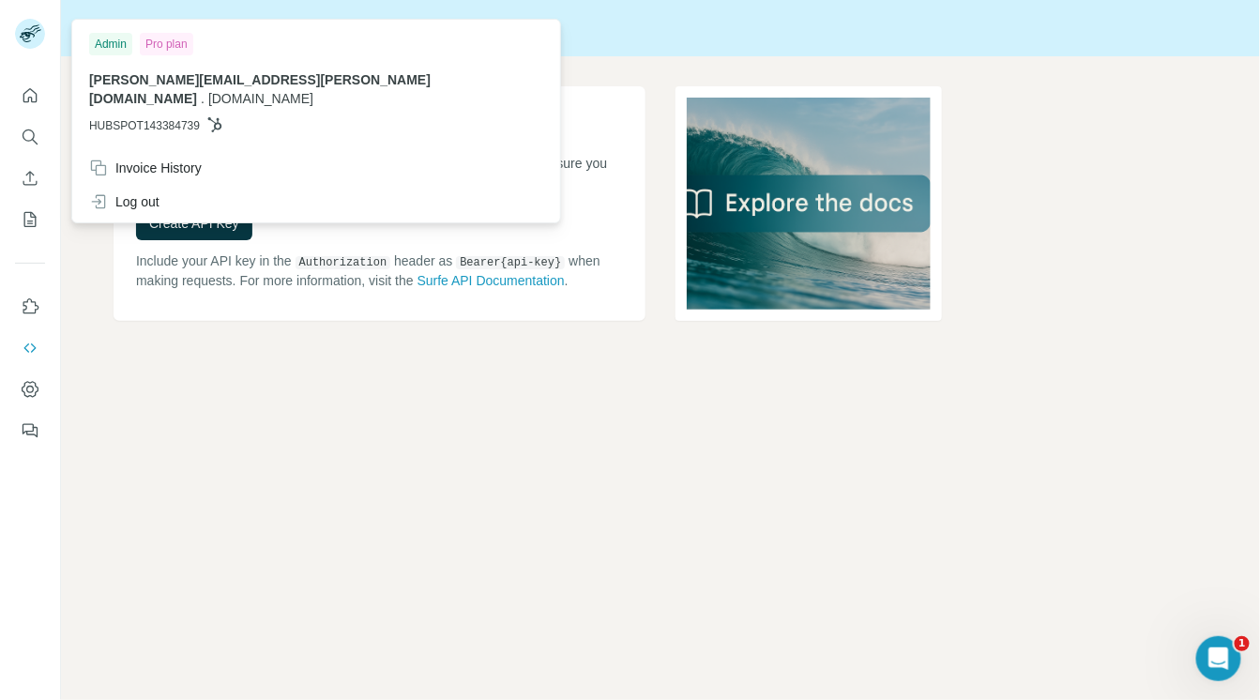
click at [13, 23] on div at bounding box center [33, 37] width 54 height 62
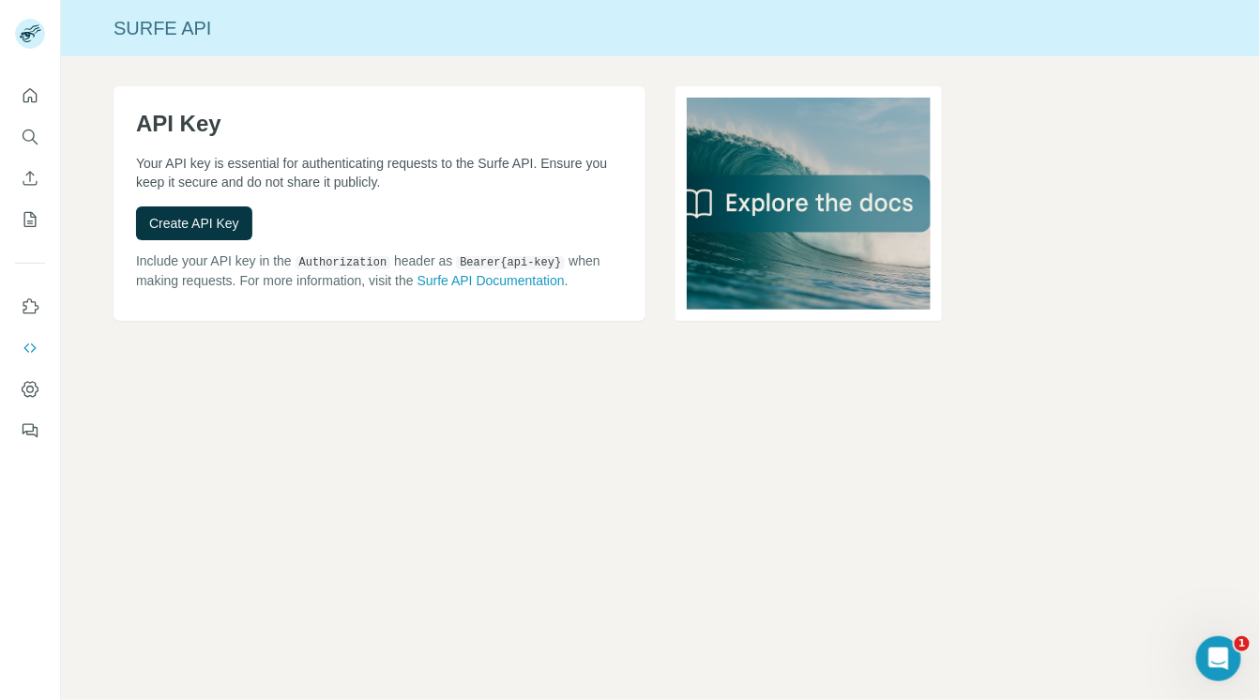
click at [33, 33] on rect at bounding box center [30, 34] width 30 height 30
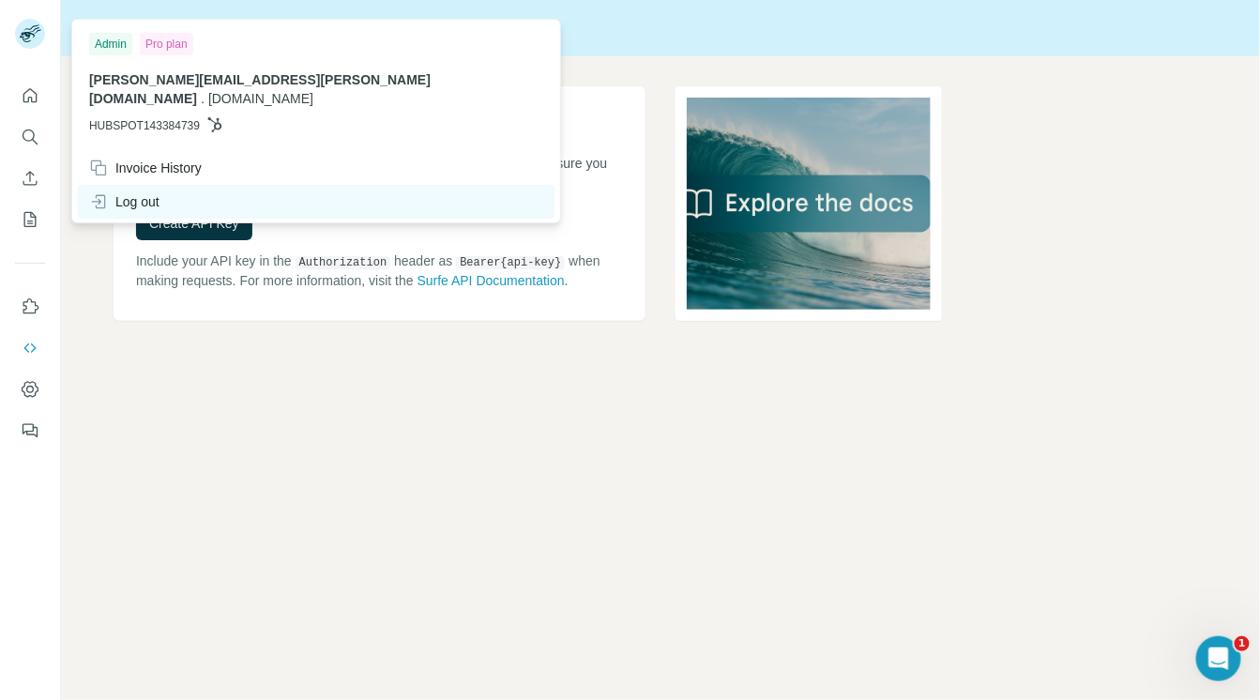
click at [152, 192] on div "Log out" at bounding box center [124, 201] width 70 height 19
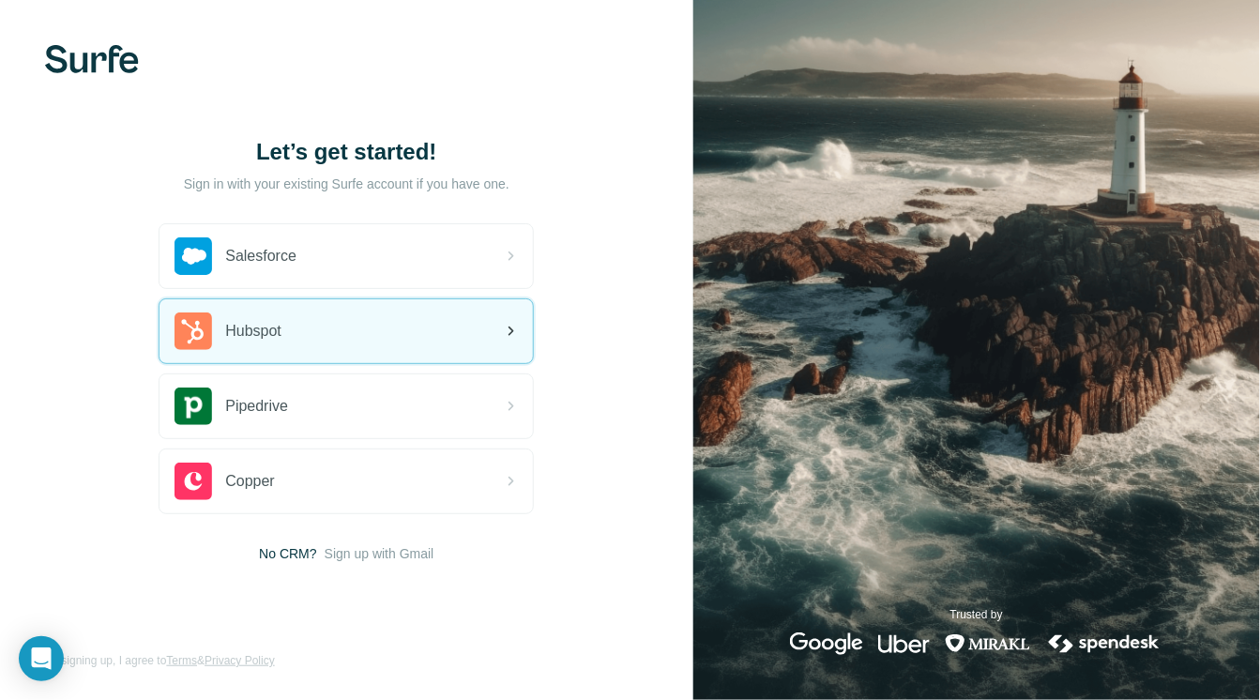
click at [339, 338] on div "Hubspot" at bounding box center [345, 331] width 373 height 64
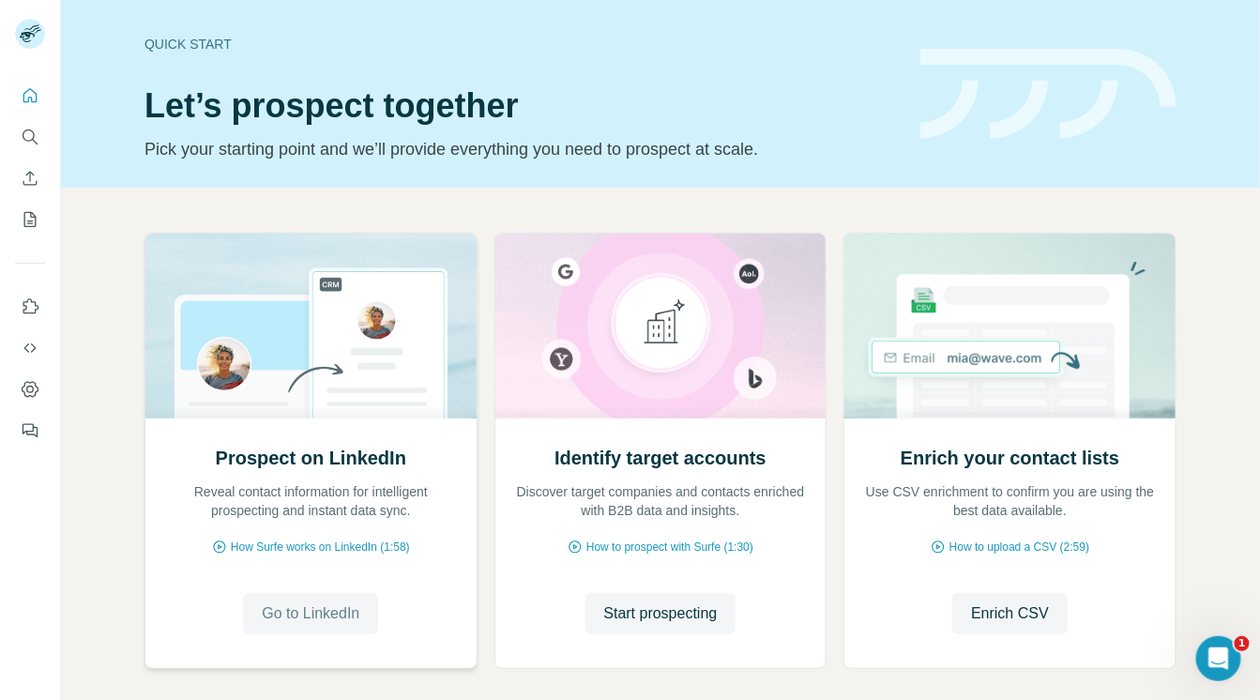
click at [324, 611] on span "Go to LinkedIn" at bounding box center [311, 613] width 98 height 23
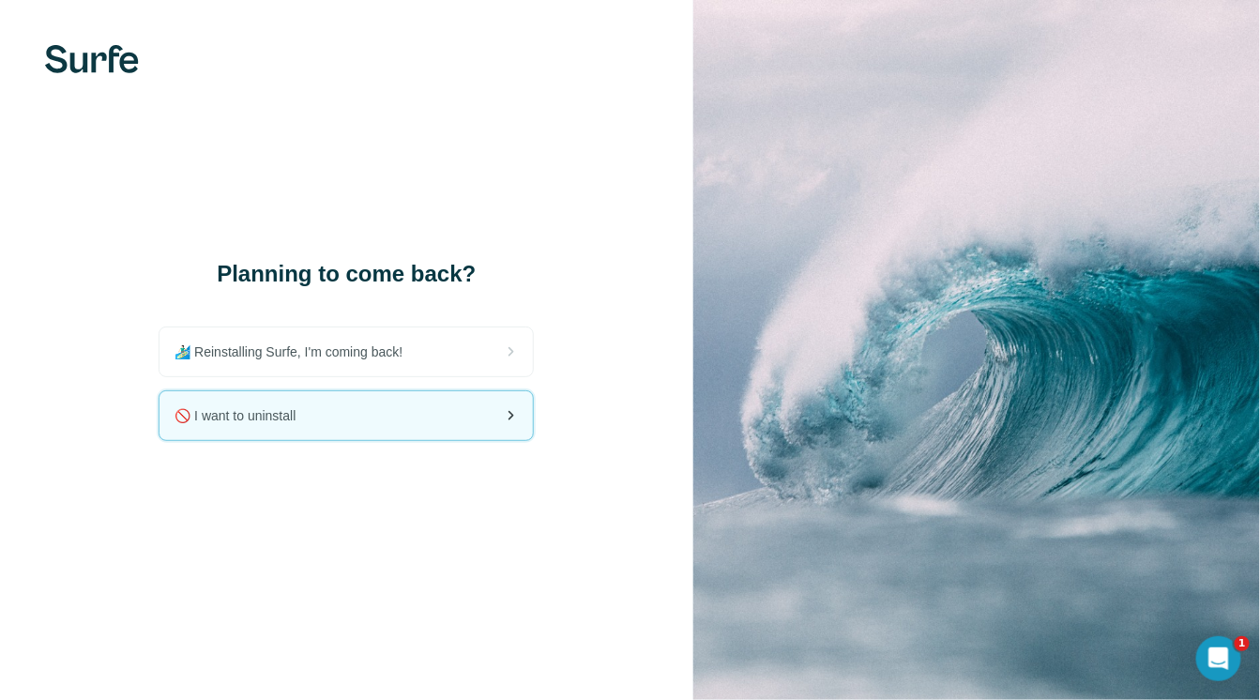
click at [268, 417] on span "🚫 I want to uninstall" at bounding box center [242, 415] width 136 height 19
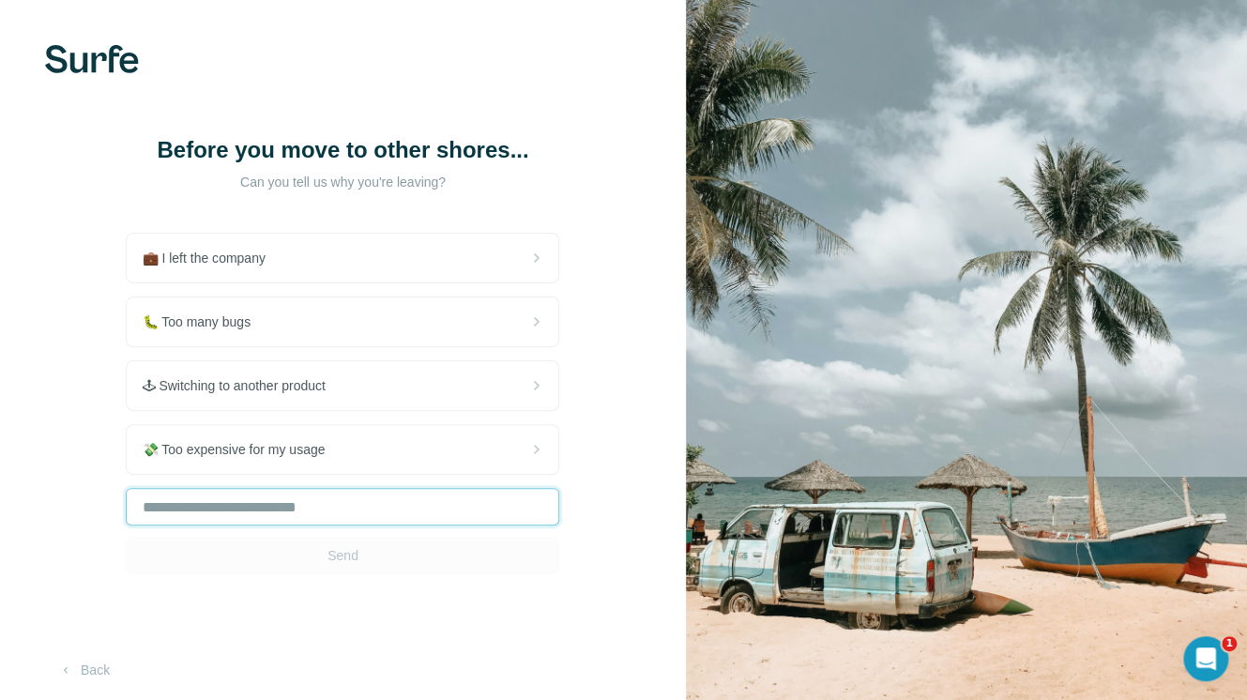
click at [262, 502] on input "text" at bounding box center [342, 507] width 433 height 38
type input "**********"
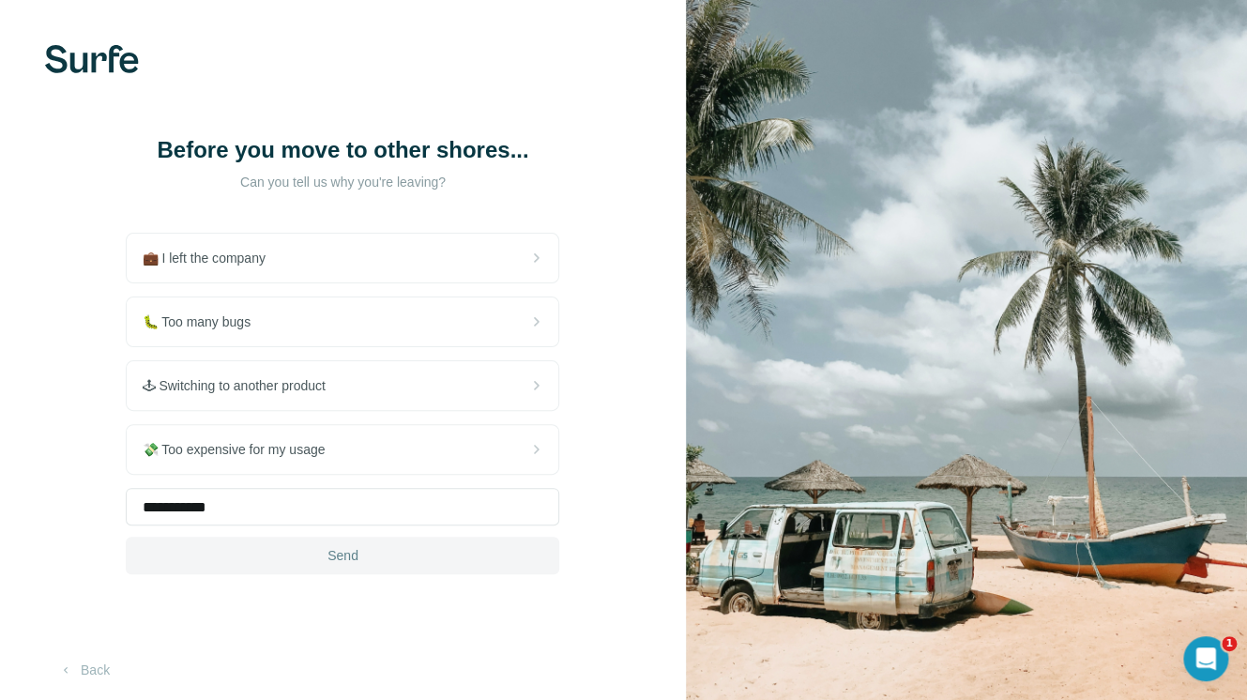
click at [275, 555] on button "Send" at bounding box center [342, 556] width 433 height 38
